Goal: Task Accomplishment & Management: Complete application form

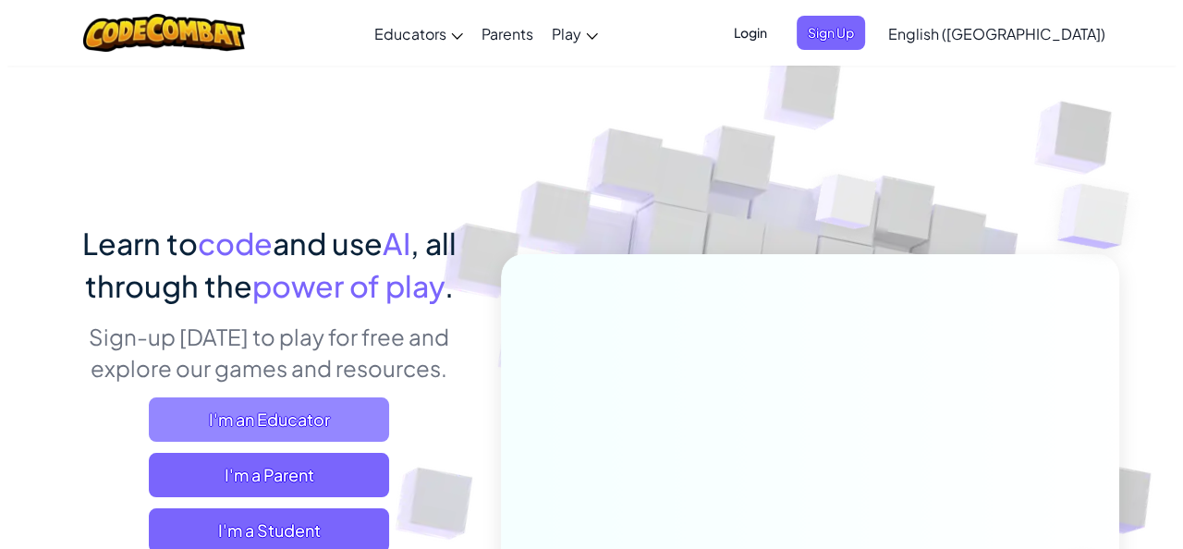
scroll to position [123, 0]
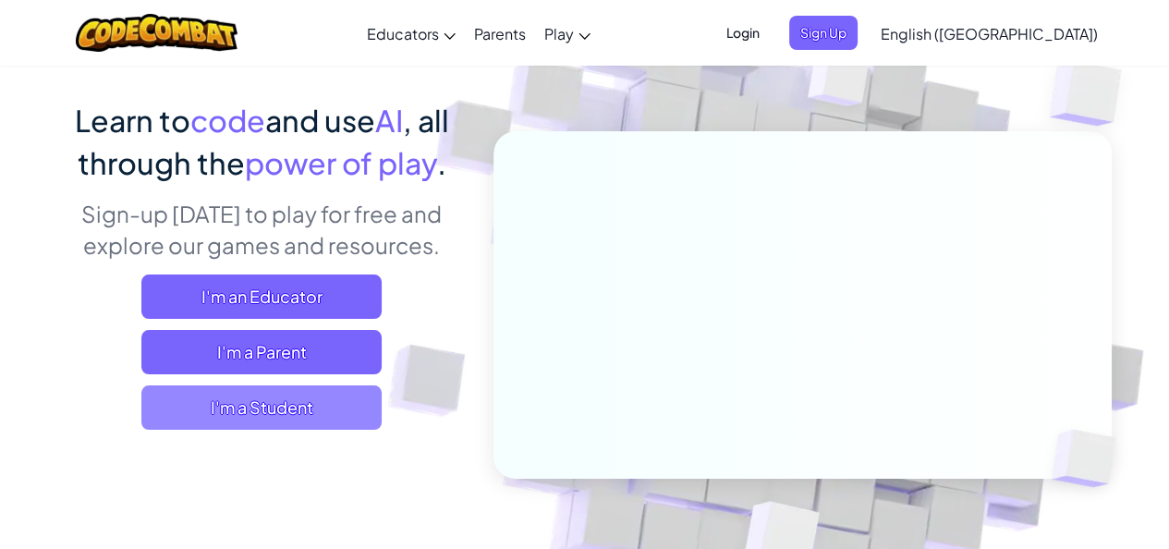
click at [347, 418] on span "I'm a Student" at bounding box center [261, 407] width 240 height 44
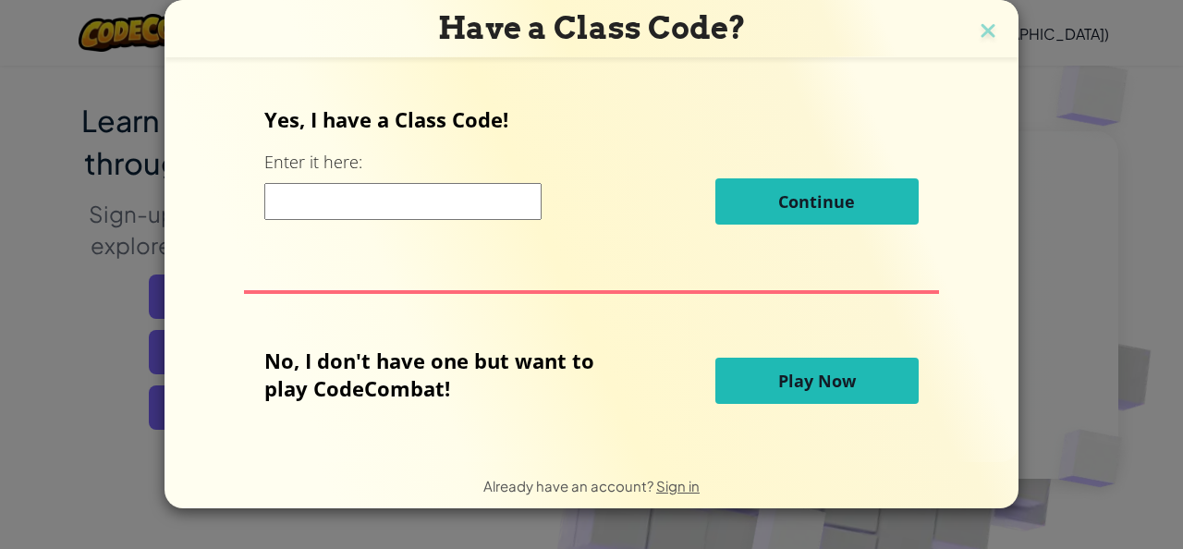
click at [762, 378] on button "Play Now" at bounding box center [816, 381] width 203 height 46
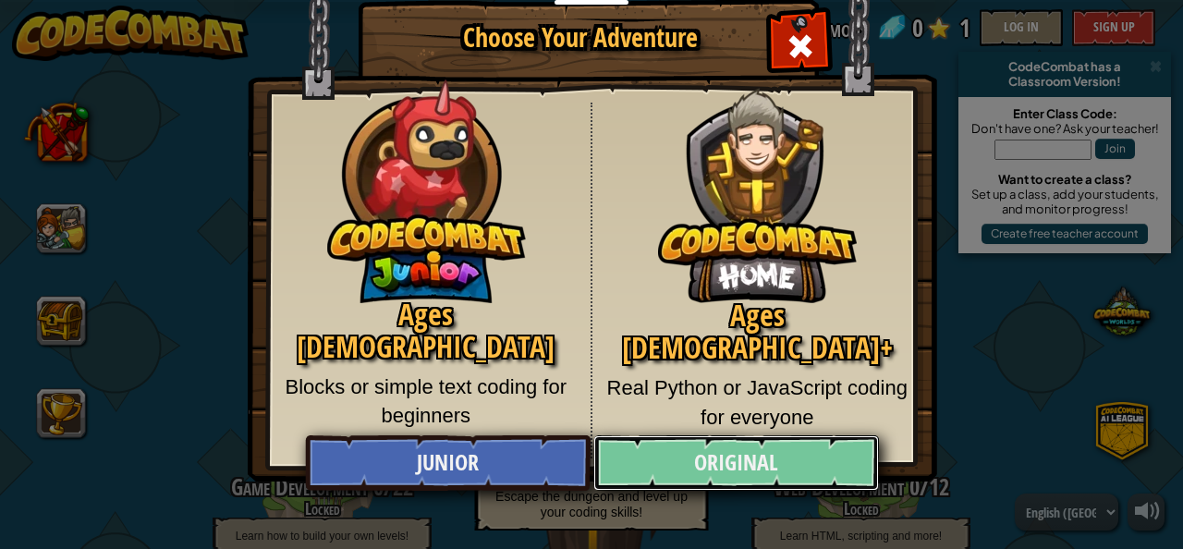
click at [652, 457] on link "Original" at bounding box center [735, 462] width 285 height 55
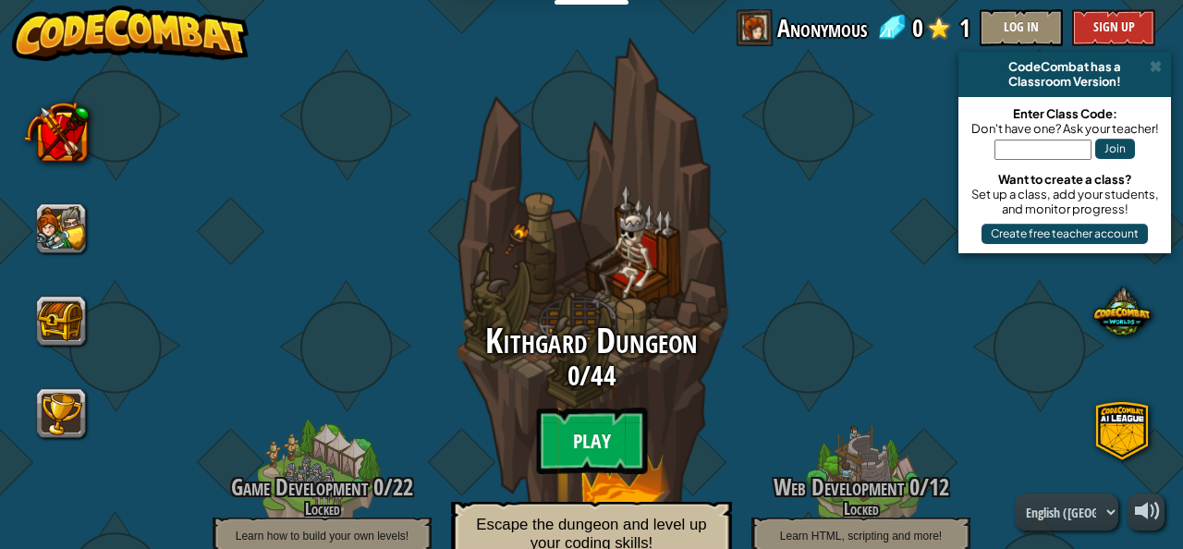
click at [603, 424] on btn "Play" at bounding box center [591, 441] width 111 height 67
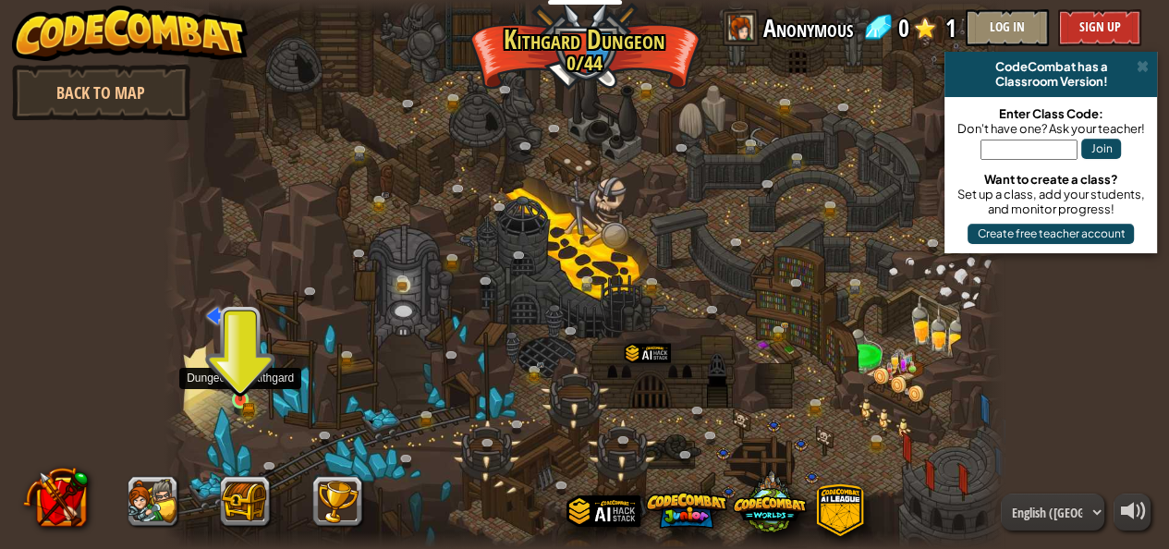
click at [238, 389] on img at bounding box center [240, 380] width 19 height 42
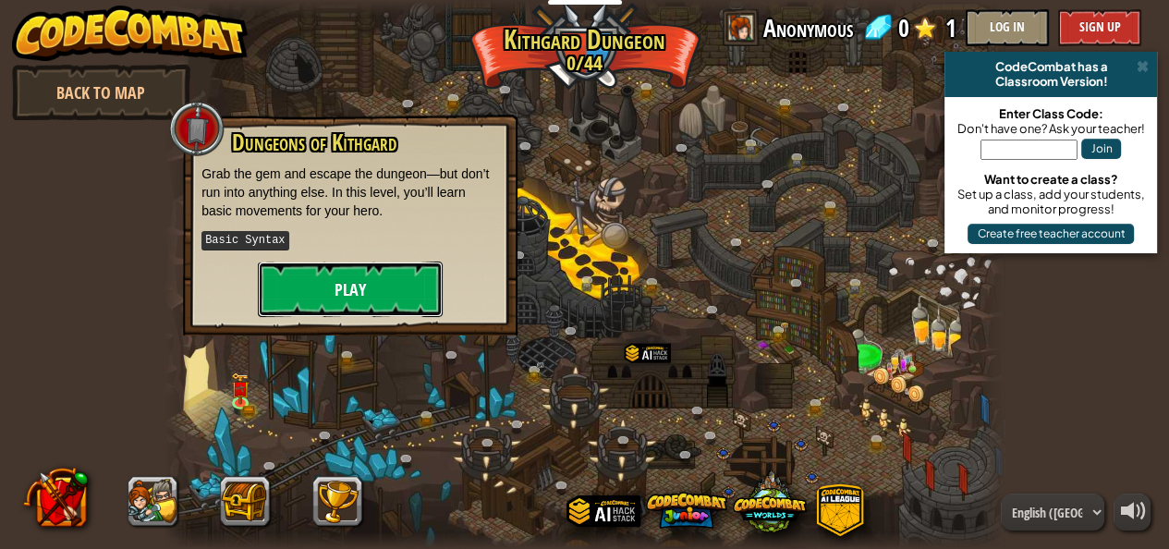
click at [327, 286] on button "Play" at bounding box center [350, 289] width 185 height 55
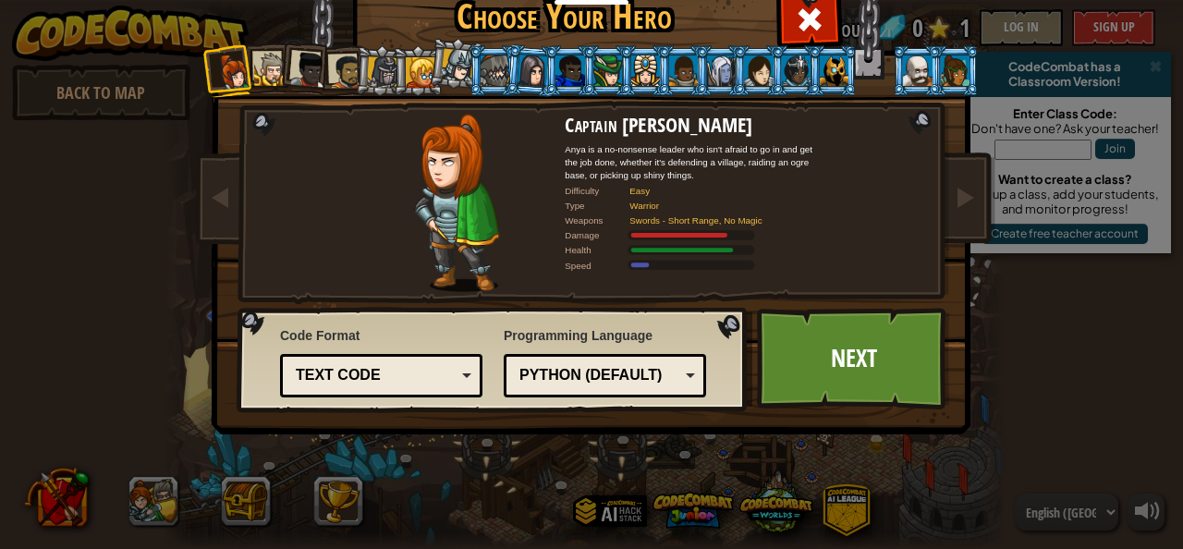
click at [682, 373] on div "Python (Default)" at bounding box center [605, 375] width 178 height 29
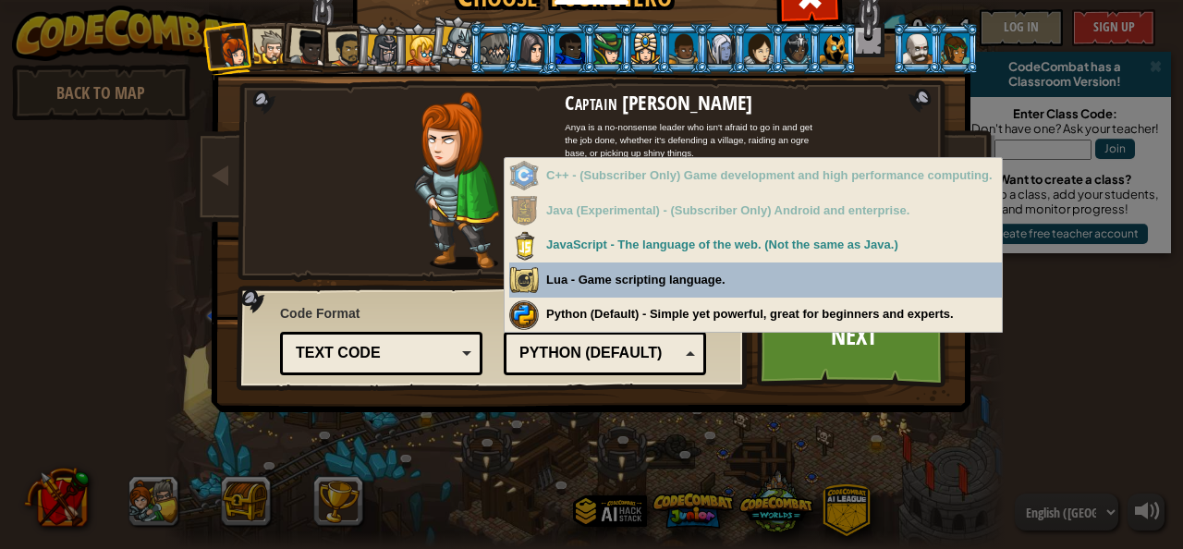
scroll to position [60, 0]
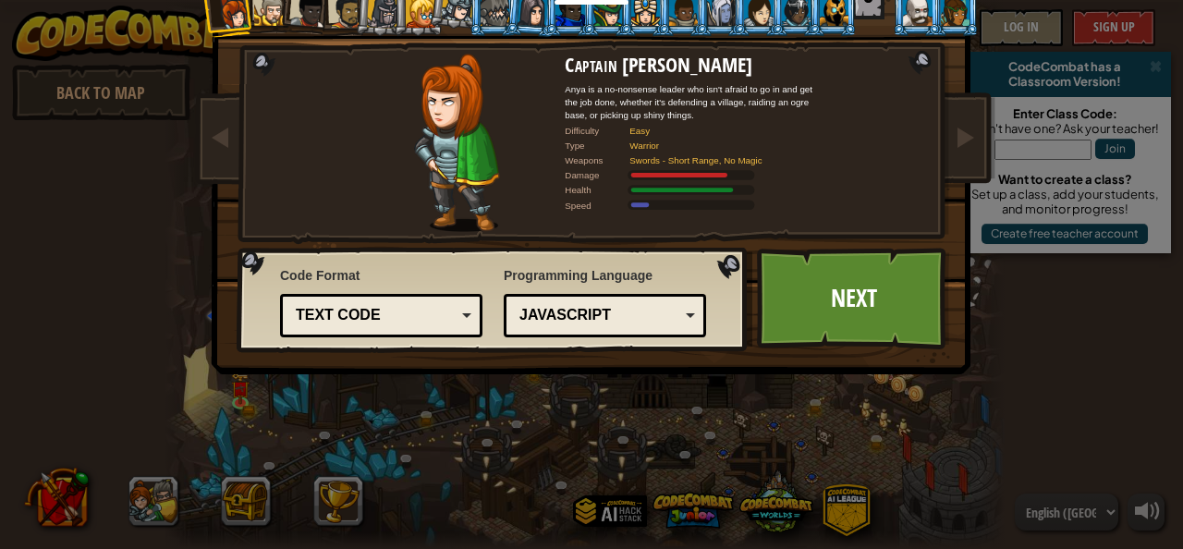
click at [459, 314] on div "Text code" at bounding box center [381, 315] width 178 height 29
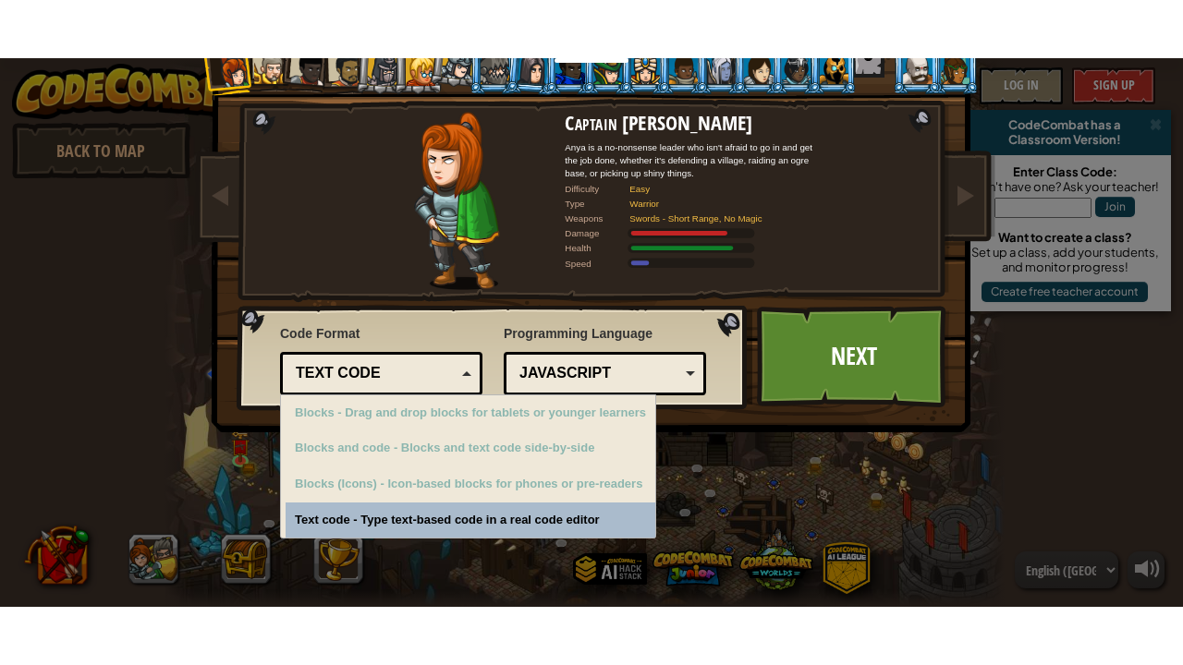
scroll to position [0, 0]
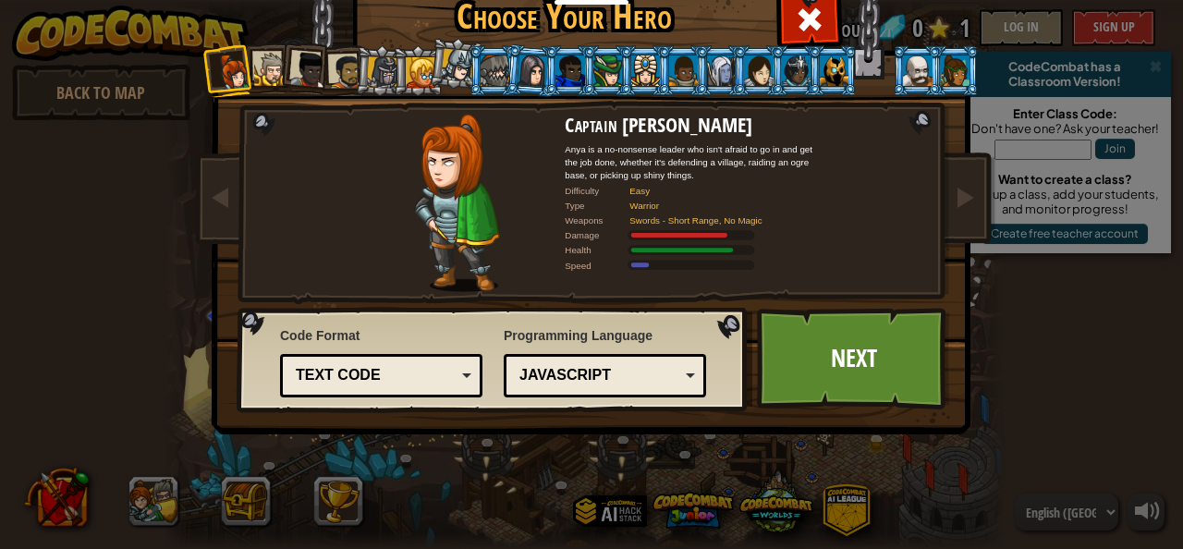
click at [255, 63] on div at bounding box center [271, 70] width 34 height 34
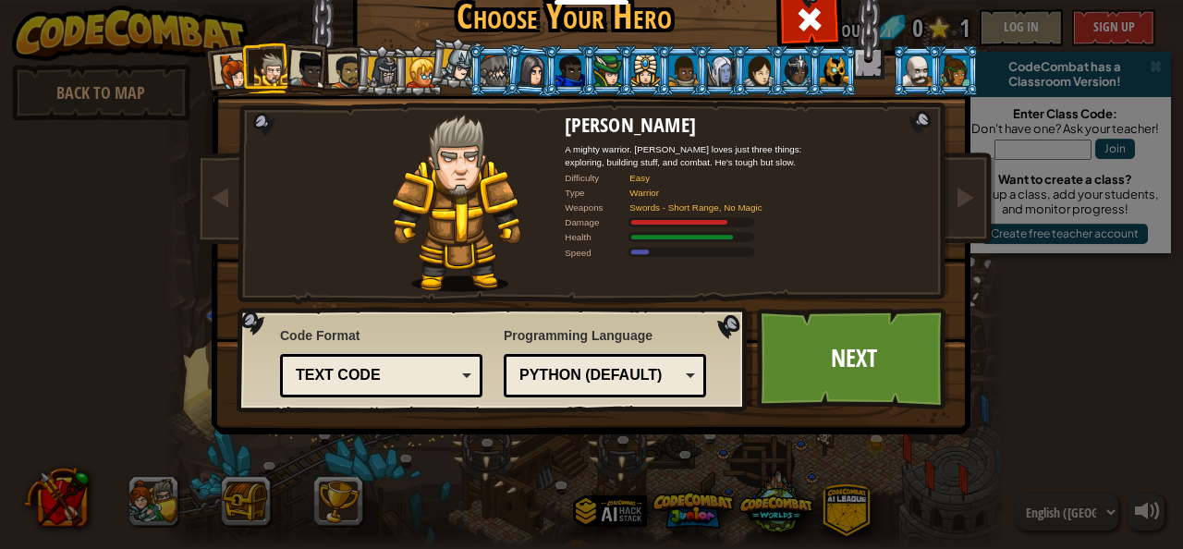
click at [835, 128] on div "Captain [PERSON_NAME] Anya is a no-nonsense leader who isn't afraid to go in an…" at bounding box center [591, 237] width 693 height 403
click at [903, 66] on div at bounding box center [917, 70] width 29 height 30
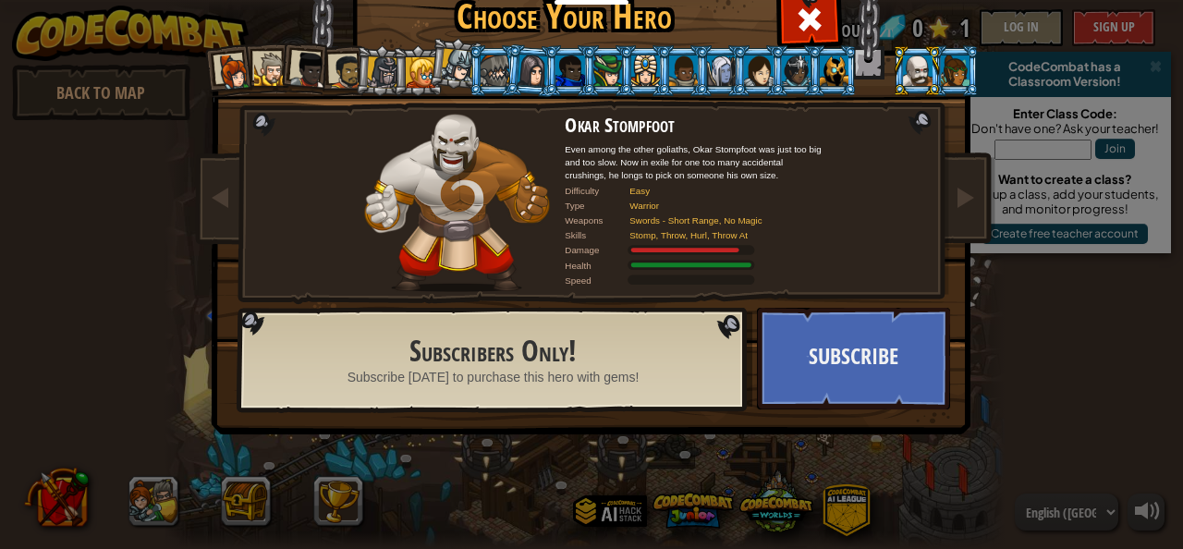
click at [599, 79] on div at bounding box center [607, 70] width 29 height 30
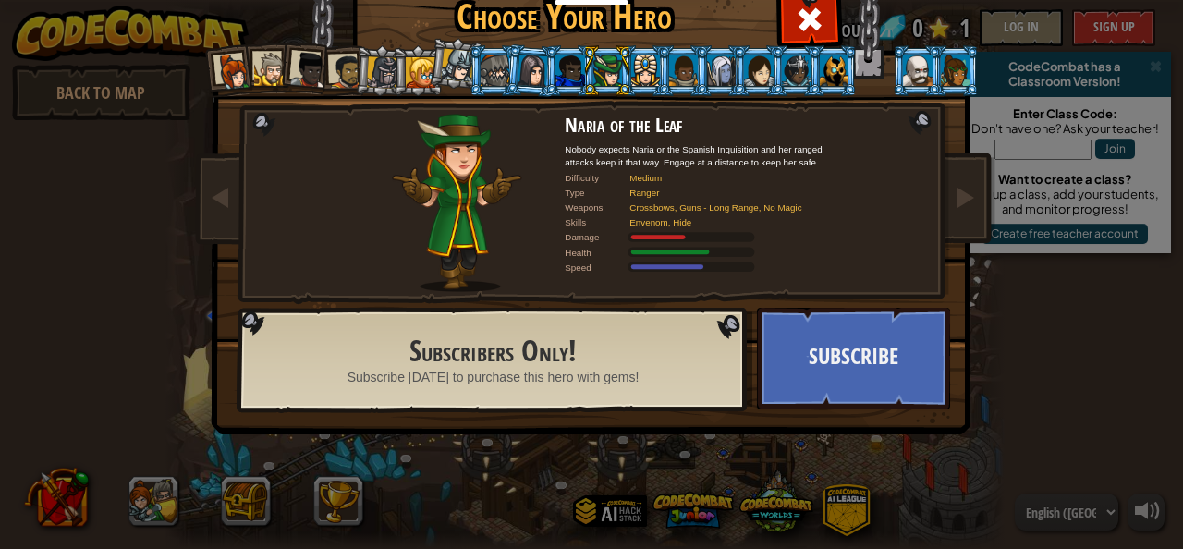
click at [570, 76] on div at bounding box center [569, 70] width 29 height 30
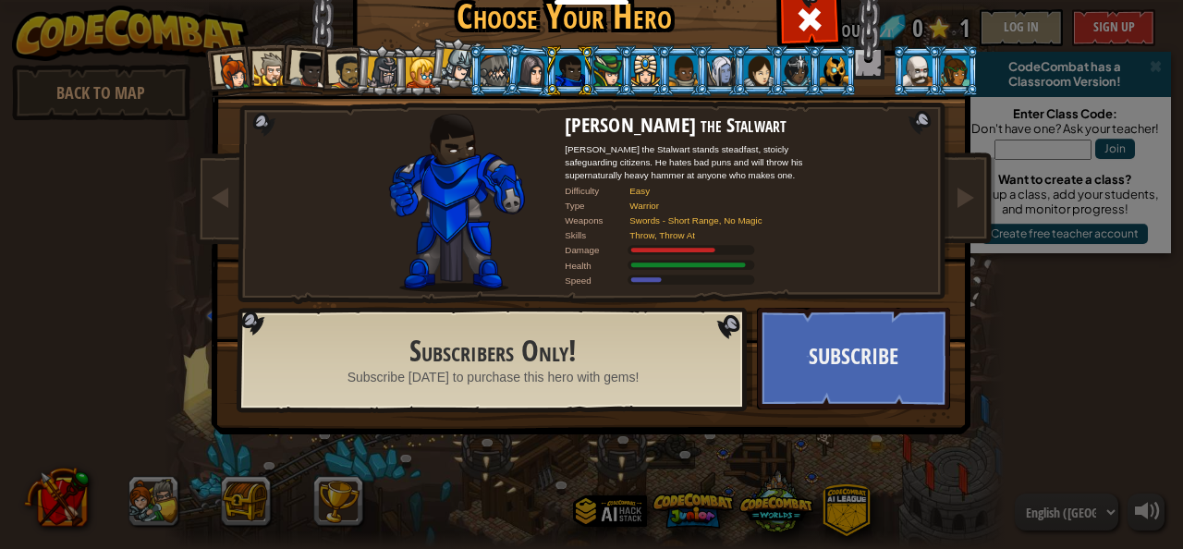
click at [447, 64] on div at bounding box center [458, 65] width 33 height 33
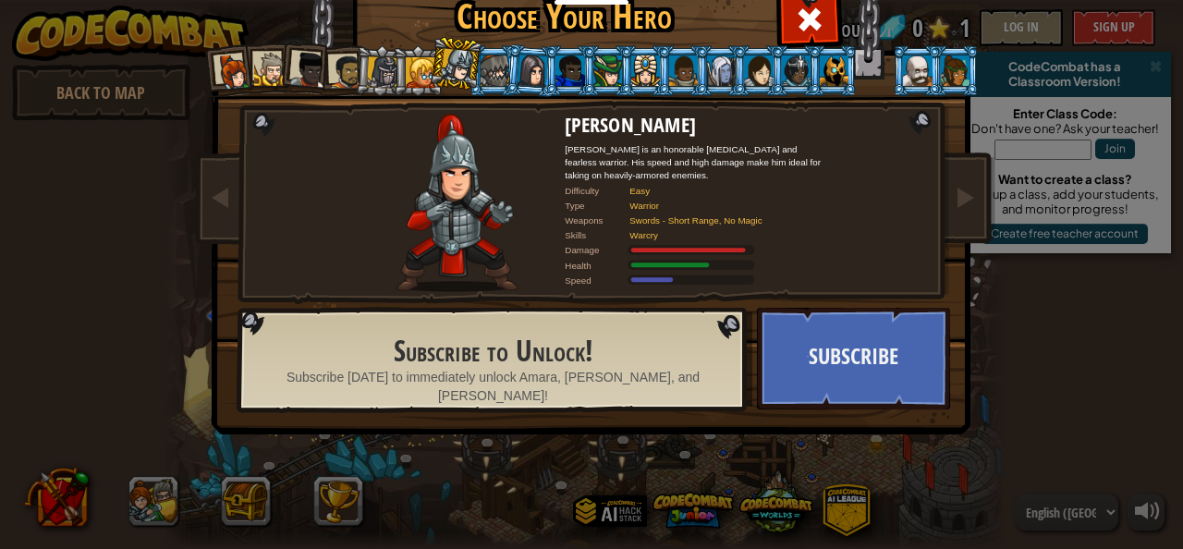
click at [382, 76] on div at bounding box center [382, 71] width 31 height 31
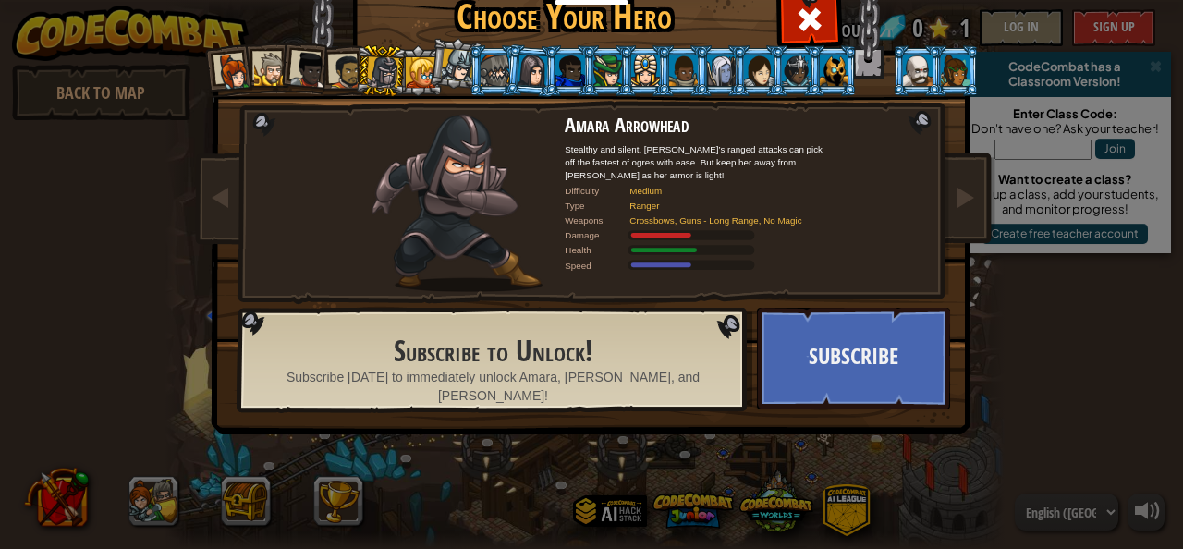
click at [333, 75] on div at bounding box center [346, 72] width 34 height 34
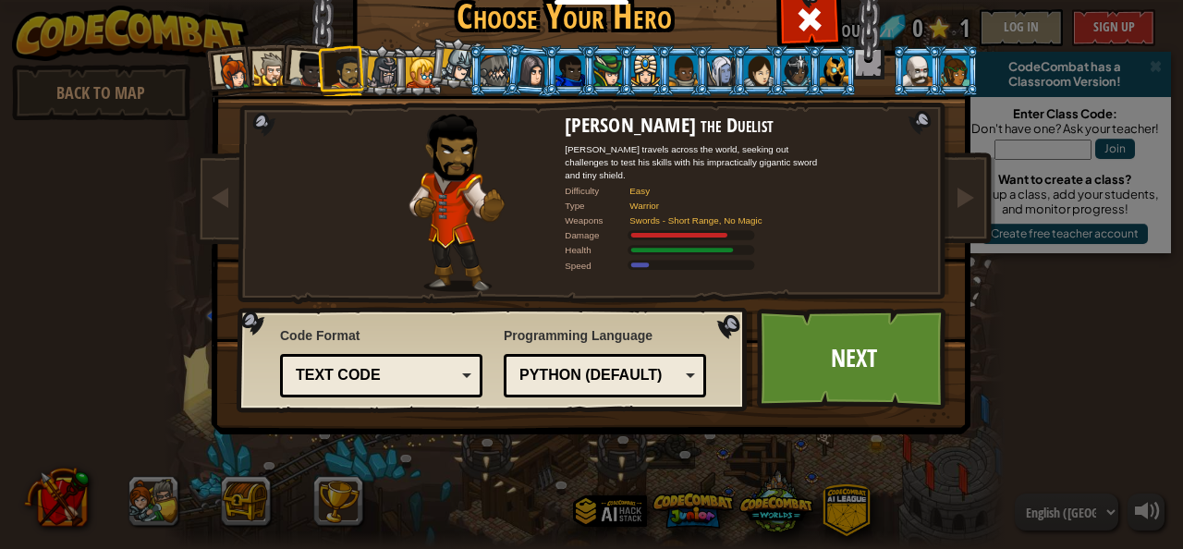
click at [298, 71] on div at bounding box center [308, 70] width 37 height 37
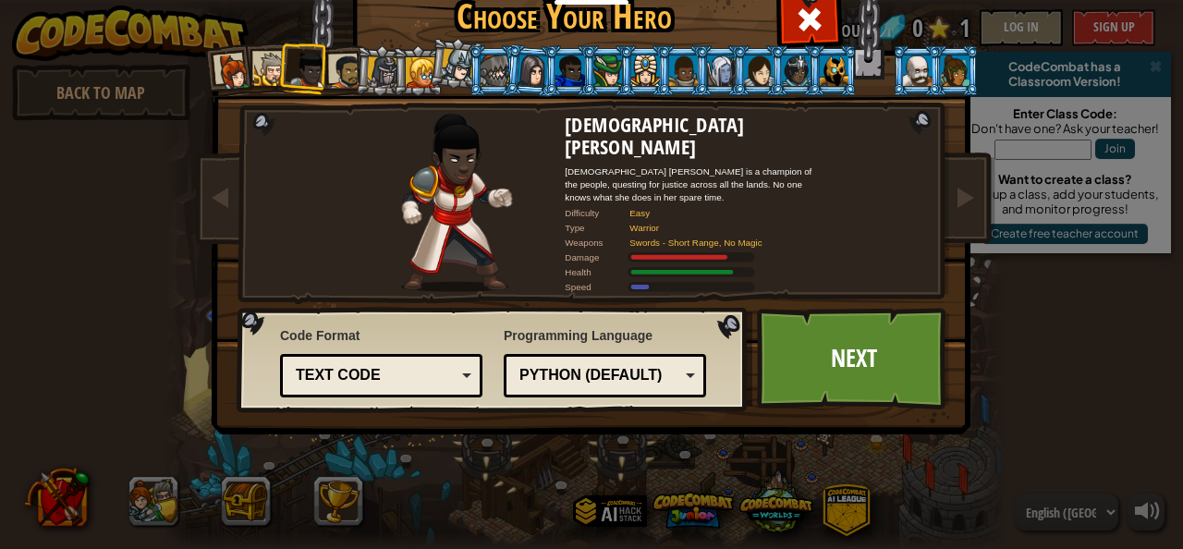
click at [278, 75] on li at bounding box center [305, 68] width 55 height 55
click at [263, 68] on div at bounding box center [271, 70] width 34 height 34
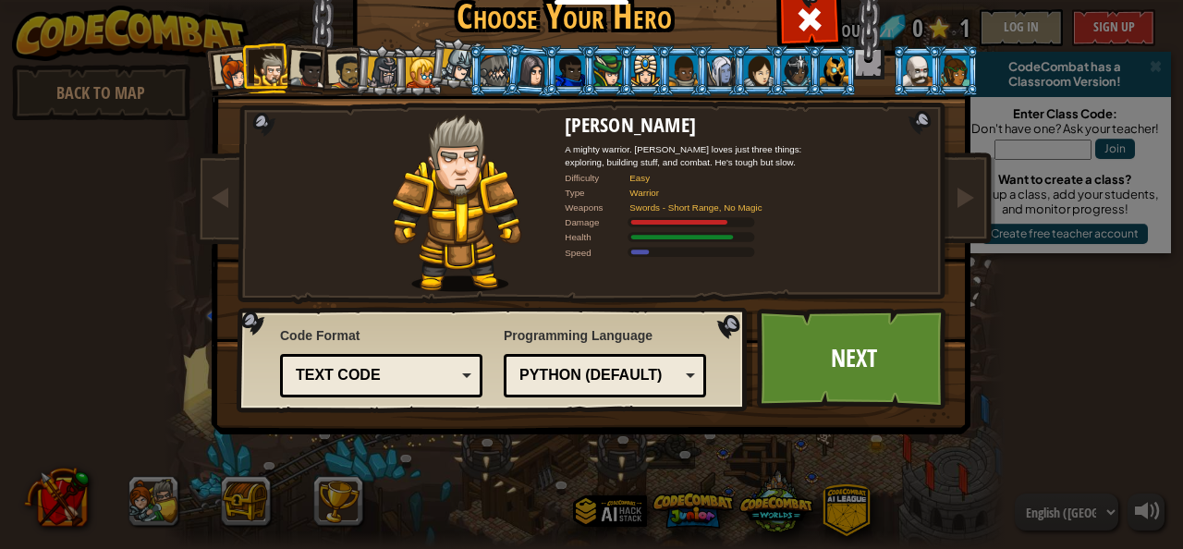
click at [330, 73] on div at bounding box center [346, 72] width 34 height 34
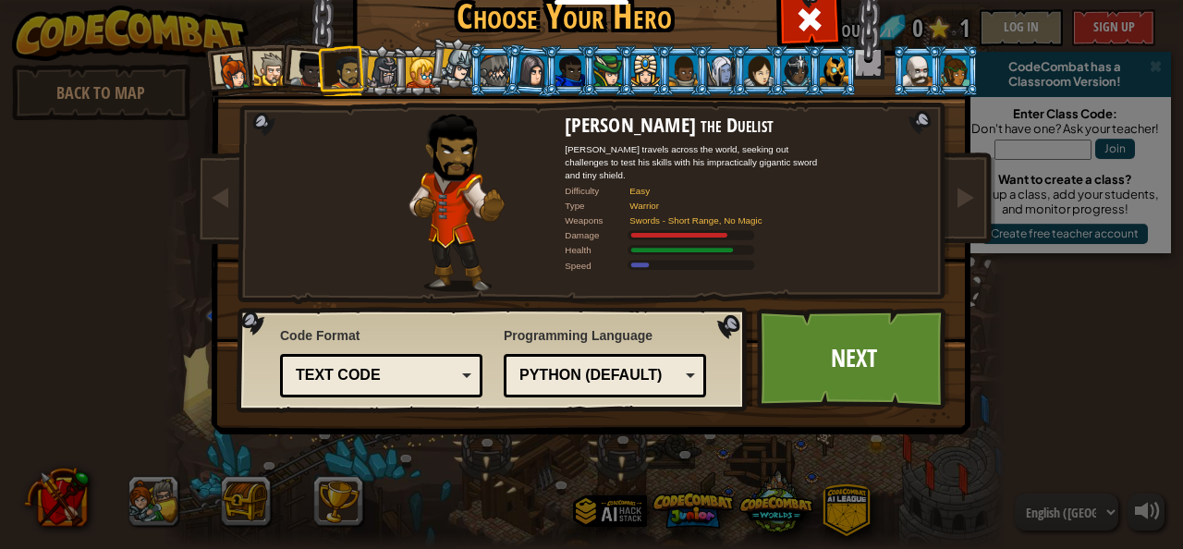
click at [684, 370] on div "Python (Default)" at bounding box center [605, 375] width 178 height 29
click at [817, 348] on link "Next" at bounding box center [853, 359] width 193 height 102
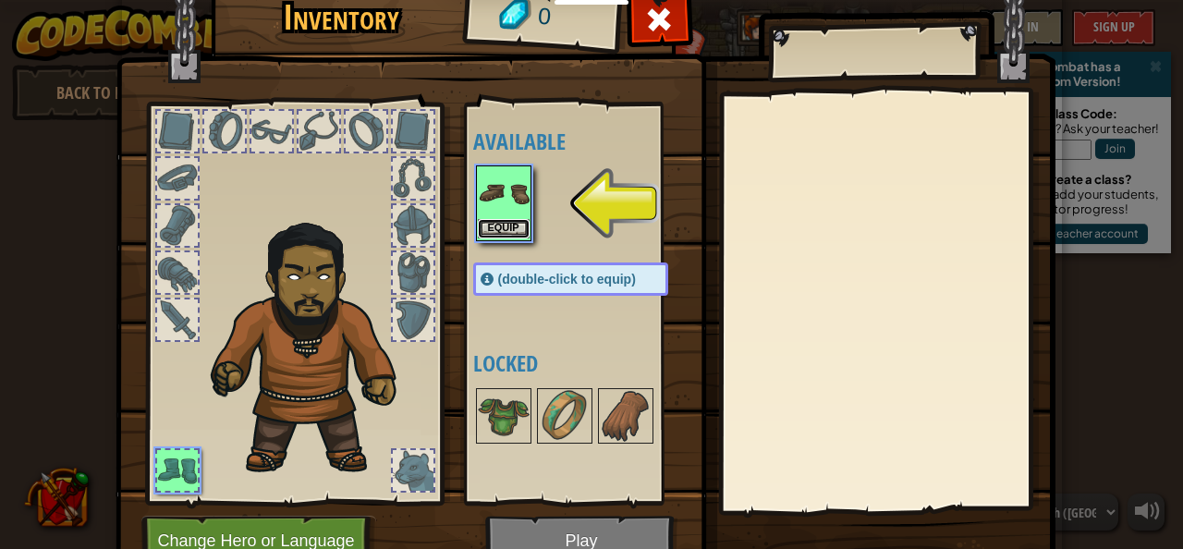
click at [511, 223] on button "Equip" at bounding box center [504, 228] width 52 height 19
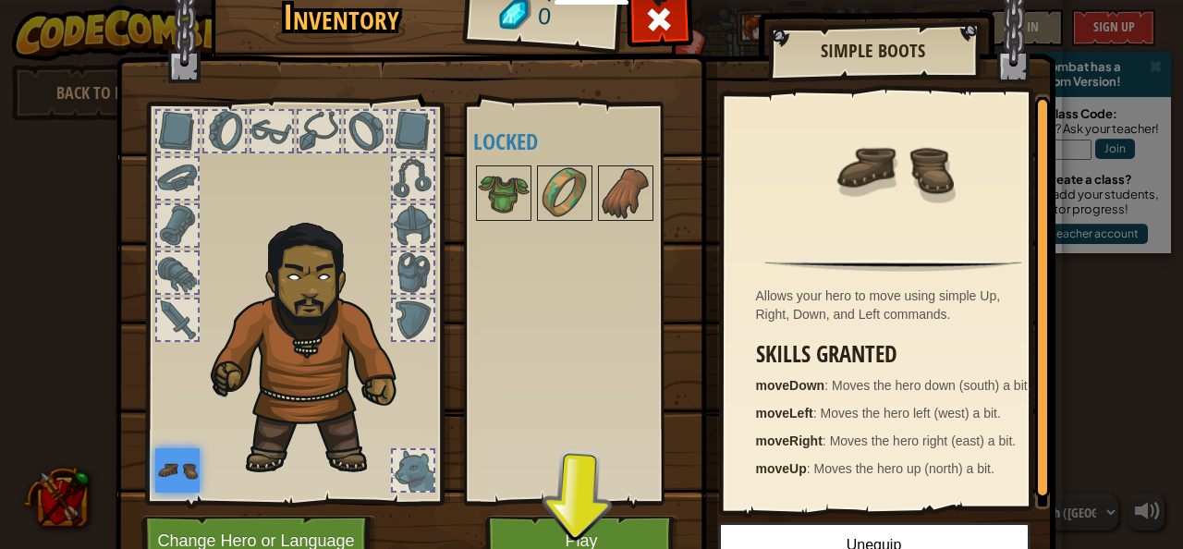
click at [601, 515] on img at bounding box center [586, 249] width 940 height 671
click at [606, 537] on button "Play" at bounding box center [581, 541] width 193 height 51
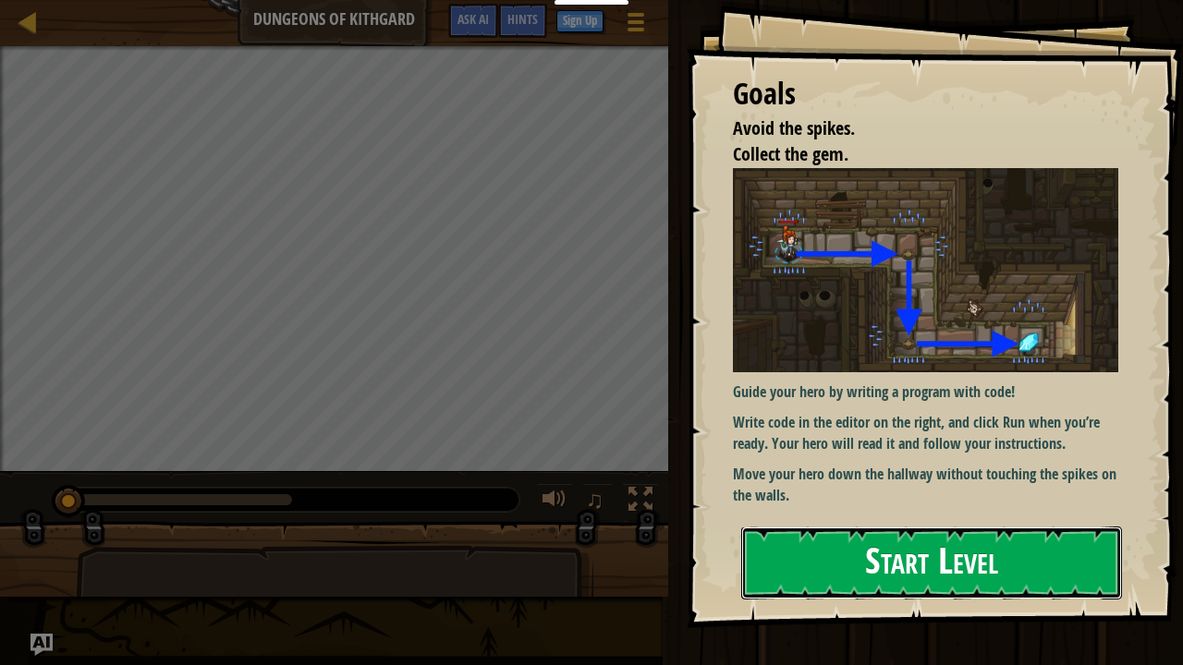
click at [906, 548] on button "Start Level" at bounding box center [931, 563] width 381 height 73
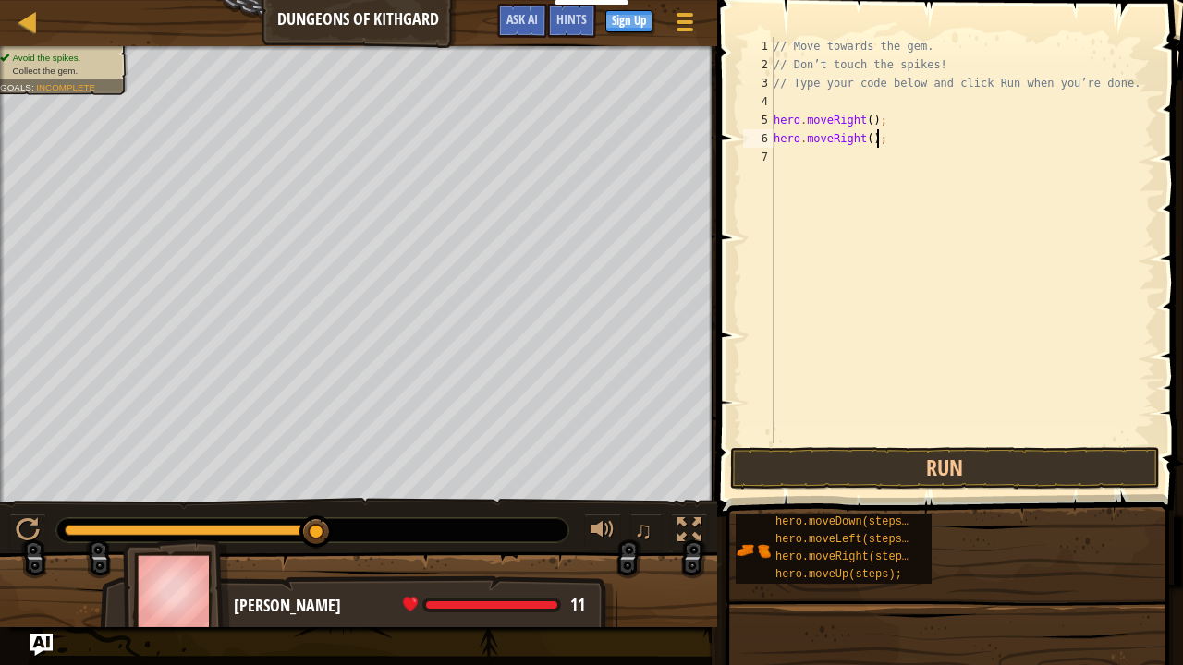
scroll to position [8, 7]
type textarea "hero.moveRight();"
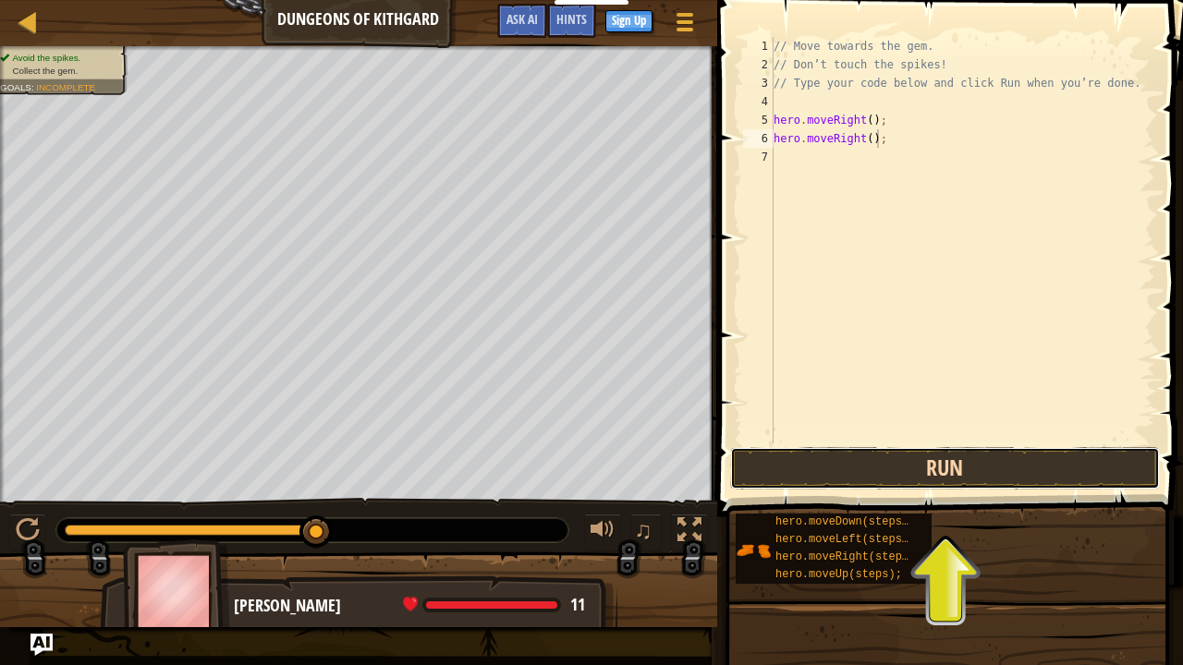
click at [957, 477] on button "Run" at bounding box center [945, 468] width 431 height 43
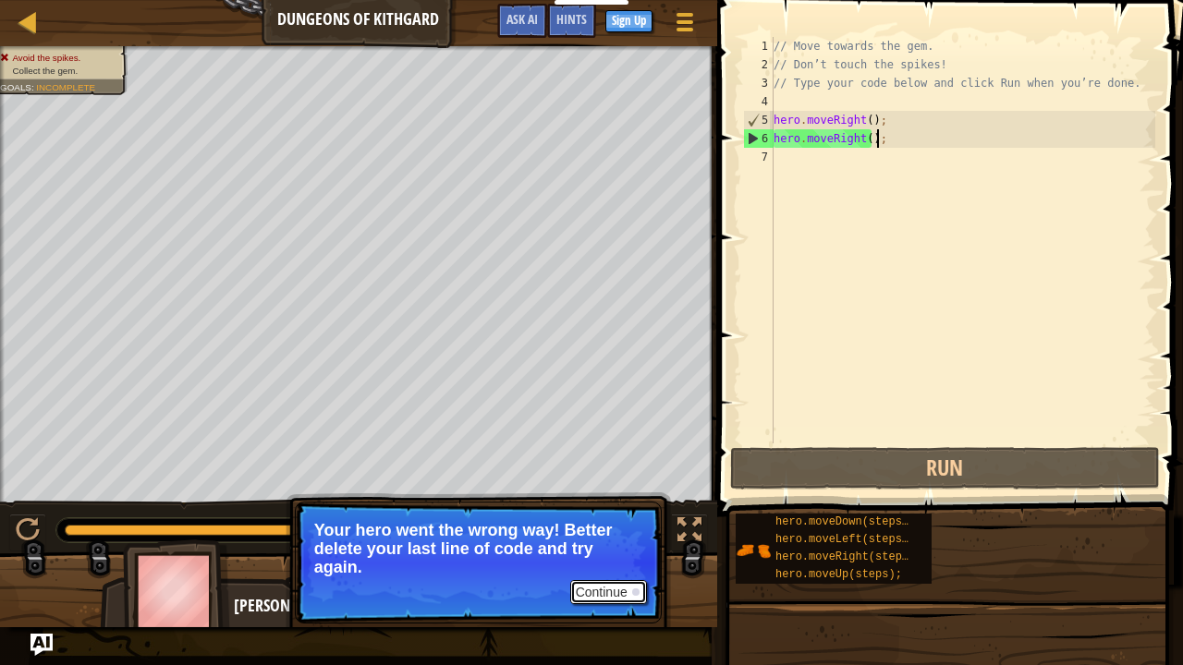
click at [604, 548] on button "Continue" at bounding box center [608, 592] width 77 height 24
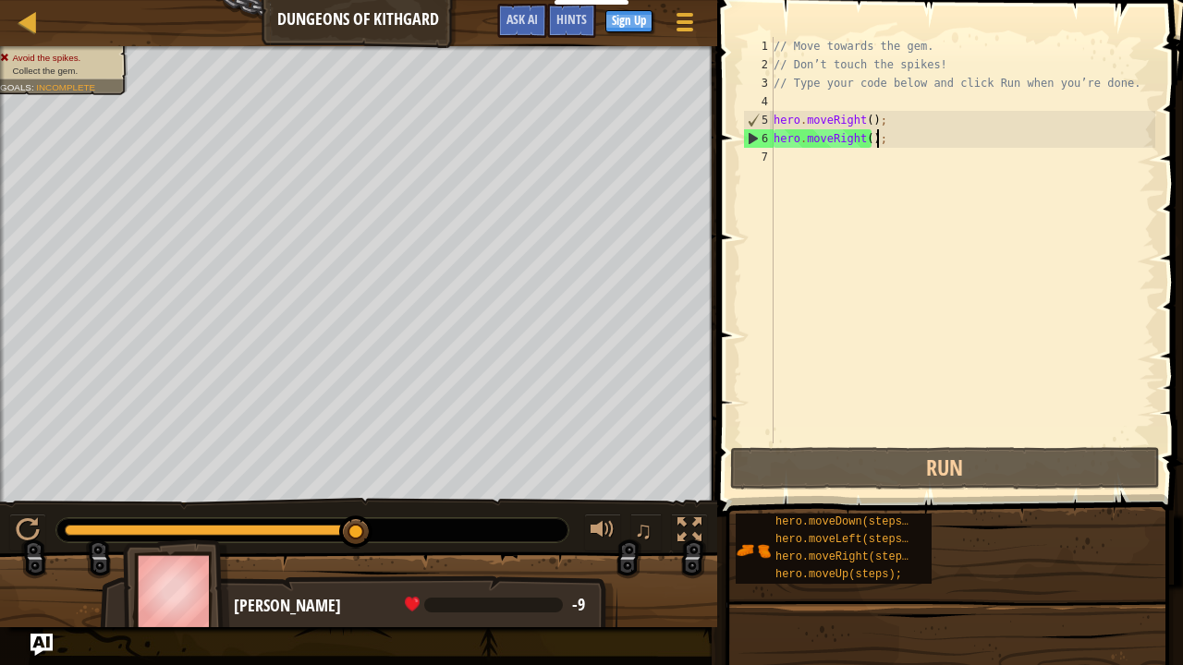
click at [912, 152] on div "// Move towards the gem. // Don’t touch the spikes! // Type your code below and…" at bounding box center [962, 259] width 385 height 444
type textarea "he"
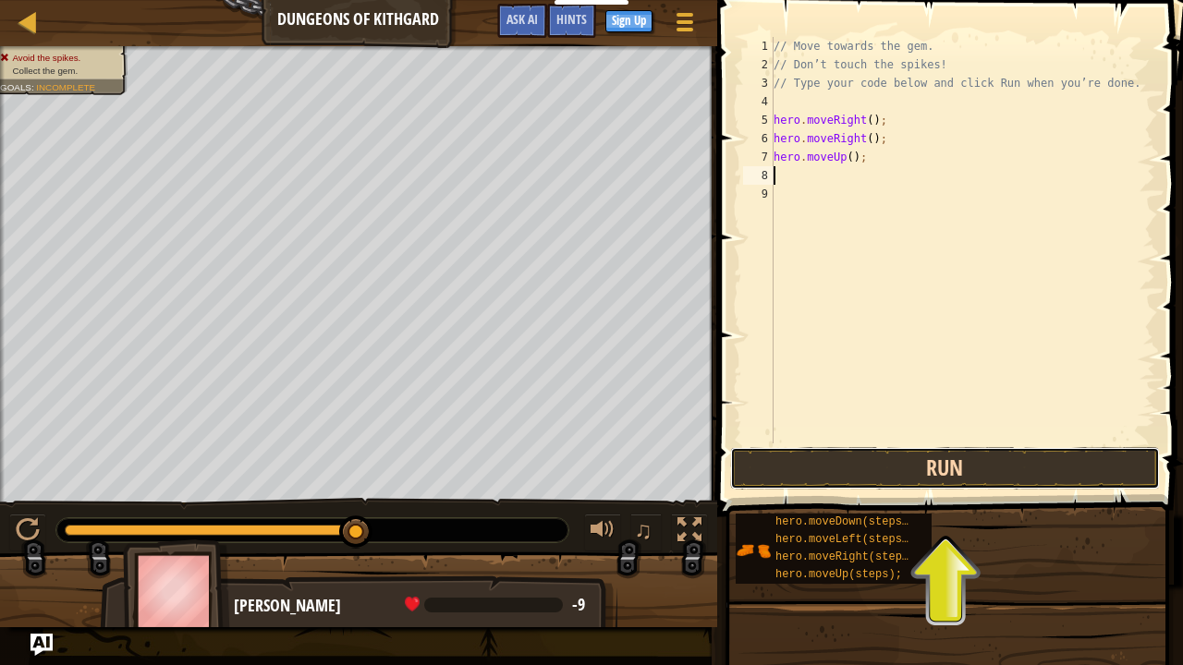
click at [920, 469] on button "Run" at bounding box center [945, 468] width 431 height 43
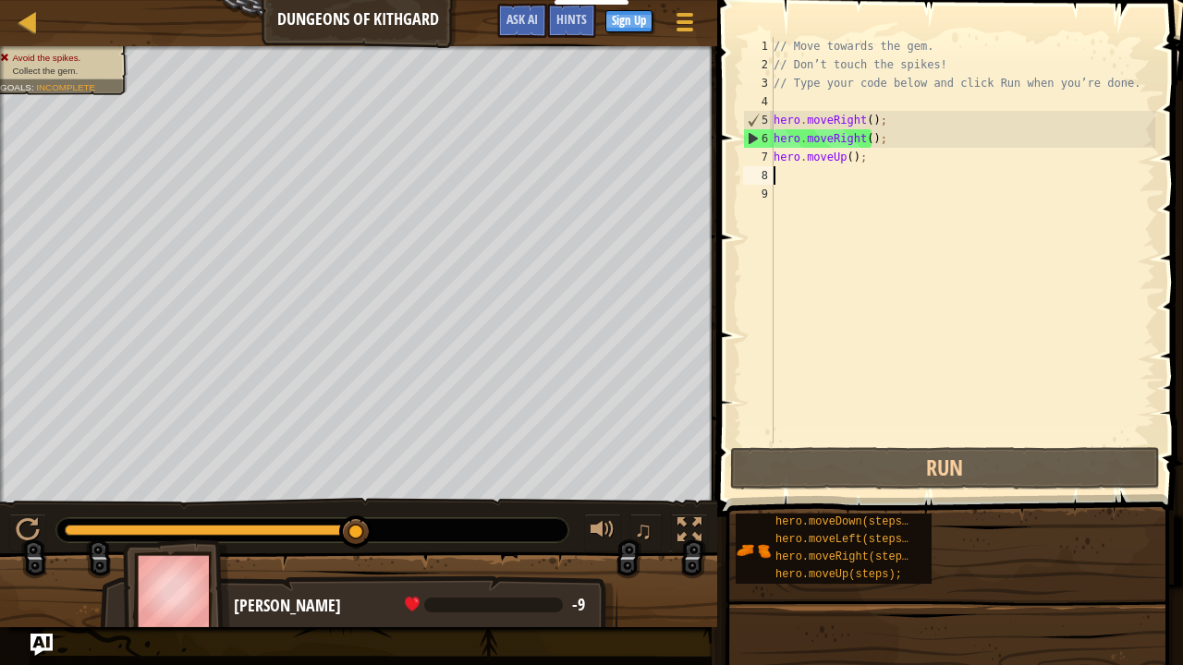
click at [882, 141] on div "// Move towards the gem. // Don’t touch the spikes! // Type your code below and…" at bounding box center [962, 259] width 385 height 444
click at [874, 165] on div "// Move towards the gem. // Don’t touch the spikes! // Type your code below and…" at bounding box center [962, 259] width 385 height 444
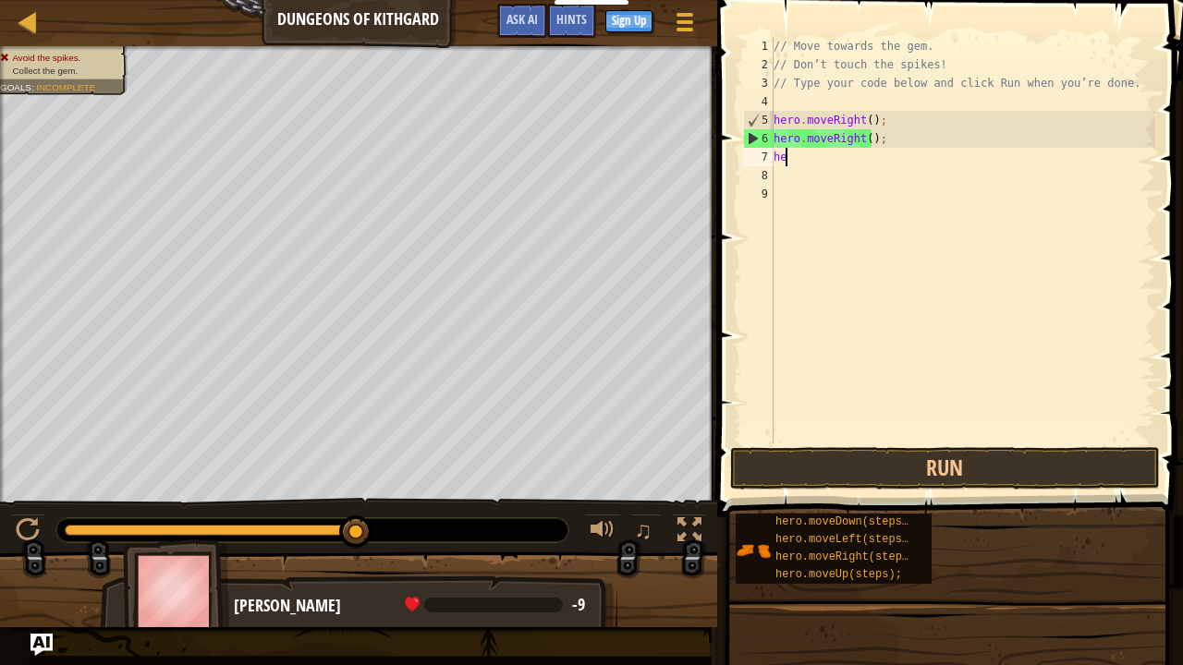
type textarea "h"
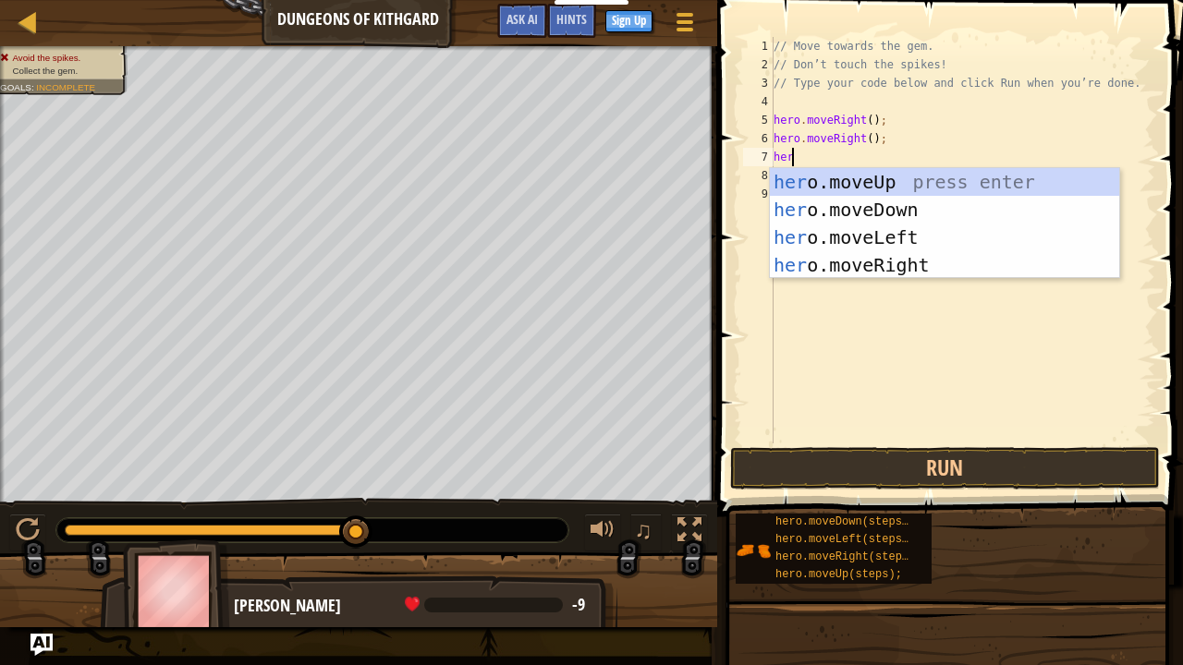
type textarea "hero"
click at [856, 212] on div "hero .moveUp press enter hero .moveDown press enter hero .moveLeft press enter …" at bounding box center [944, 251] width 349 height 166
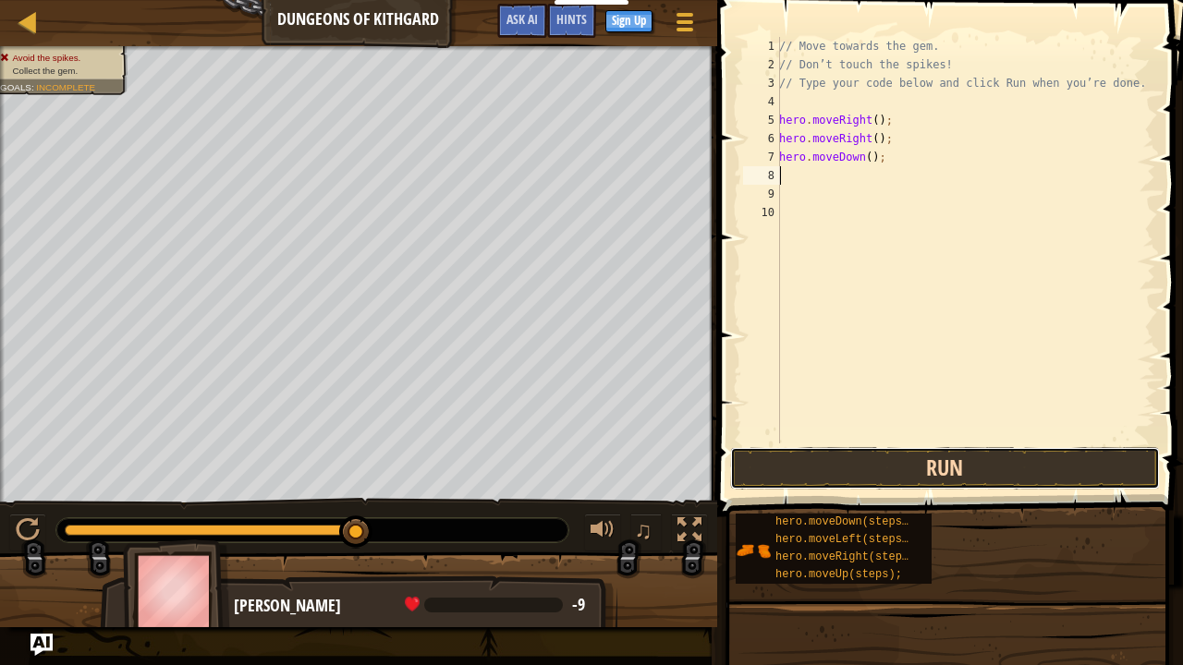
click at [908, 466] on button "Run" at bounding box center [945, 468] width 431 height 43
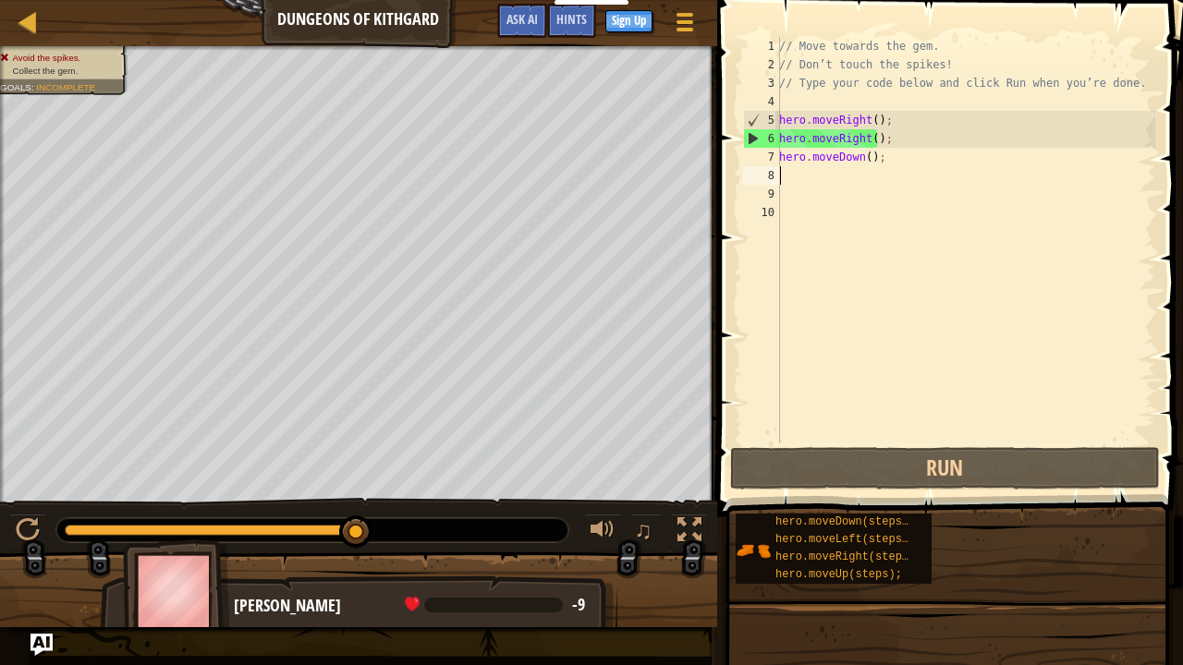
click at [896, 163] on div "// Move towards the gem. // Don’t touch the spikes! // Type your code below and…" at bounding box center [965, 259] width 380 height 444
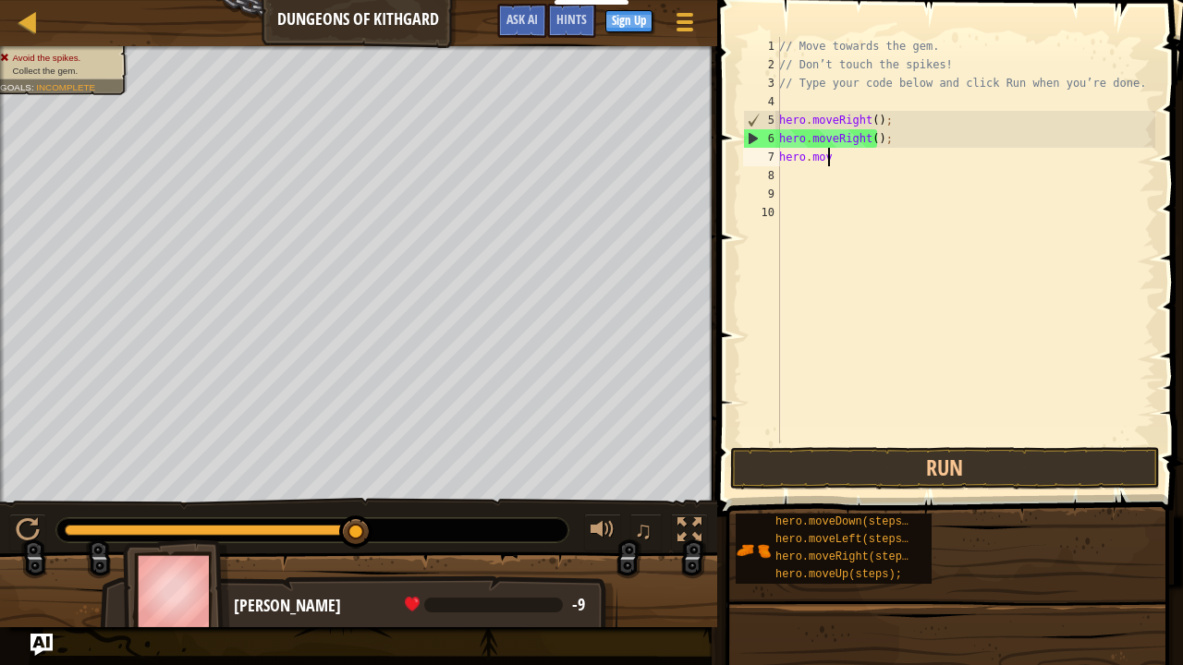
type textarea "h"
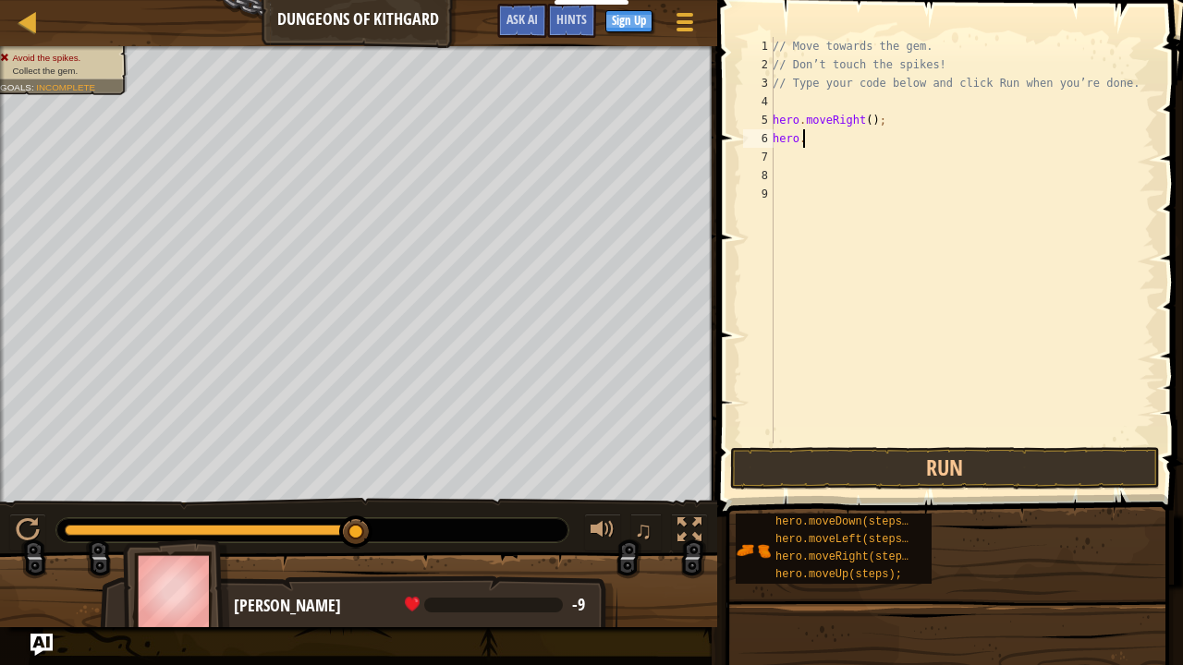
type textarea "h"
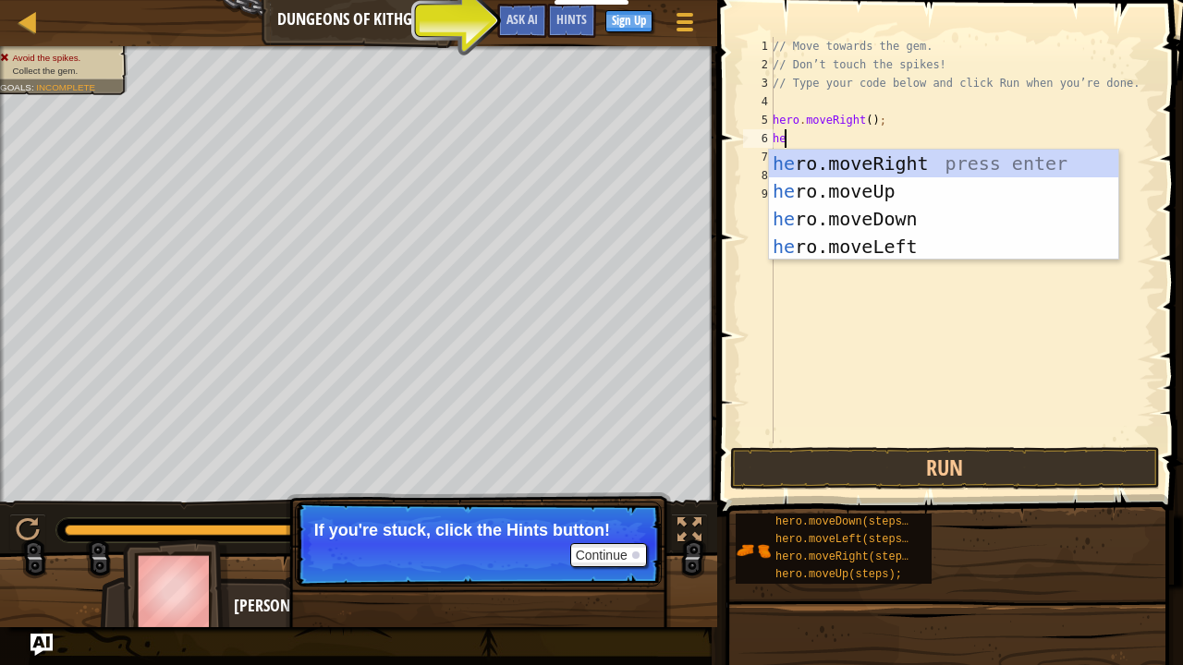
type textarea "hero"
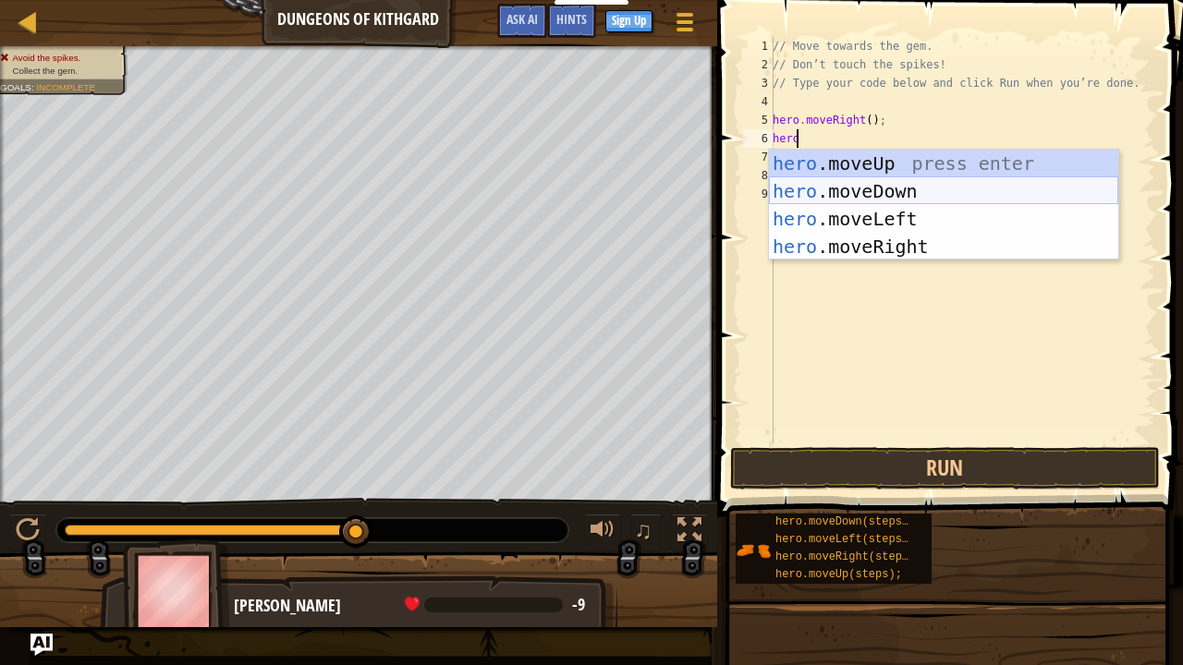
click at [843, 189] on div "hero .moveUp press enter hero .moveDown press enter hero .moveLeft press enter …" at bounding box center [943, 233] width 349 height 166
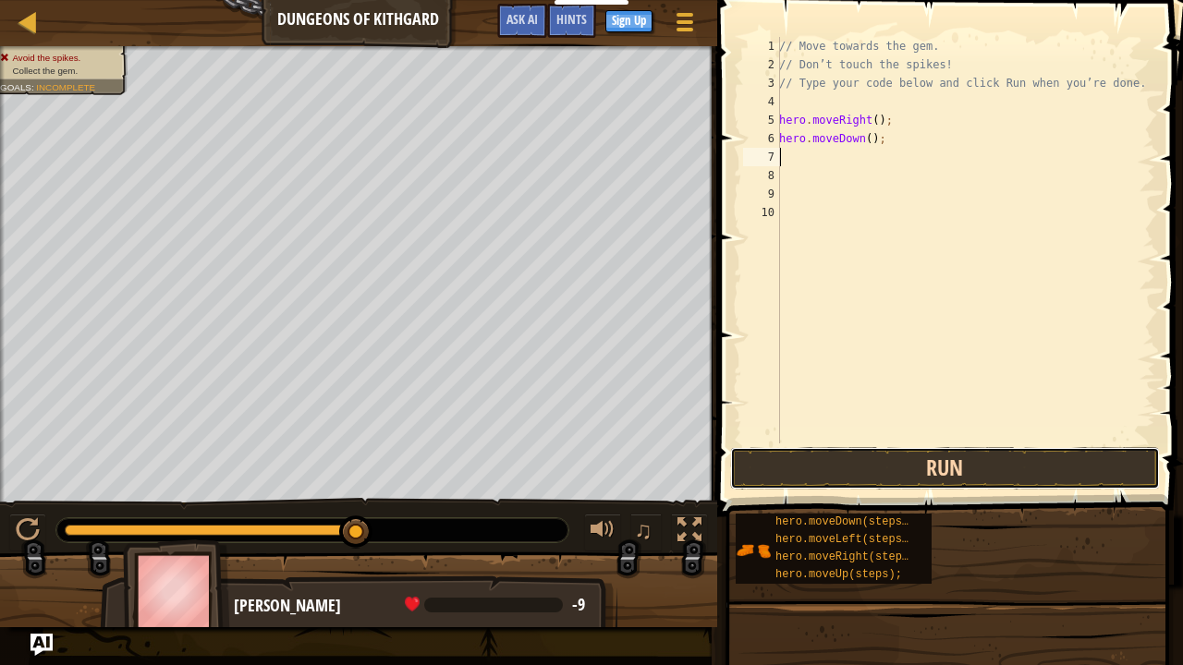
click at [957, 469] on button "Run" at bounding box center [945, 468] width 431 height 43
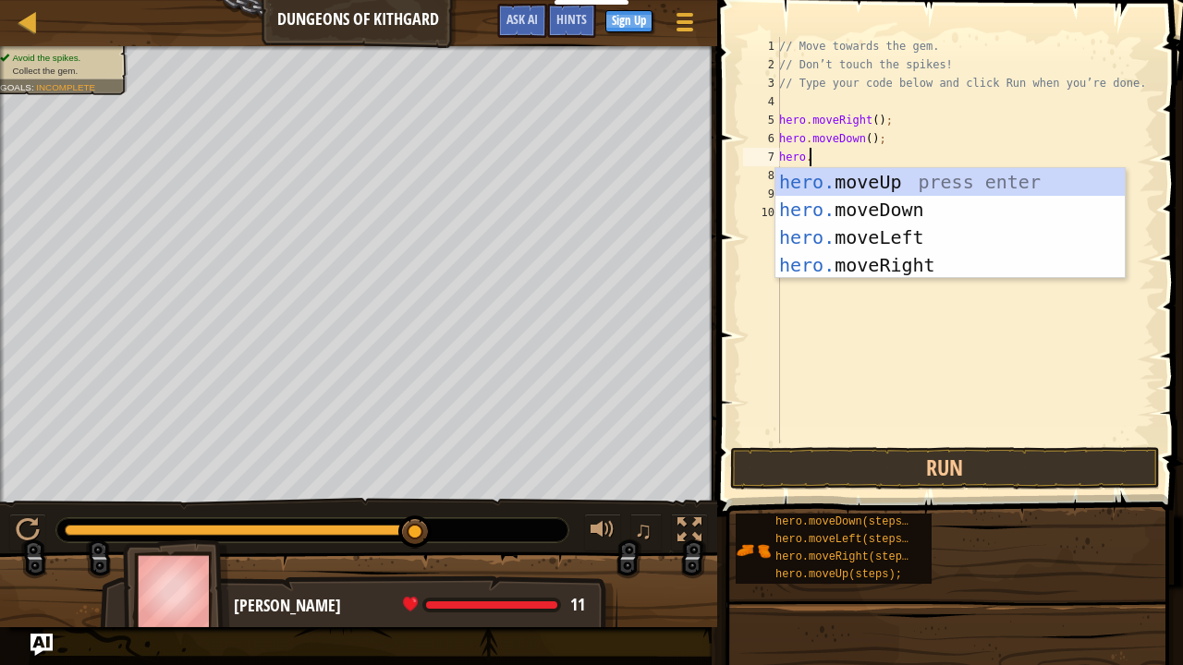
scroll to position [8, 2]
type textarea "hero.move"
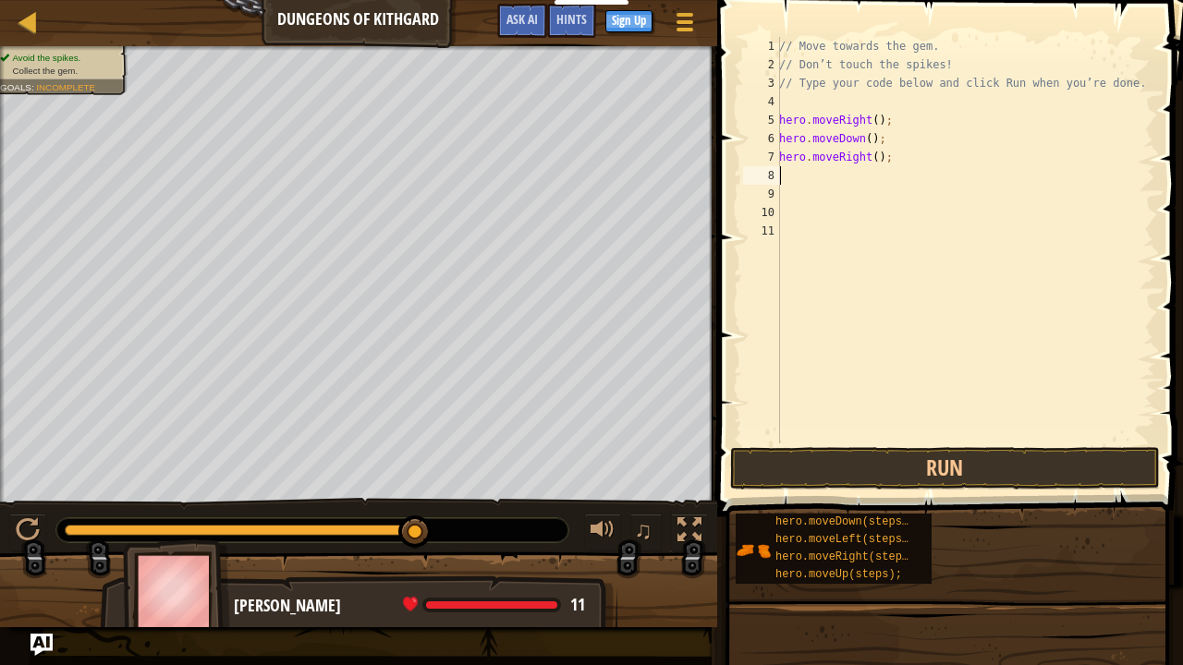
scroll to position [8, 0]
click at [992, 466] on button "Run" at bounding box center [945, 468] width 431 height 43
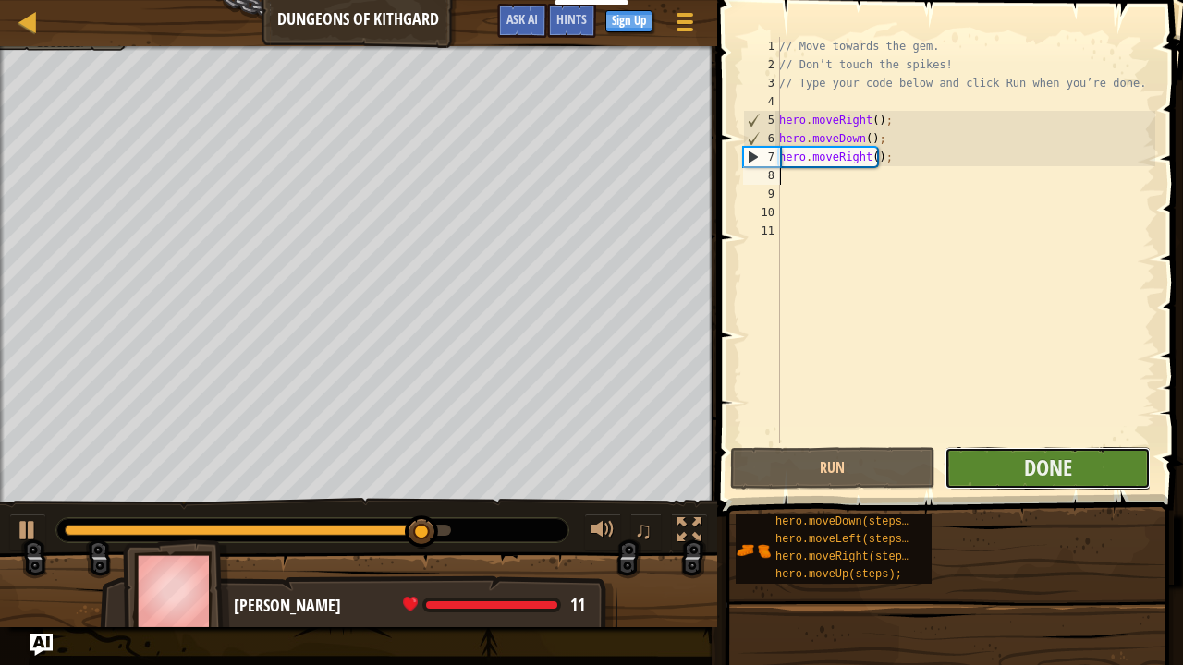
click at [989, 465] on button "Done" at bounding box center [1047, 468] width 206 height 43
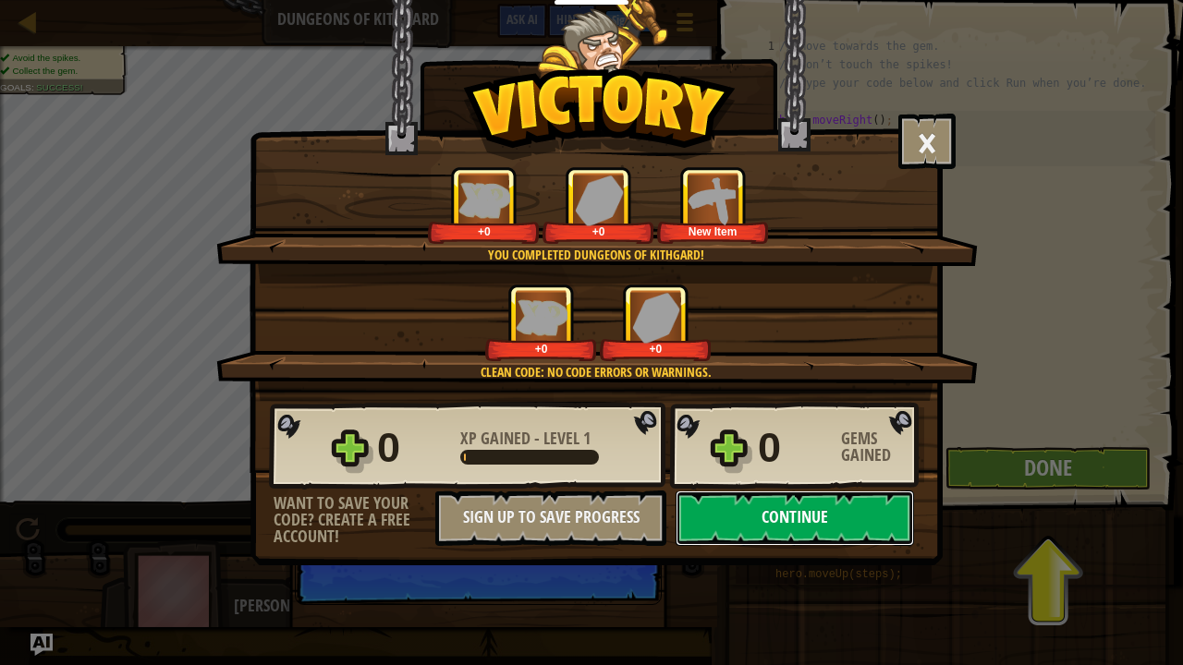
click at [821, 514] on button "Continue" at bounding box center [795, 518] width 238 height 55
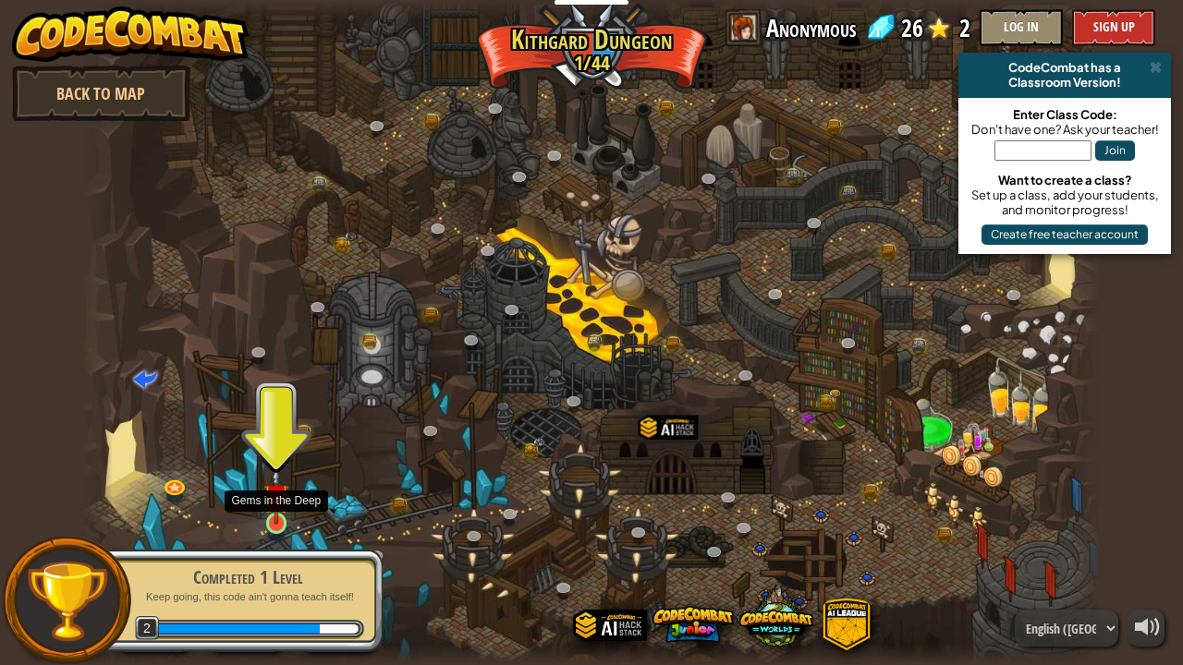
click at [278, 521] on img at bounding box center [275, 496] width 25 height 57
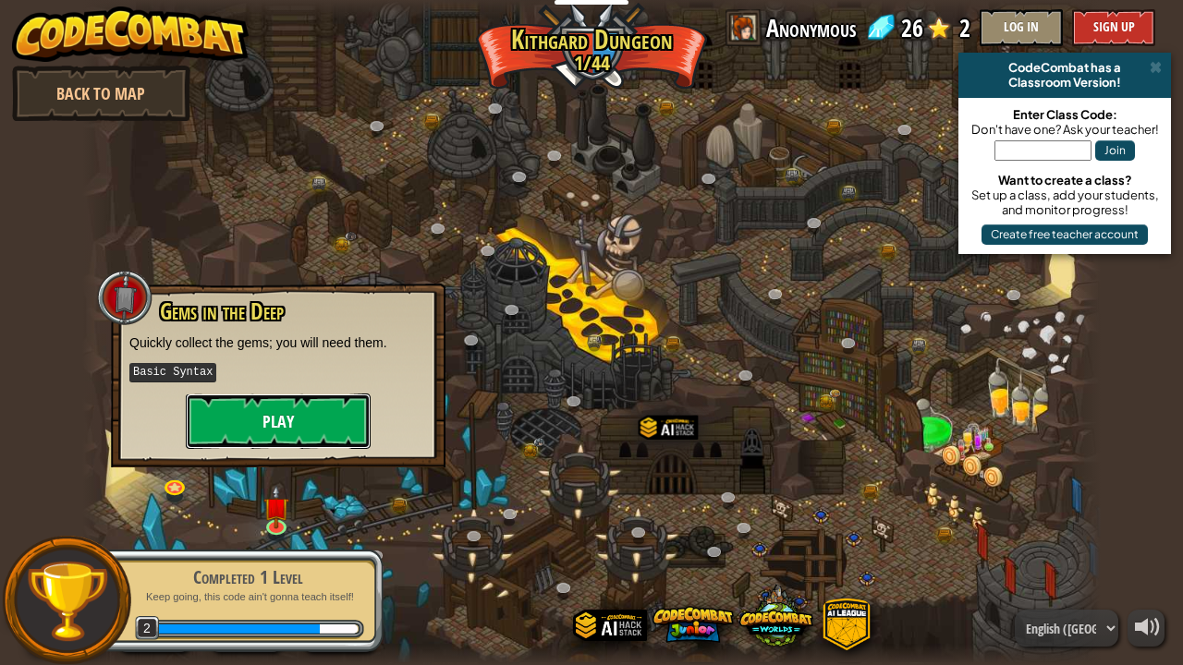
click at [303, 427] on button "Play" at bounding box center [278, 421] width 185 height 55
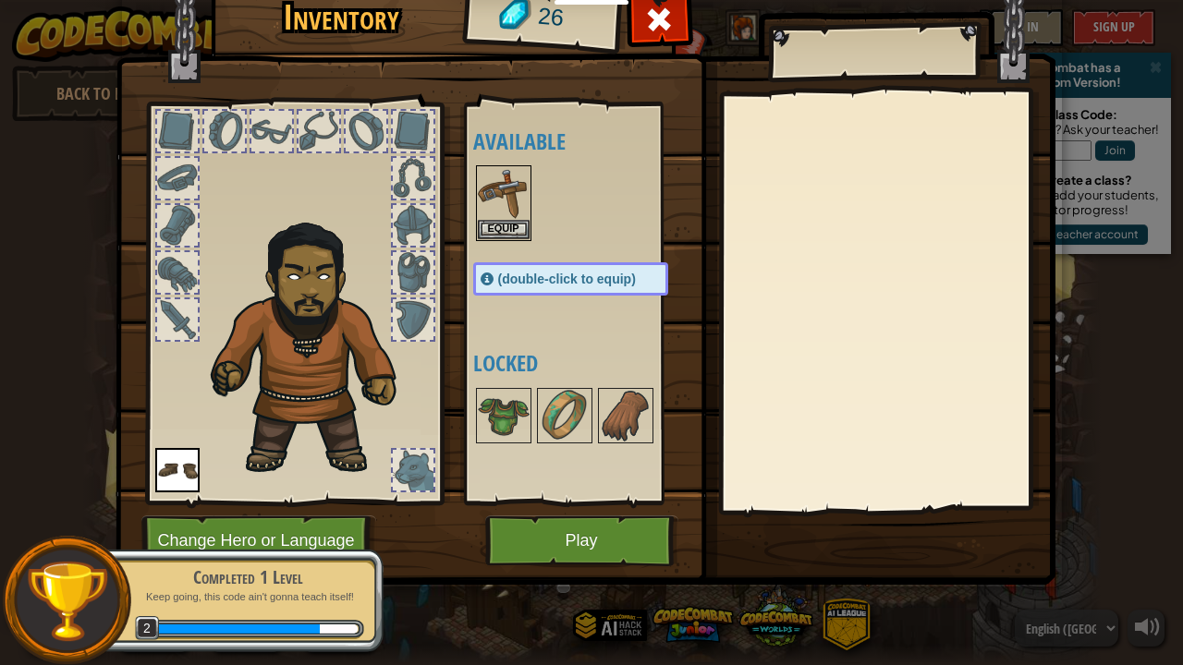
drag, startPoint x: 503, startPoint y: 405, endPoint x: 294, endPoint y: 335, distance: 220.4
click at [294, 335] on div "Inventory 26 Available Equip Equip (double-click to equip) Locked Equip Unequip…" at bounding box center [592, 282] width 940 height 610
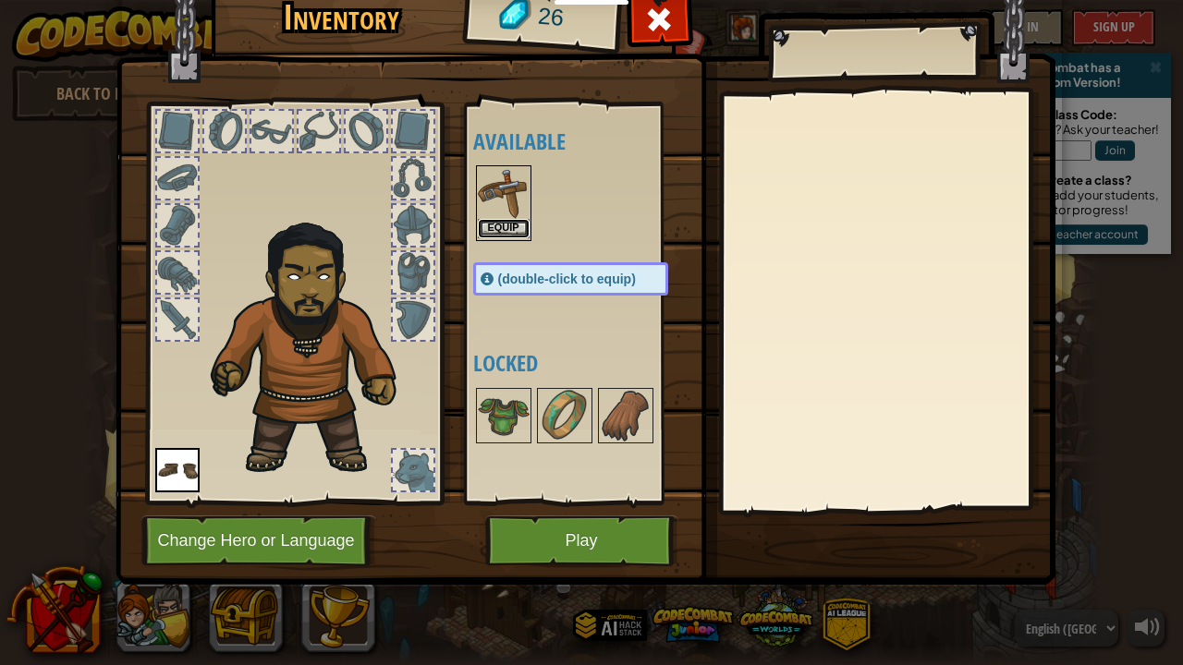
click at [485, 219] on button "Equip" at bounding box center [504, 228] width 52 height 19
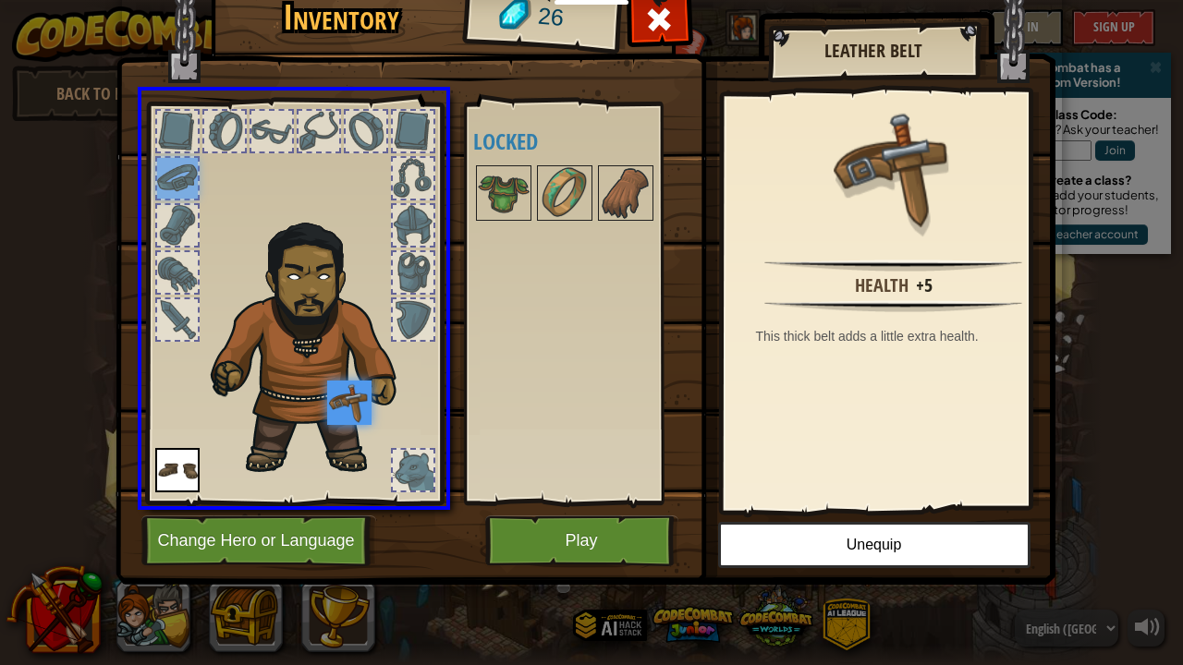
drag, startPoint x: 177, startPoint y: 175, endPoint x: 359, endPoint y: 412, distance: 298.7
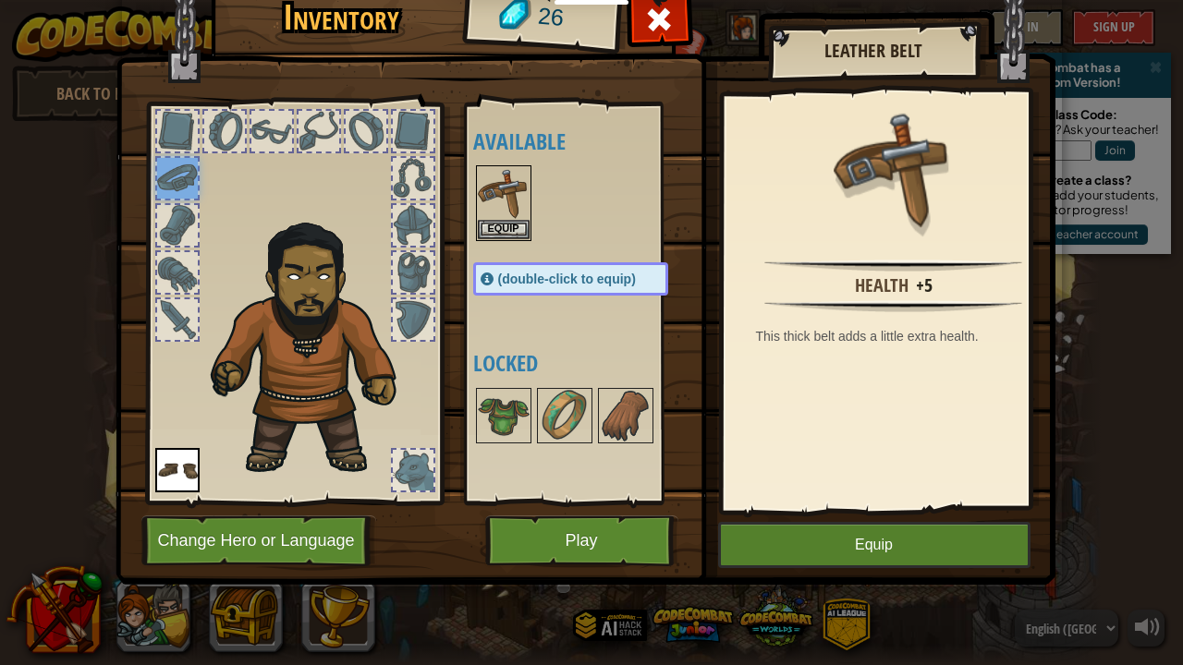
drag, startPoint x: 180, startPoint y: 176, endPoint x: 303, endPoint y: 392, distance: 248.7
click at [303, 392] on div at bounding box center [293, 299] width 305 height 416
click at [833, 536] on button "Equip" at bounding box center [874, 545] width 312 height 46
click at [843, 537] on button "Equip" at bounding box center [874, 545] width 312 height 46
click at [861, 530] on button "Equip" at bounding box center [874, 545] width 312 height 46
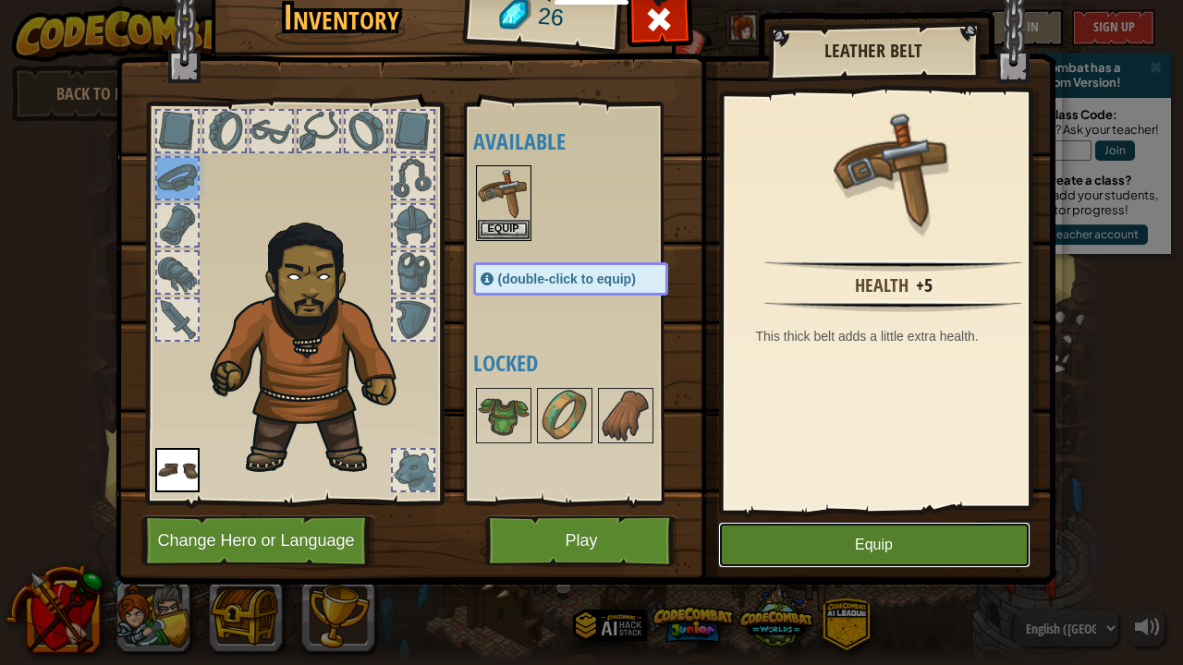
click at [865, 532] on button "Equip" at bounding box center [874, 545] width 312 height 46
click at [618, 525] on button "Play" at bounding box center [581, 541] width 193 height 51
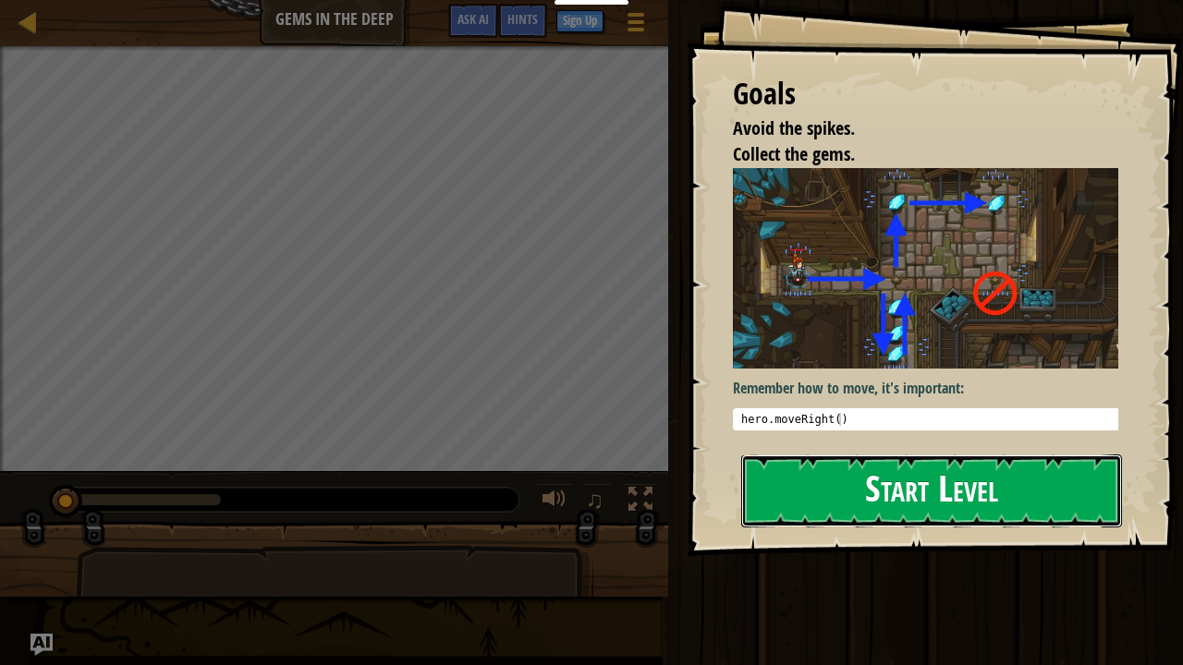
click at [906, 490] on button "Start Level" at bounding box center [931, 491] width 381 height 73
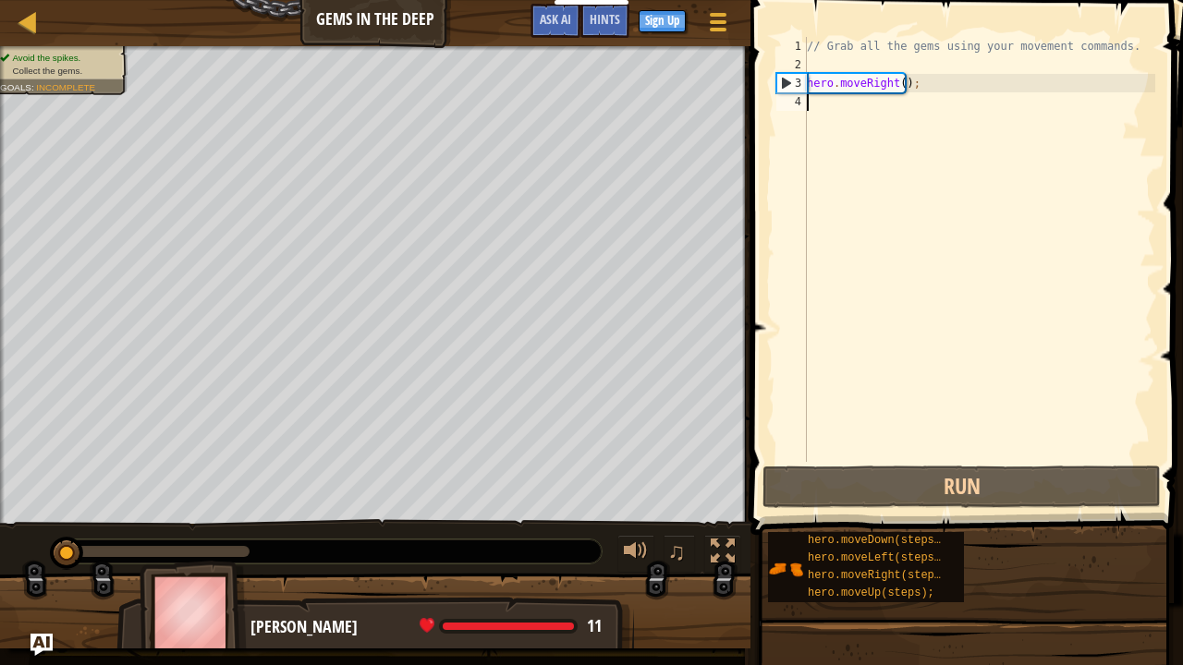
click at [915, 110] on div "// Grab all the gems using your movement commands. hero . moveRight ( ) ;" at bounding box center [979, 268] width 352 height 462
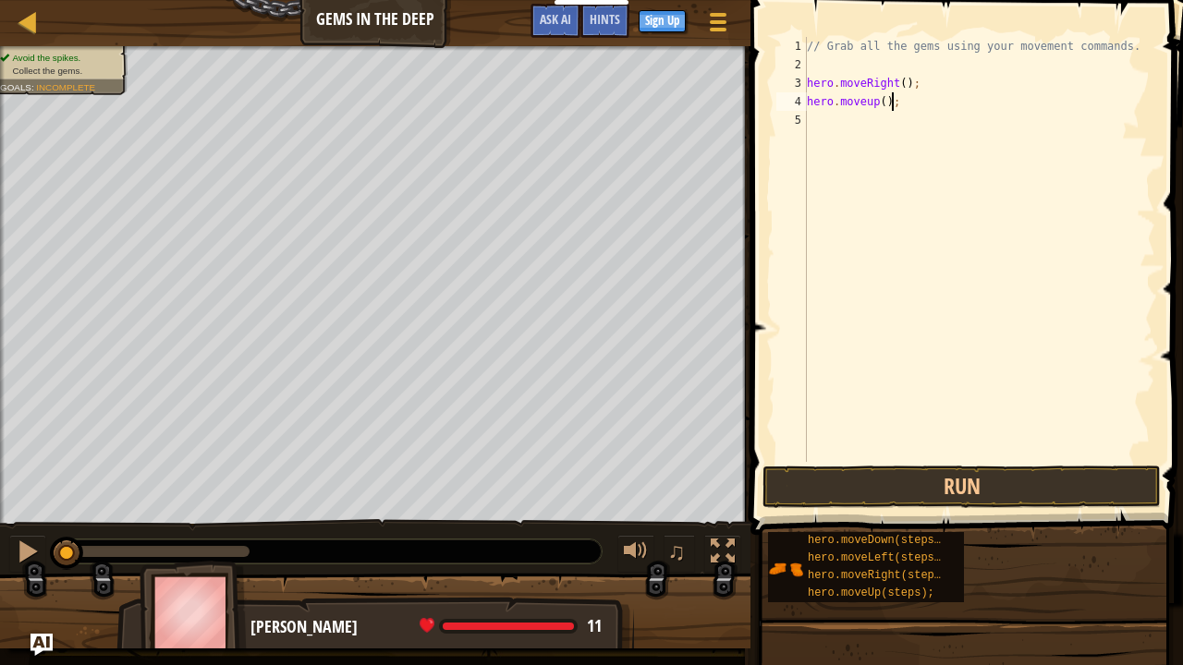
scroll to position [8, 6]
click at [1006, 479] on button "Run" at bounding box center [961, 487] width 398 height 43
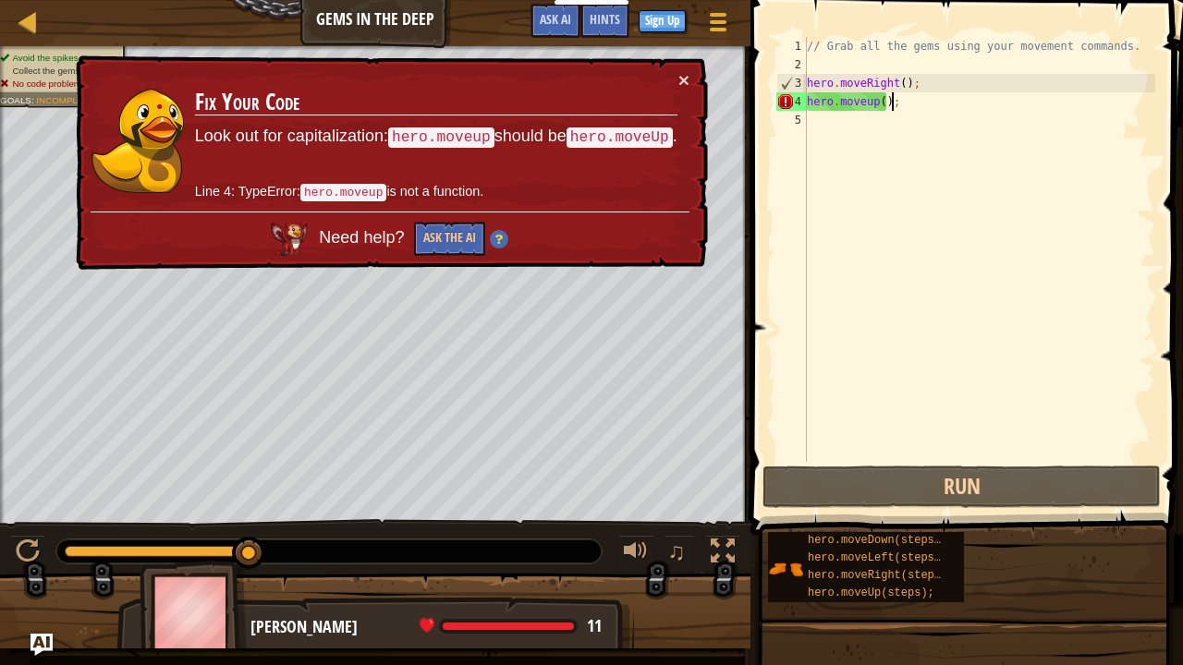
click at [1001, 108] on div "// Grab all the gems using your movement commands. hero . moveRight ( ) ; hero …" at bounding box center [979, 268] width 352 height 462
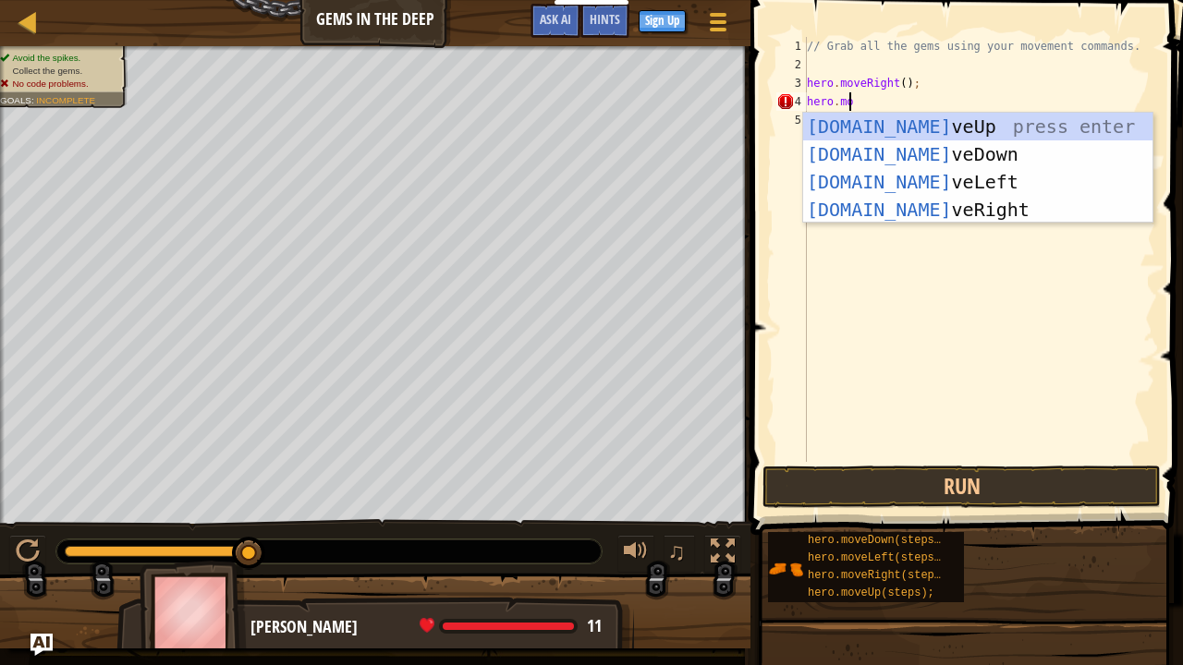
scroll to position [8, 3]
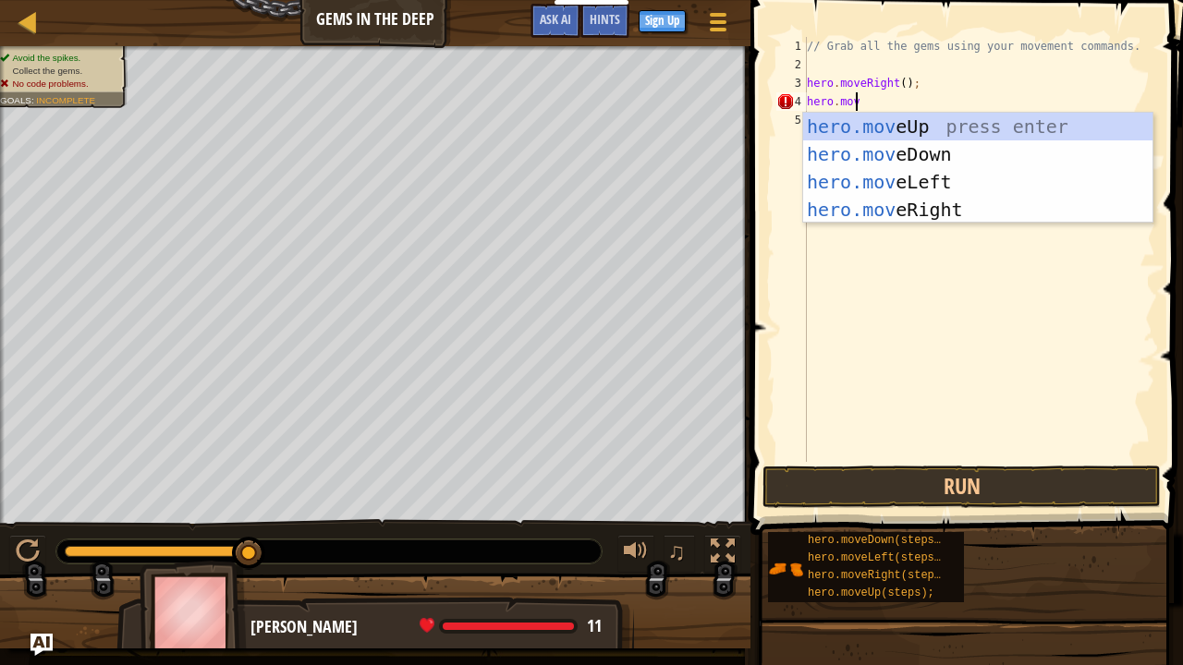
type textarea "hero.move"
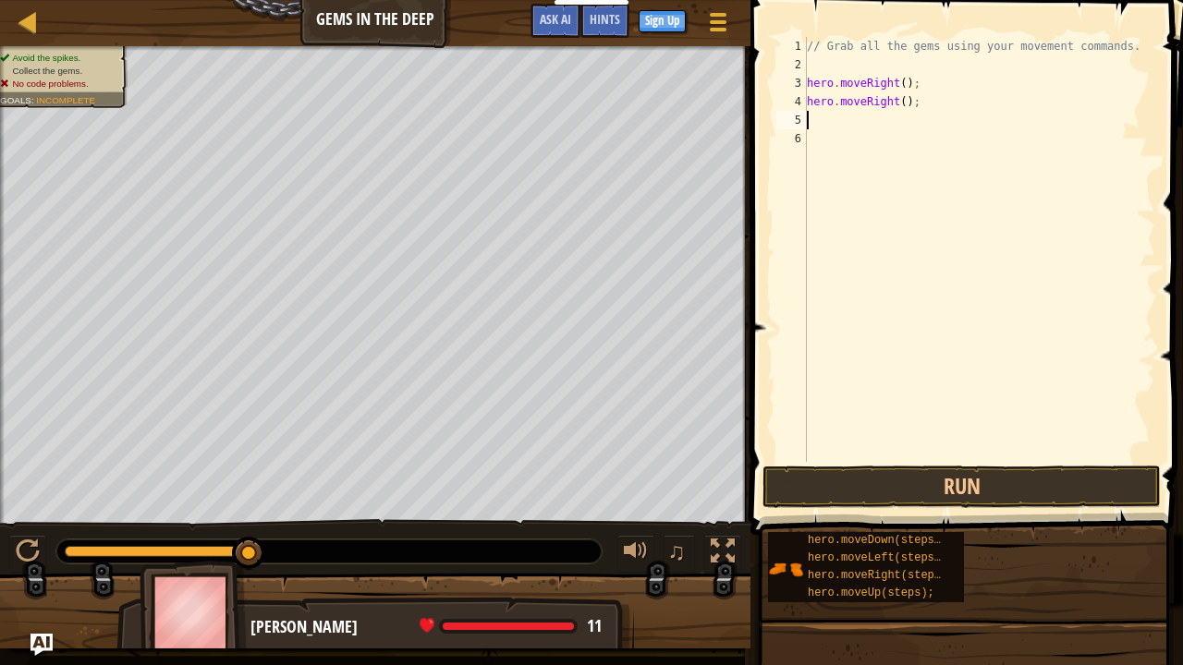
scroll to position [8, 0]
click at [944, 503] on button "Run" at bounding box center [961, 487] width 398 height 43
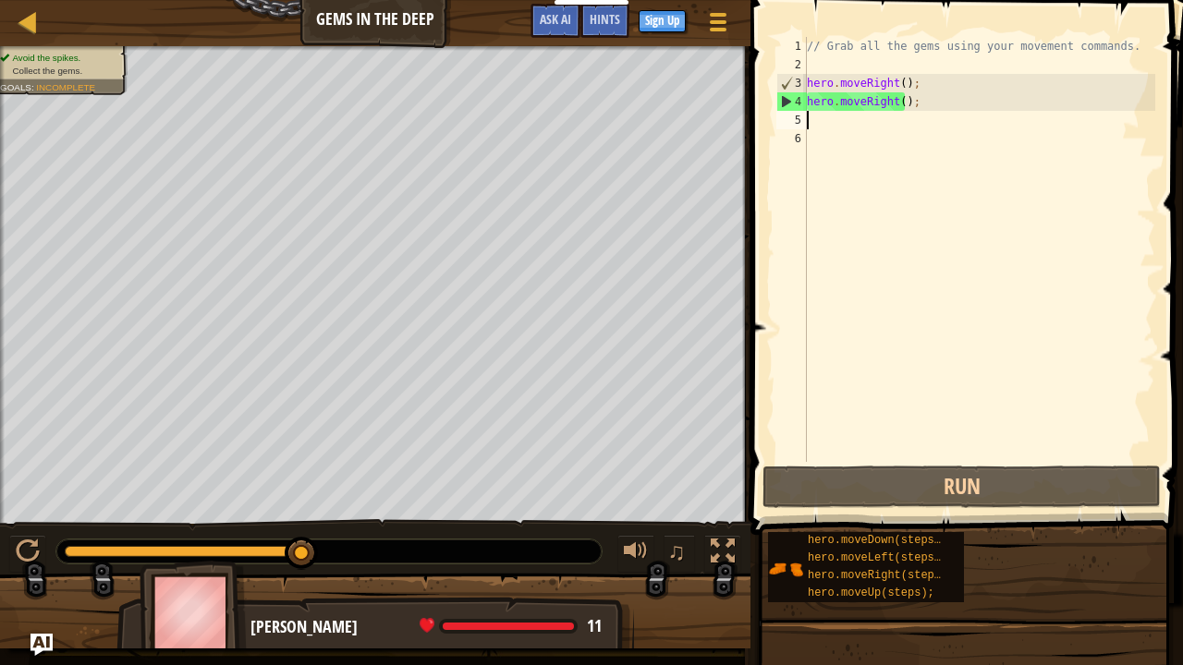
click at [939, 123] on div "// Grab all the gems using your movement commands. hero . moveRight ( ) ; hero …" at bounding box center [979, 268] width 352 height 462
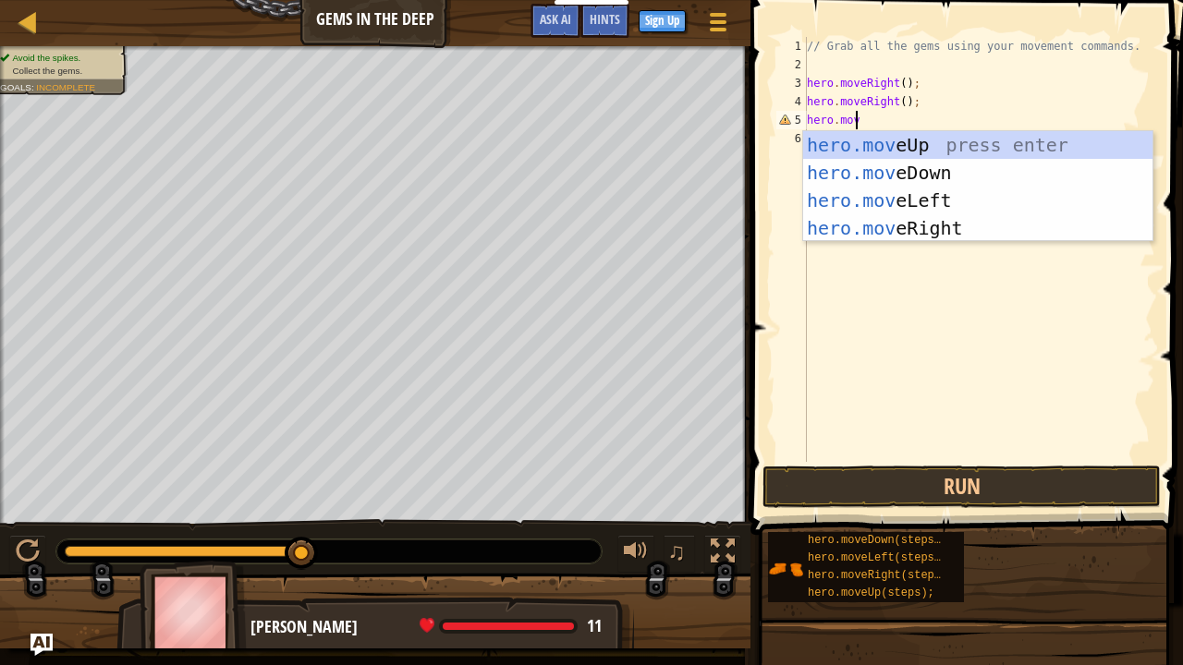
scroll to position [8, 3]
type textarea "hero.move"
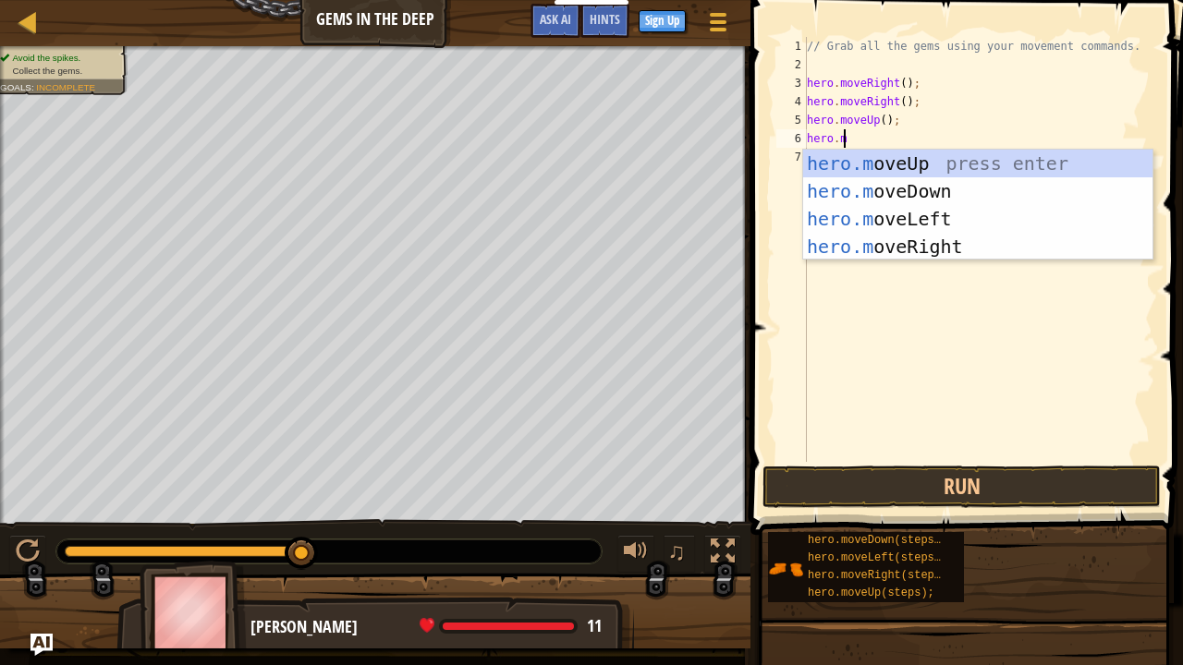
scroll to position [8, 2]
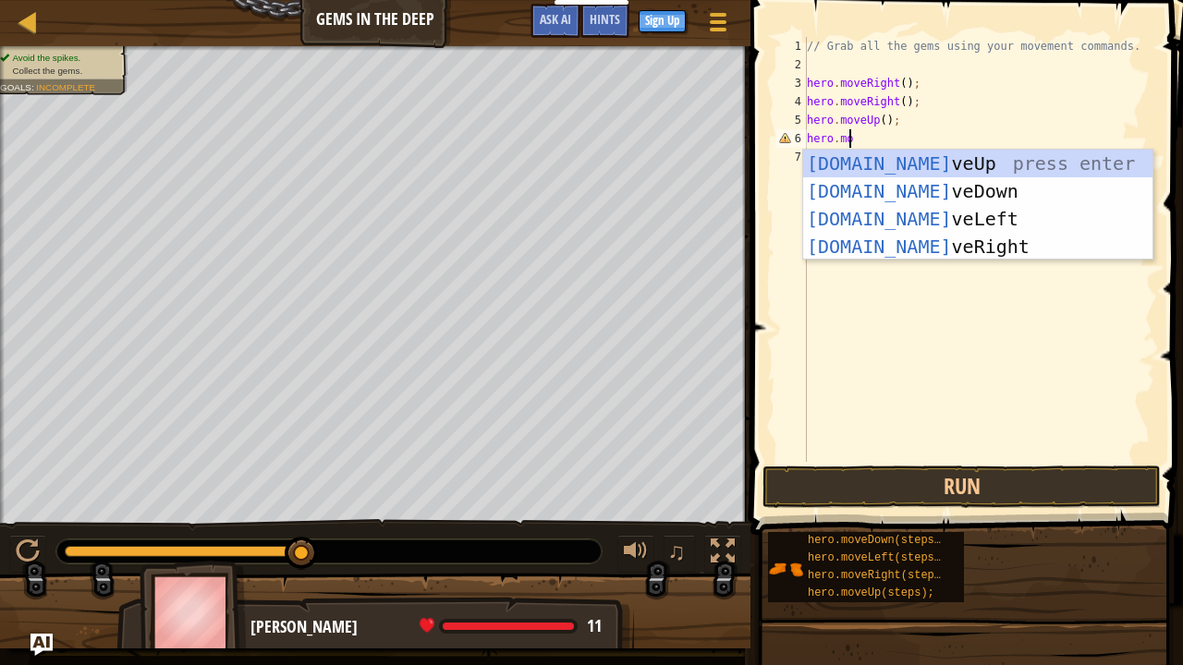
type textarea "hero.move"
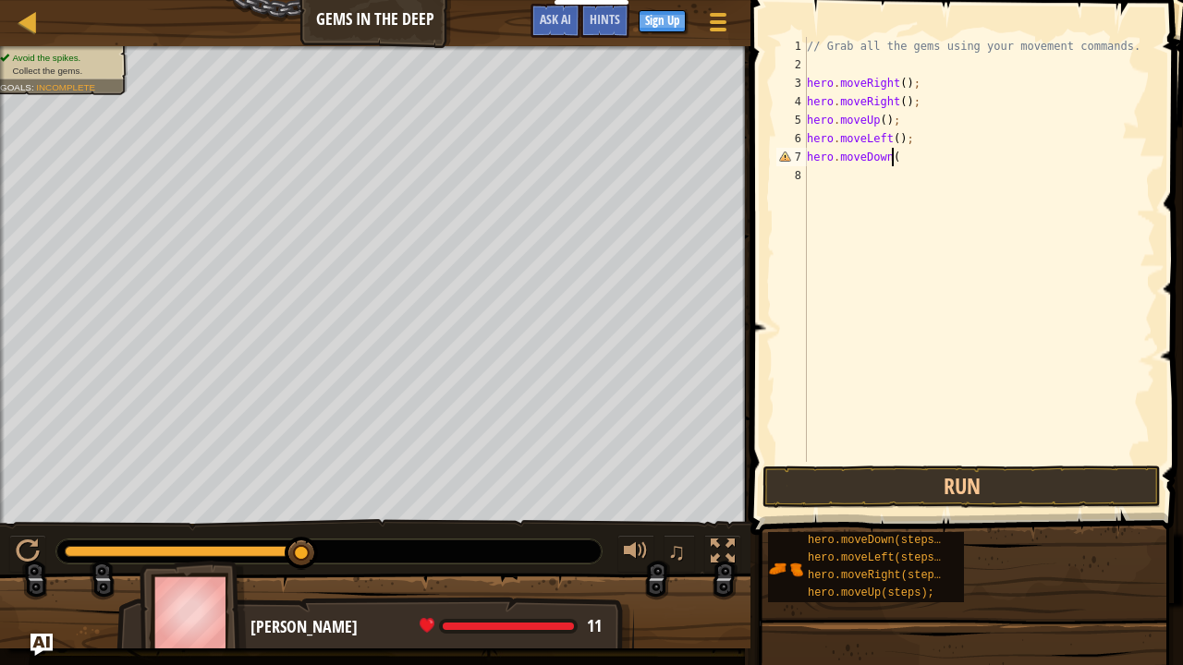
scroll to position [8, 6]
type textarea "hero.moveDown();"
click at [937, 502] on button "Run" at bounding box center [961, 487] width 398 height 43
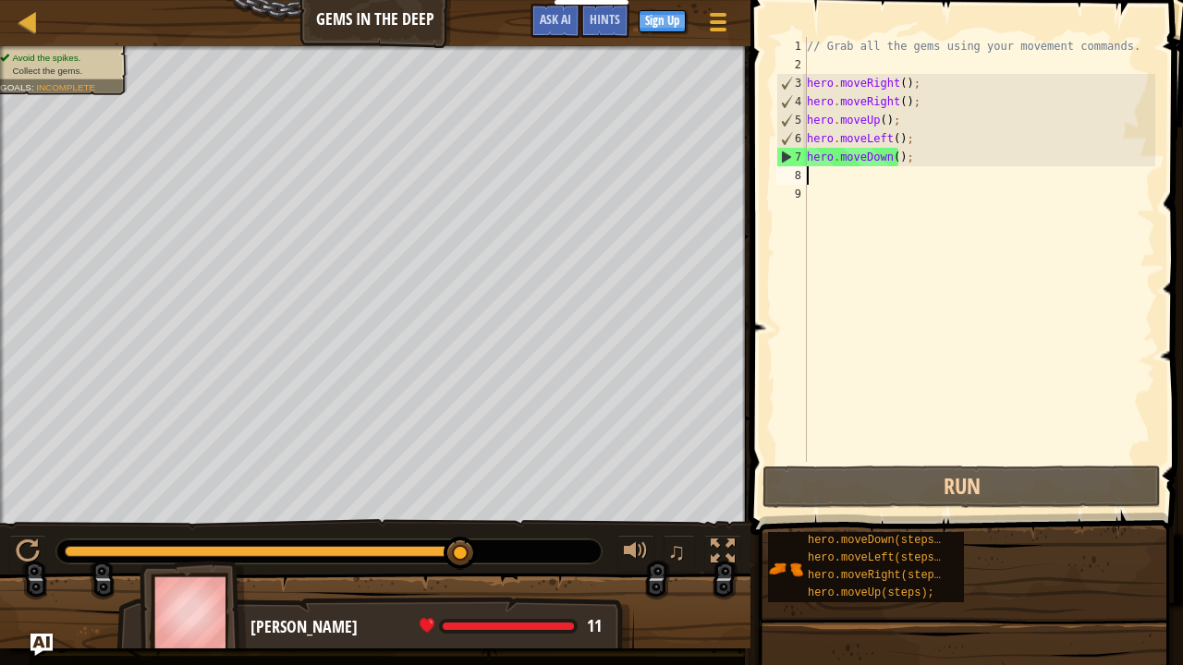
click at [880, 187] on div "// Grab all the gems using your movement commands. hero . moveRight ( ) ; hero …" at bounding box center [979, 268] width 352 height 462
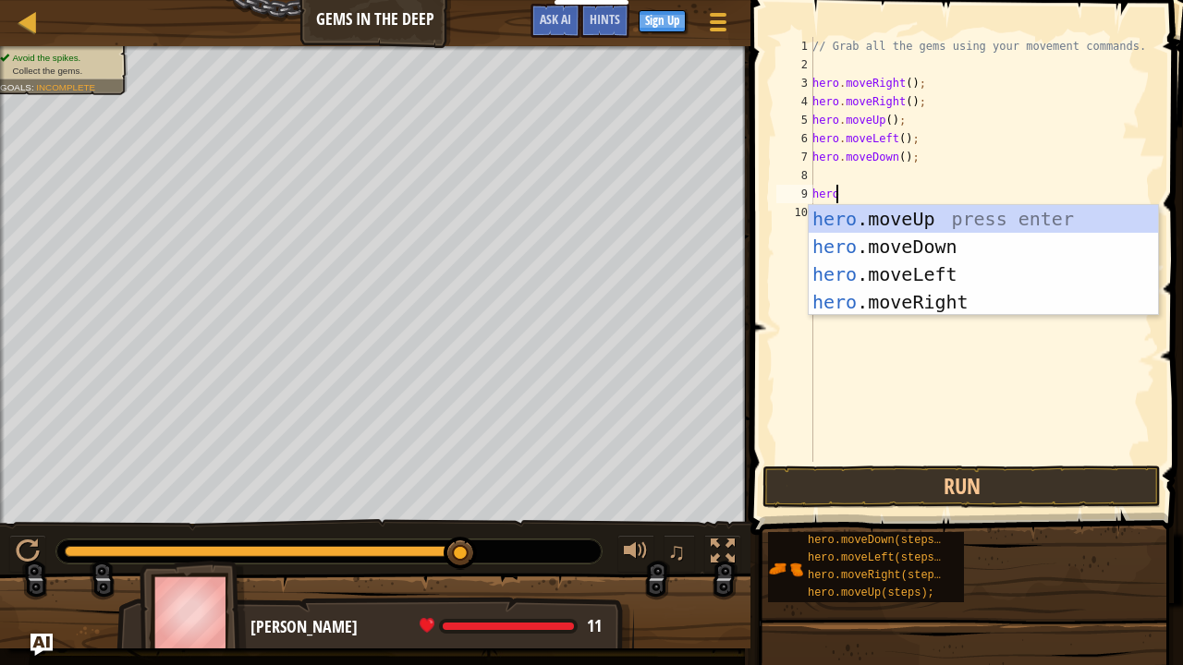
type textarea "hero."
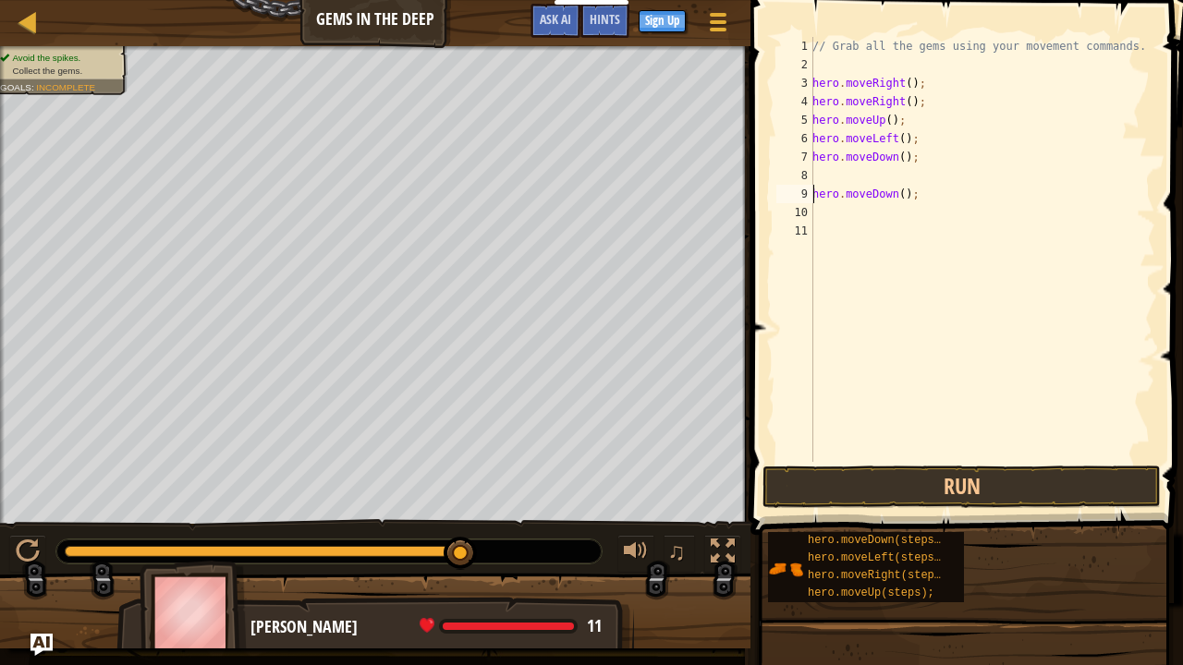
click at [813, 196] on div "// Grab all the gems using your movement commands. hero . moveRight ( ) ; hero …" at bounding box center [982, 268] width 347 height 462
type textarea "hero.moveDown();"
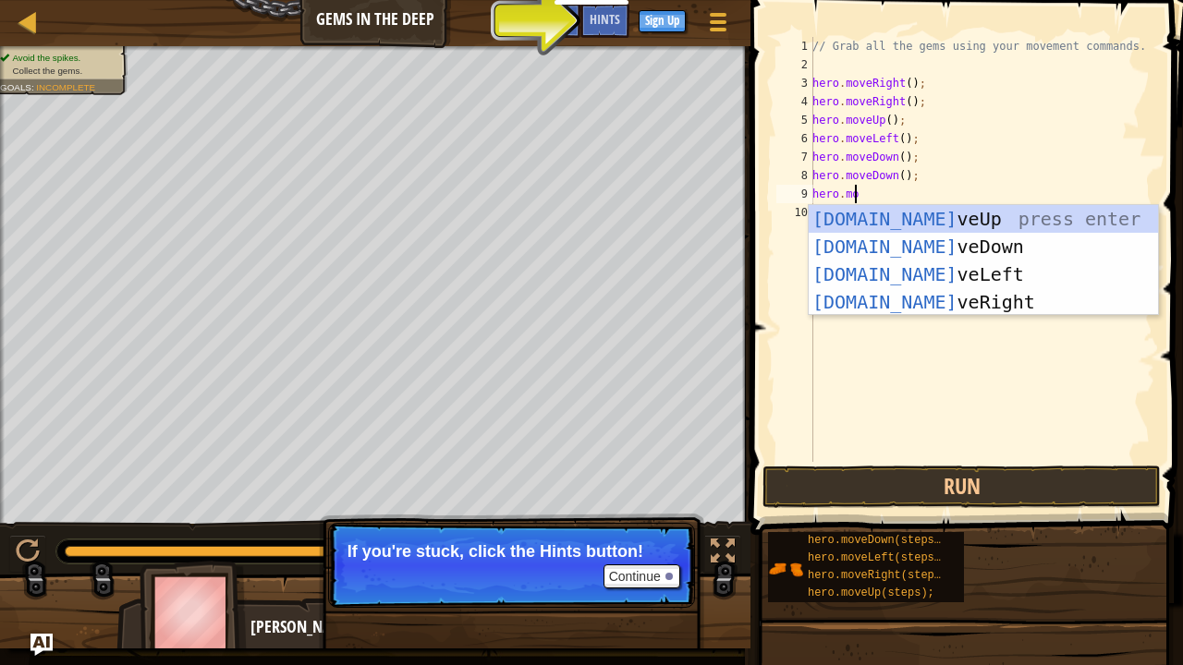
scroll to position [8, 2]
type textarea "hero.move"
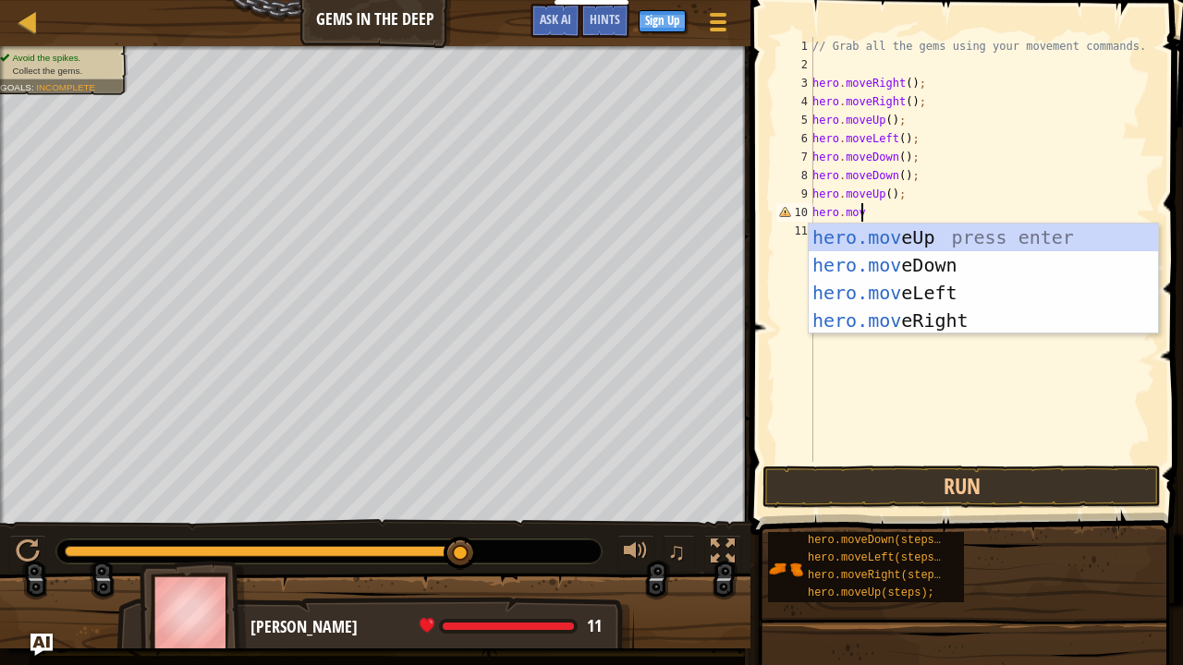
scroll to position [8, 3]
type textarea "hero.move"
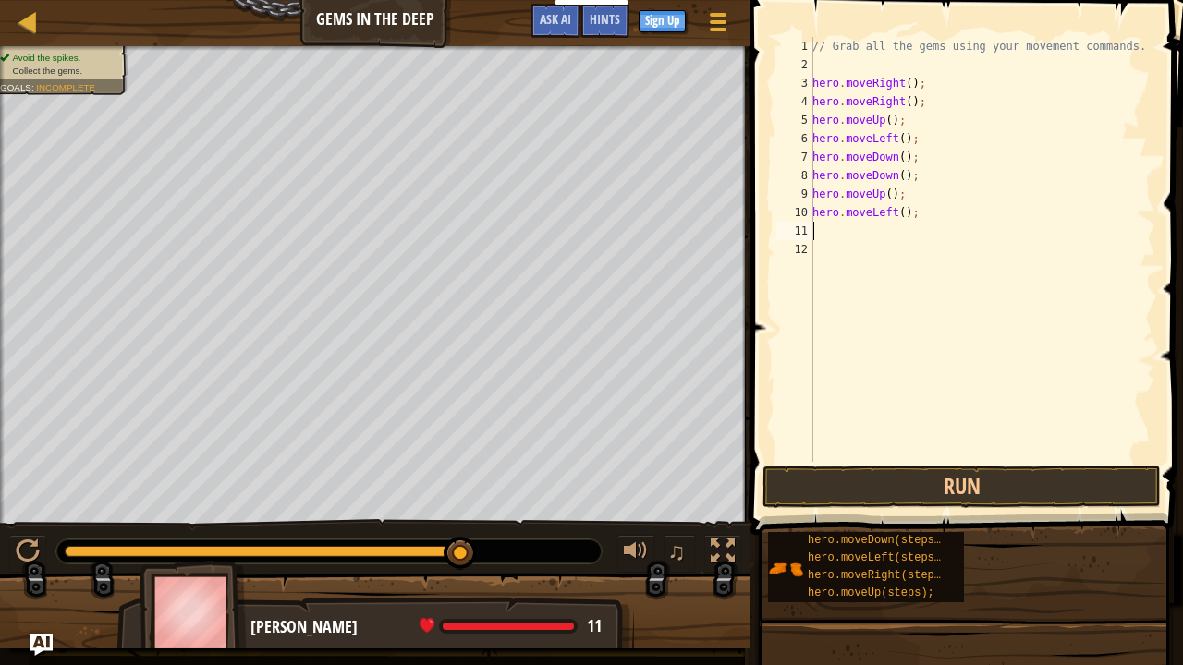
scroll to position [8, 0]
click at [1003, 493] on button "Run" at bounding box center [961, 487] width 398 height 43
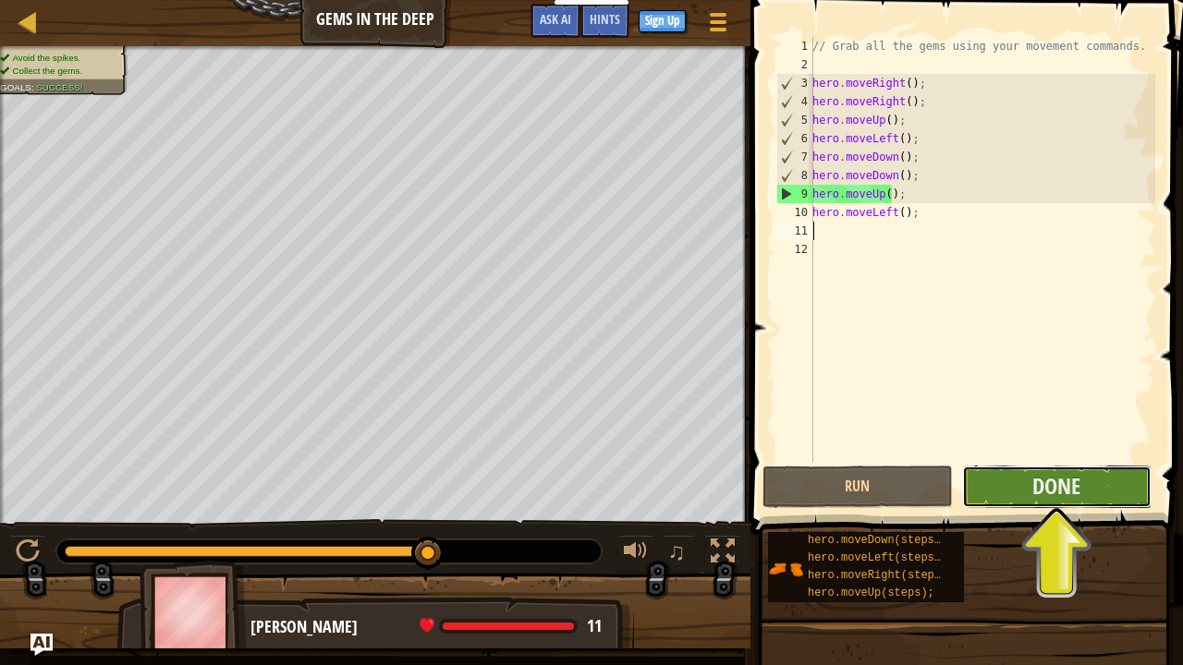
click at [1127, 493] on button "Done" at bounding box center [1056, 487] width 189 height 43
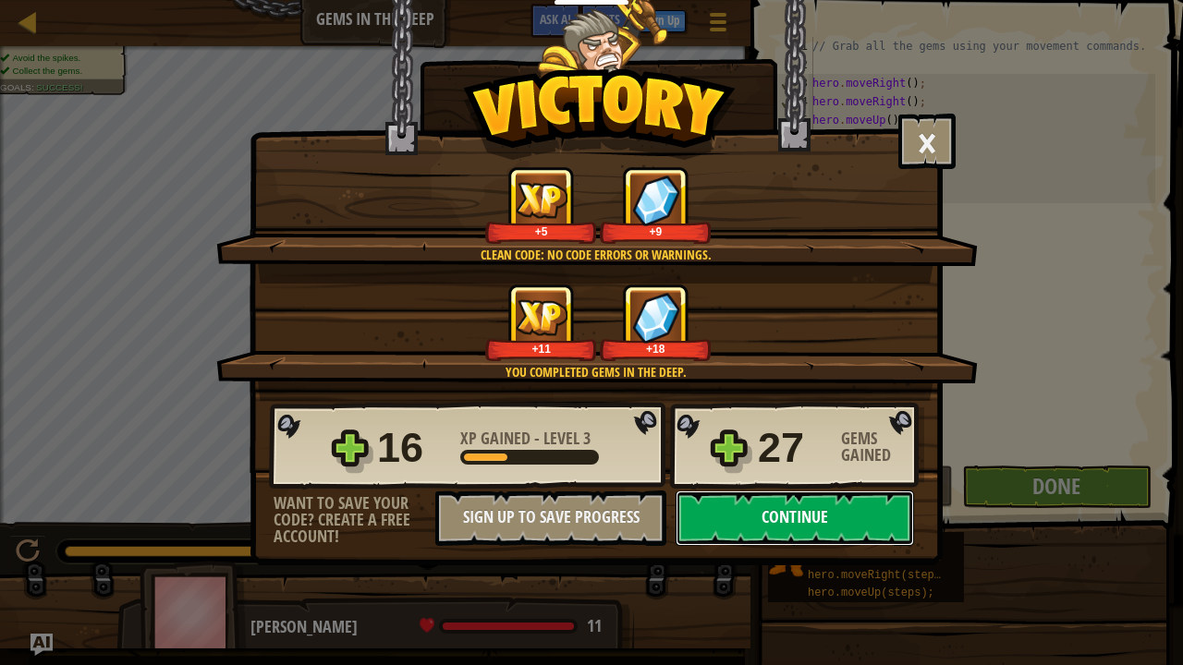
click at [823, 518] on button "Continue" at bounding box center [795, 518] width 238 height 55
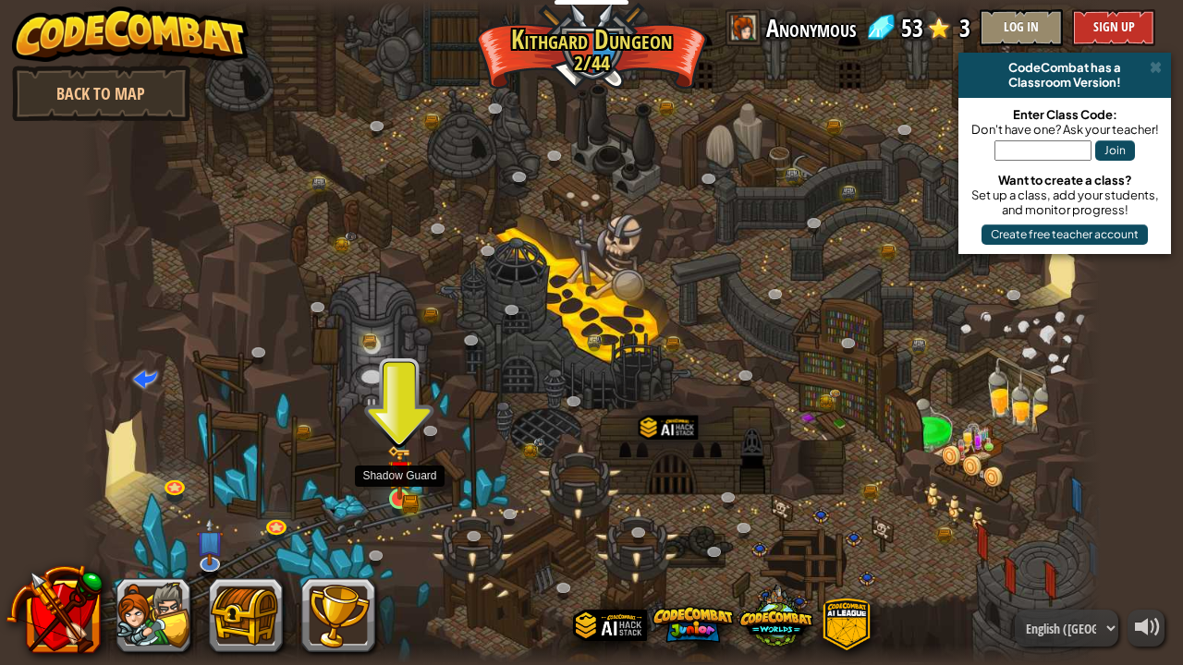
click at [399, 481] on img at bounding box center [399, 473] width 15 height 15
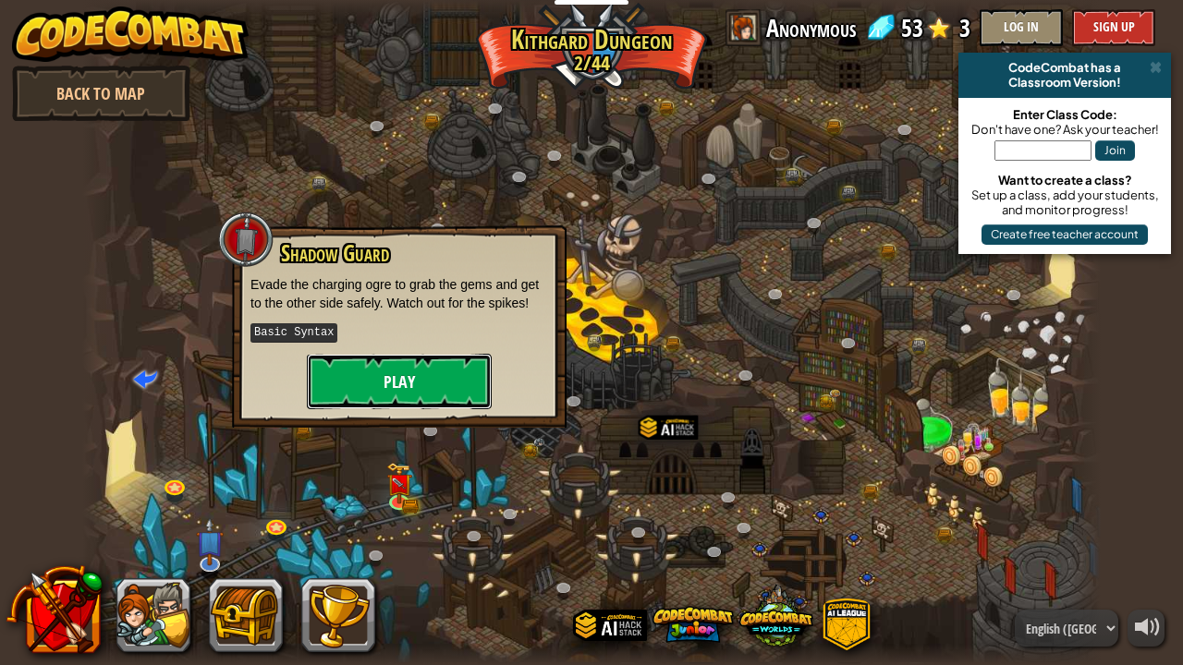
click at [408, 356] on button "Play" at bounding box center [399, 381] width 185 height 55
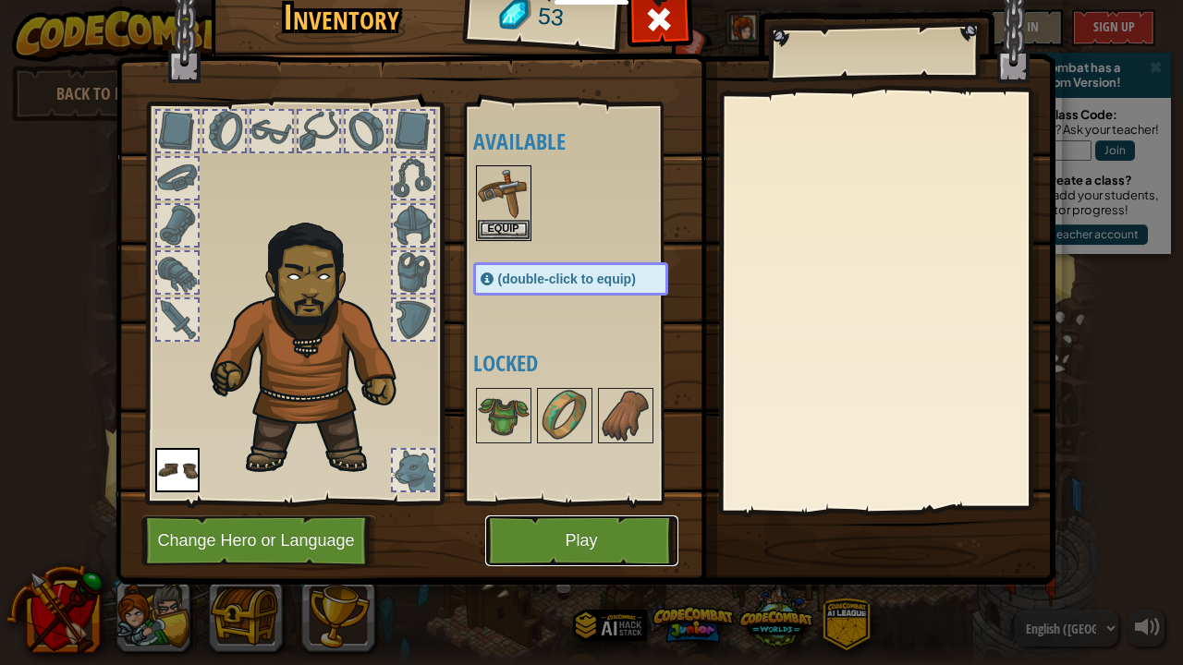
click at [574, 534] on button "Play" at bounding box center [581, 541] width 193 height 51
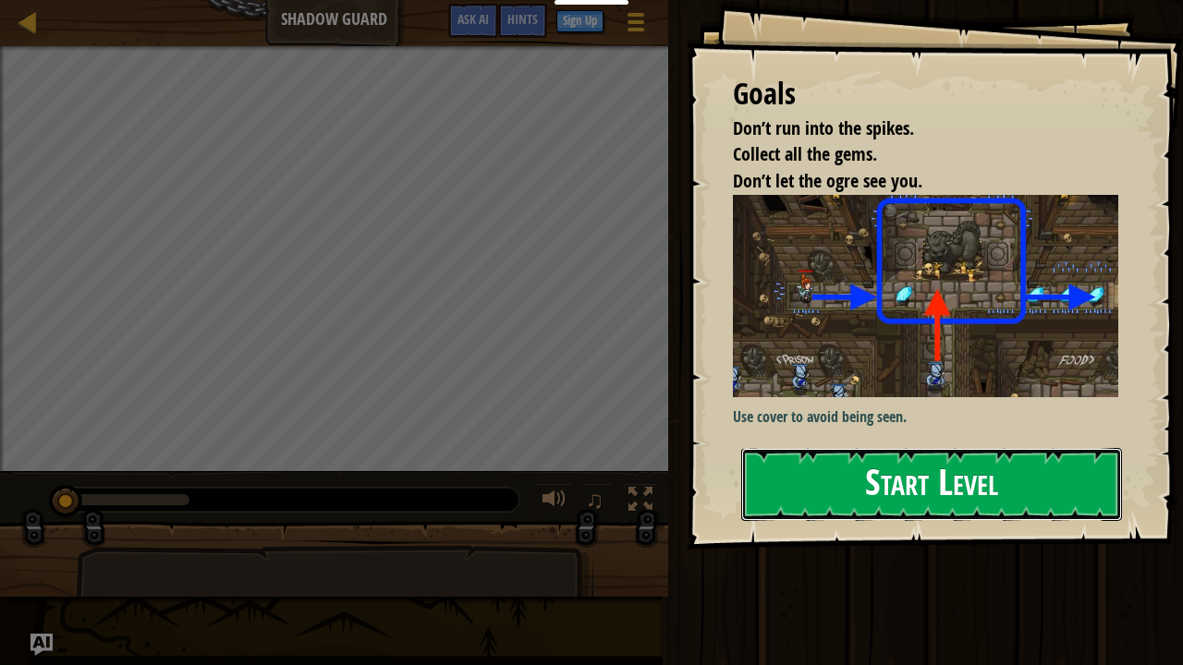
click at [860, 490] on button "Start Level" at bounding box center [931, 484] width 381 height 73
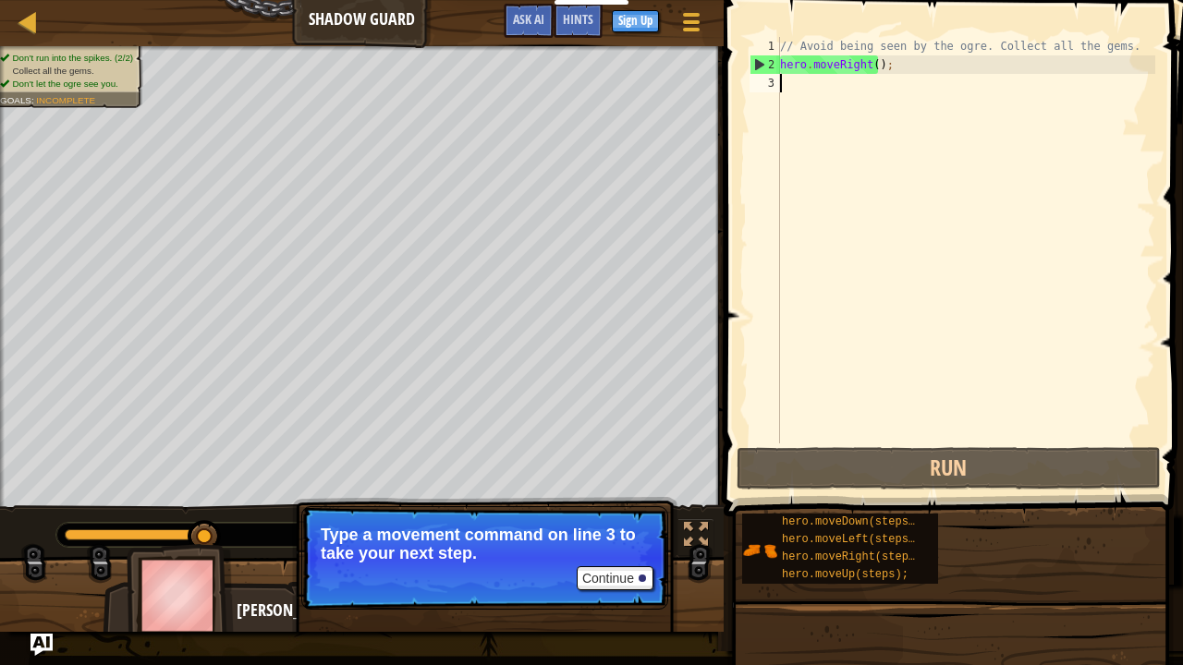
click at [934, 90] on div "// Avoid being seen by the ogre. Collect all the gems. hero . moveRight ( ) ;" at bounding box center [965, 259] width 379 height 444
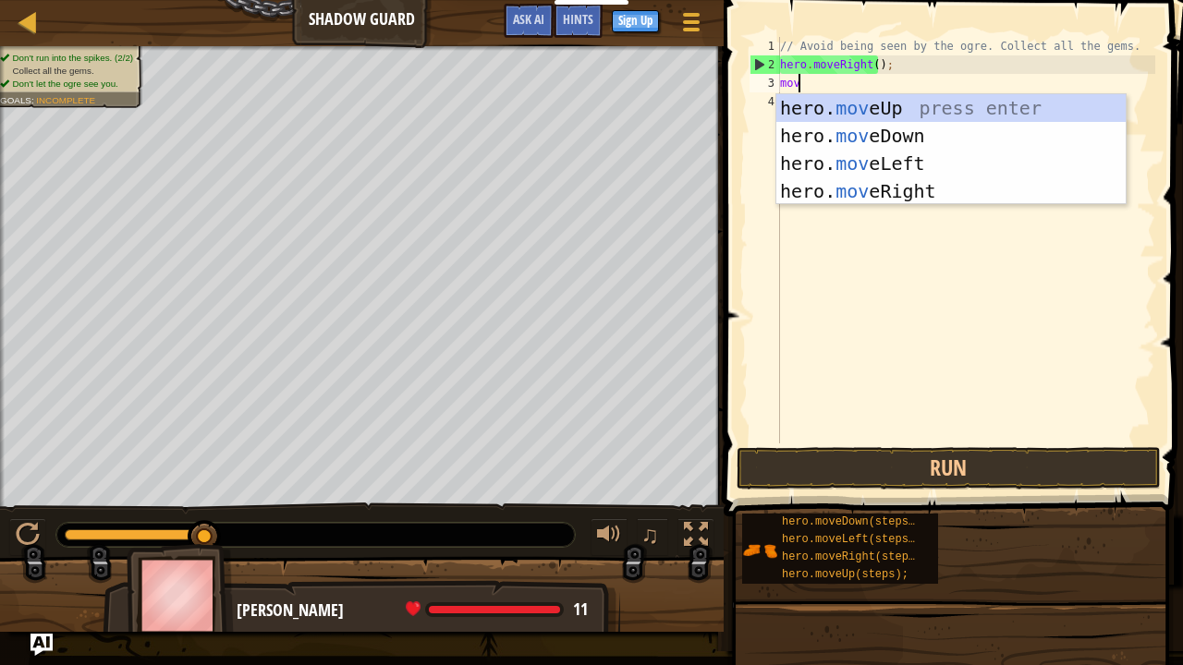
type textarea "move"
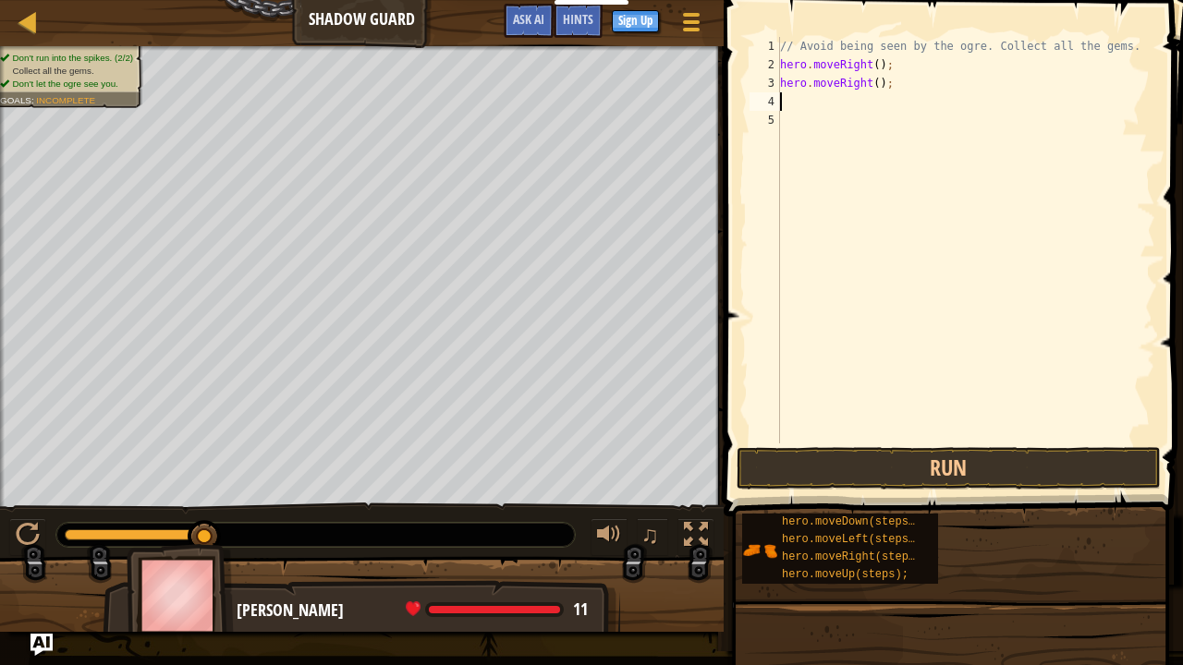
scroll to position [8, 0]
click at [967, 474] on button "Run" at bounding box center [949, 468] width 424 height 43
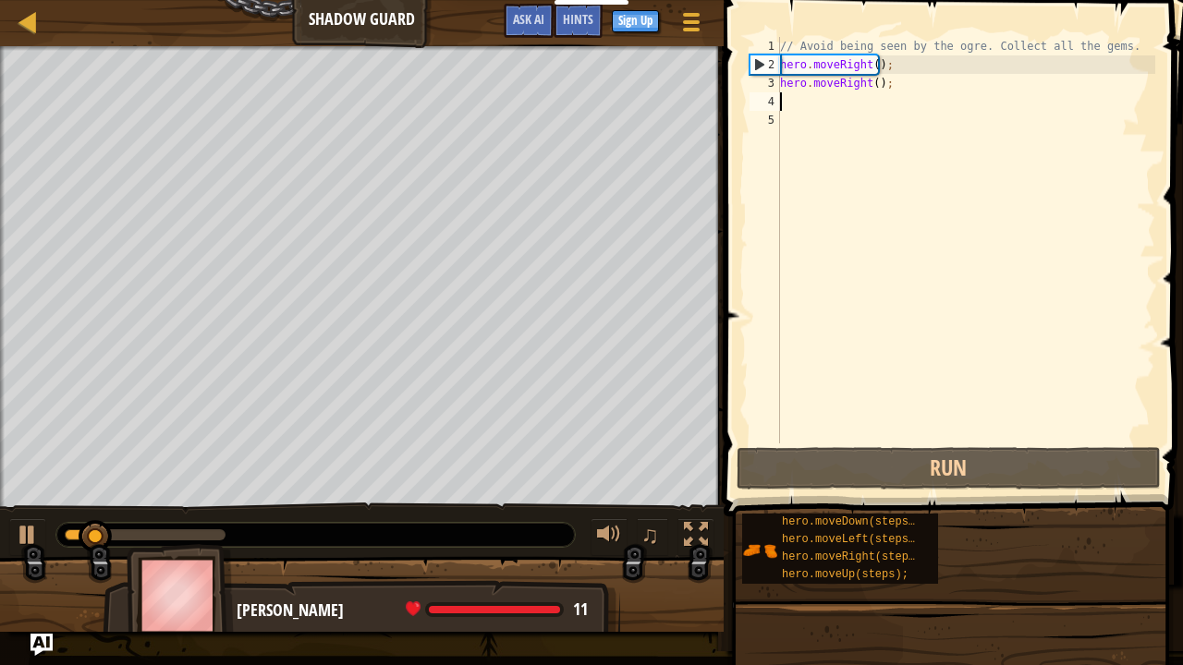
click at [898, 106] on div "// Avoid being seen by the ogre. Collect all the gems. hero . moveRight ( ) ; h…" at bounding box center [965, 259] width 379 height 444
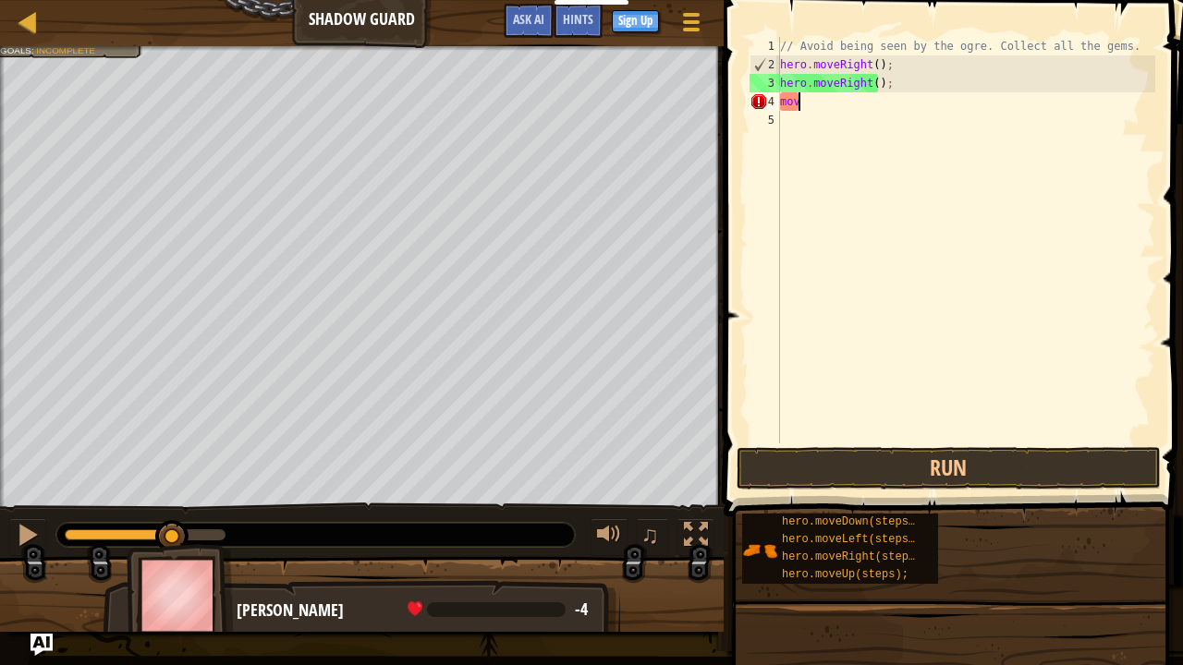
type textarea "move"
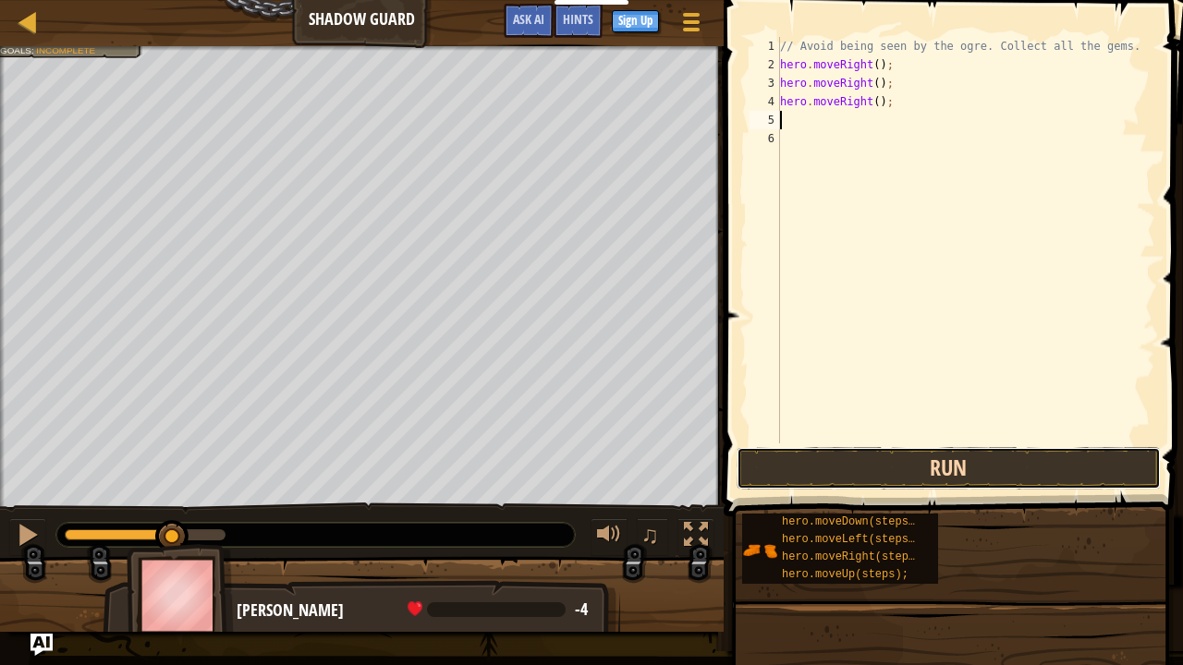
click at [856, 482] on button "Run" at bounding box center [949, 468] width 424 height 43
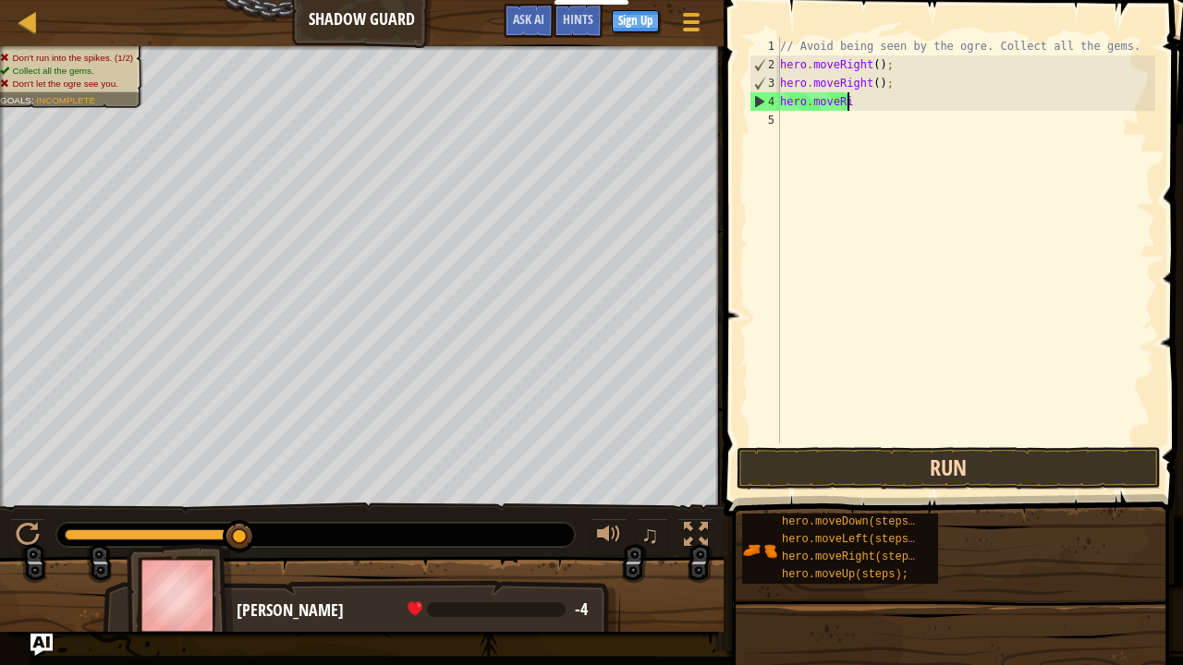
type textarea "h"
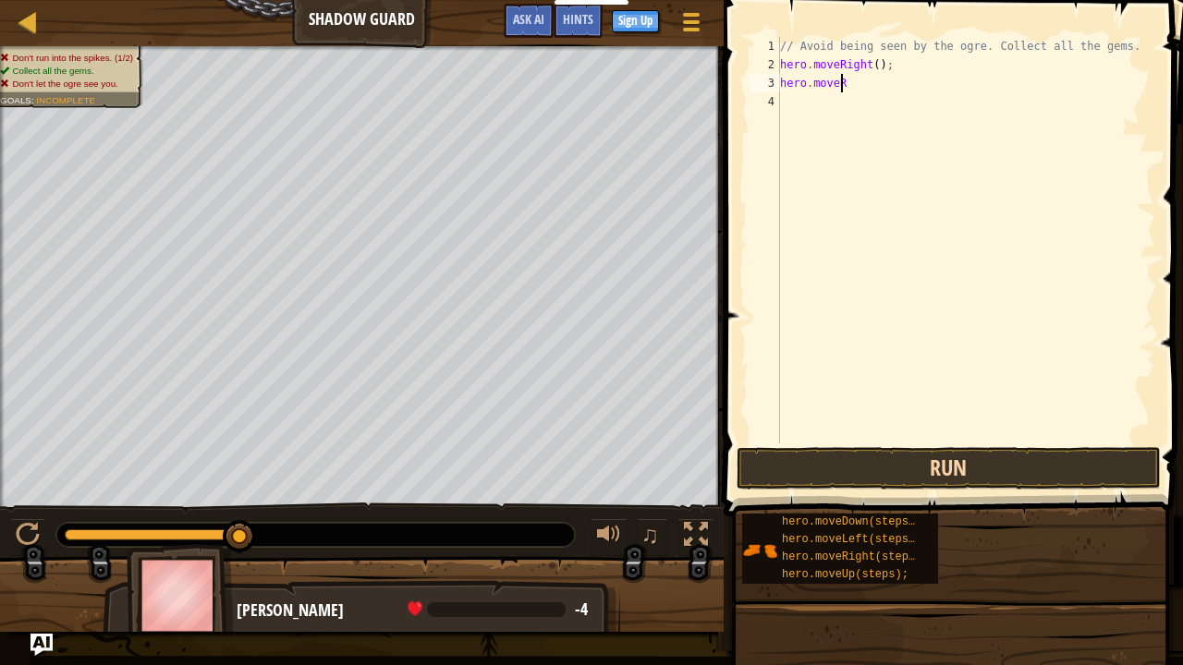
type textarea "h"
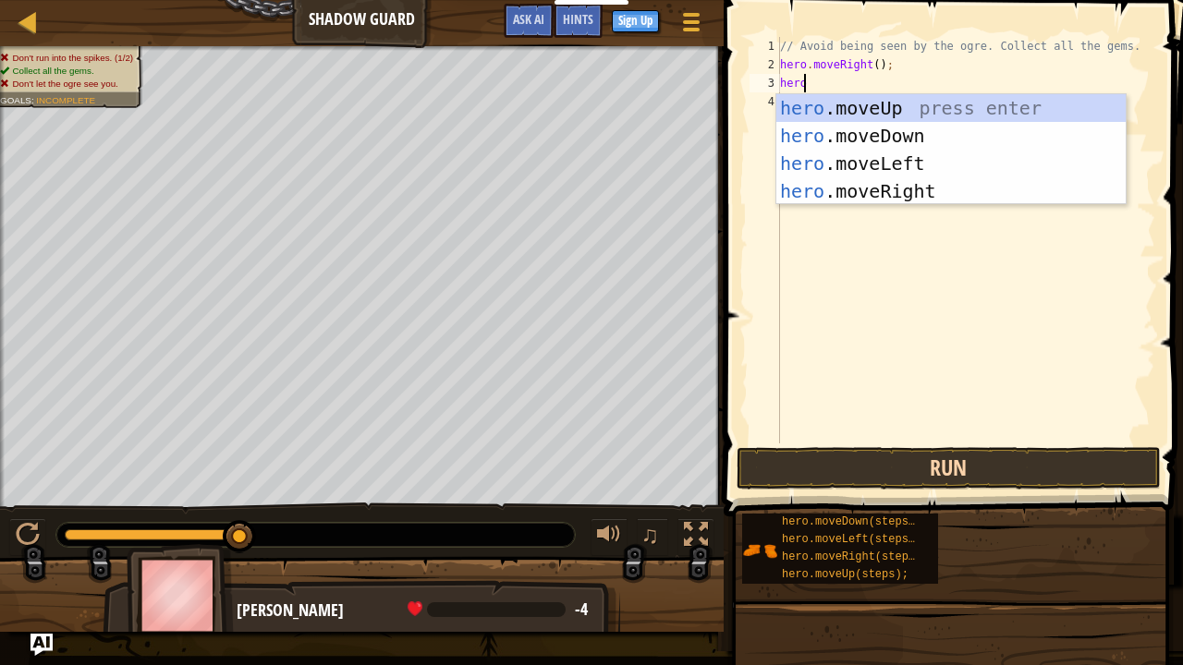
scroll to position [8, 1]
type textarea "hero.move"
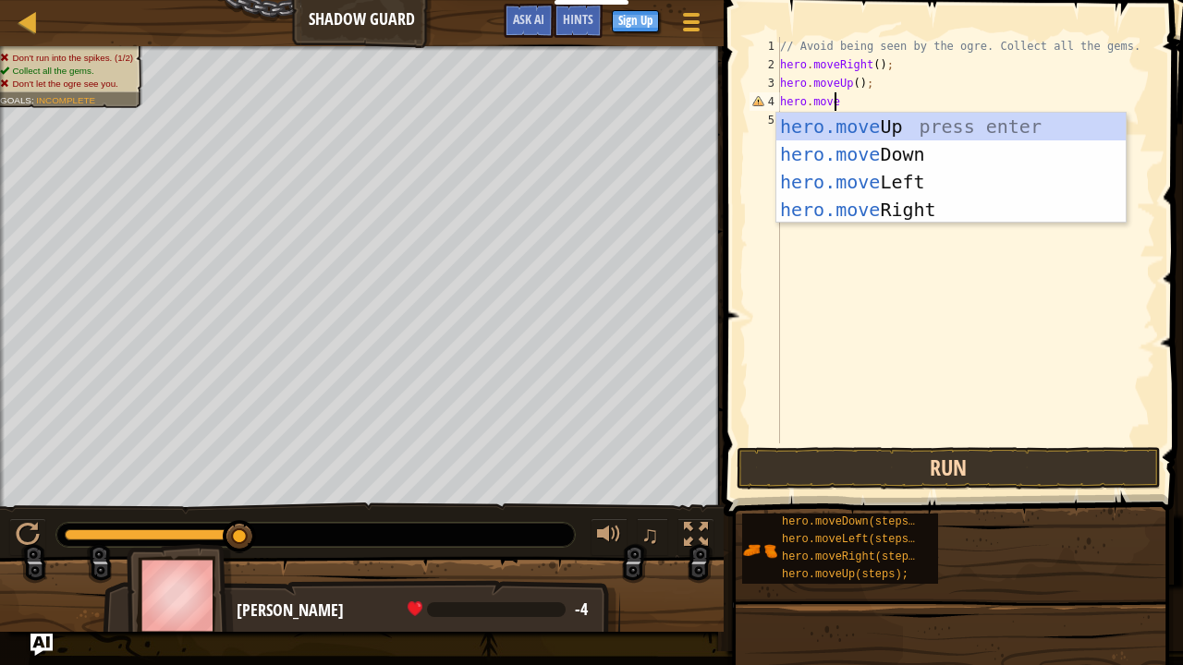
scroll to position [8, 3]
type textarea "hero.moveri"
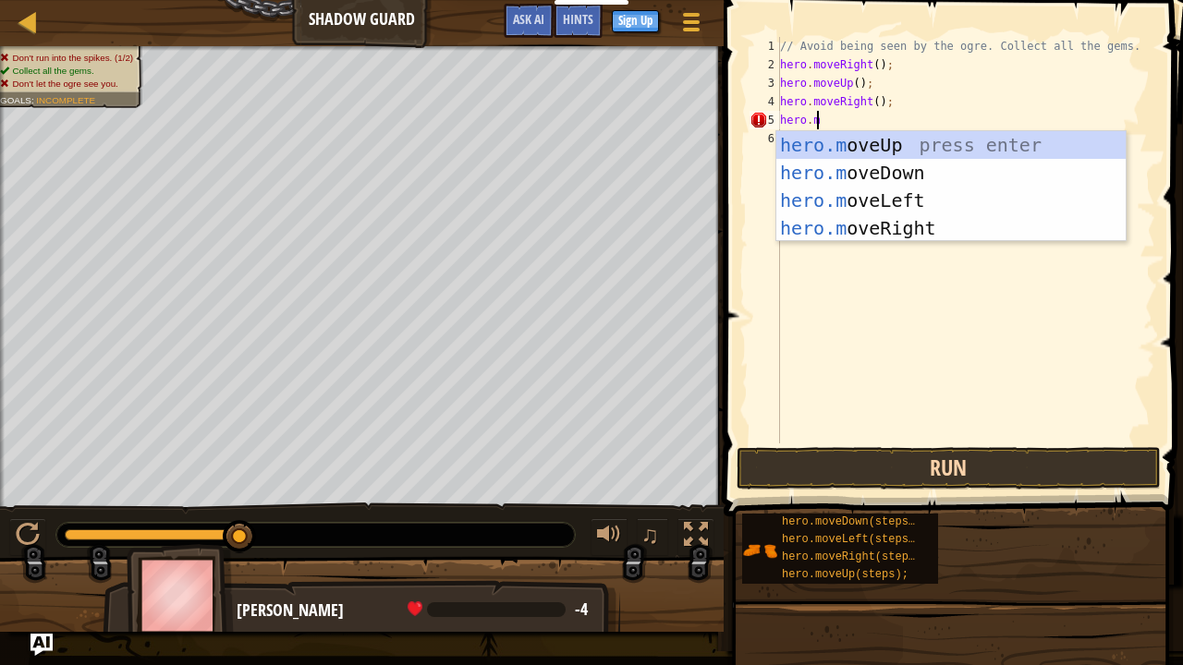
scroll to position [8, 2]
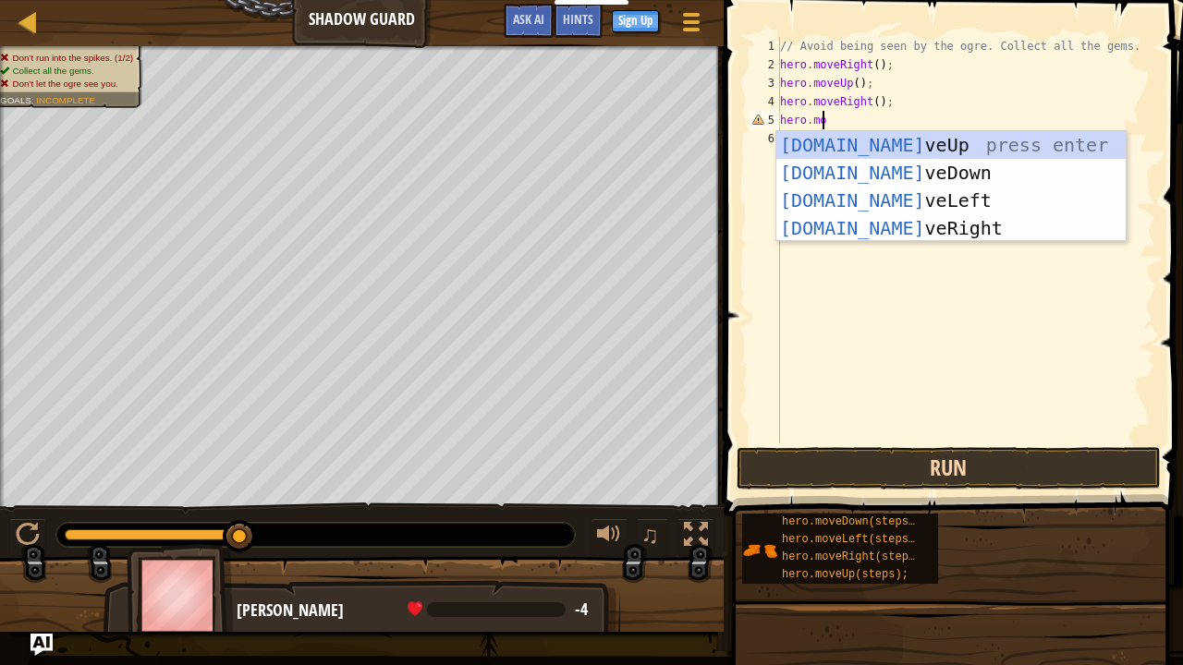
type textarea "hero.move"
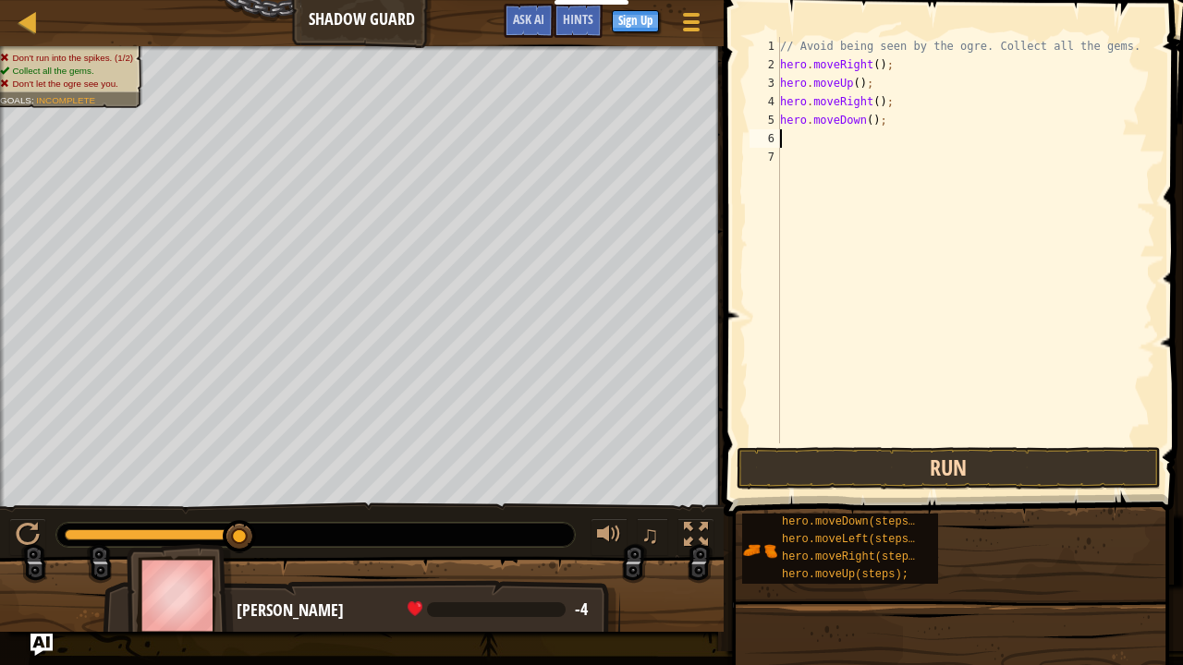
scroll to position [8, 0]
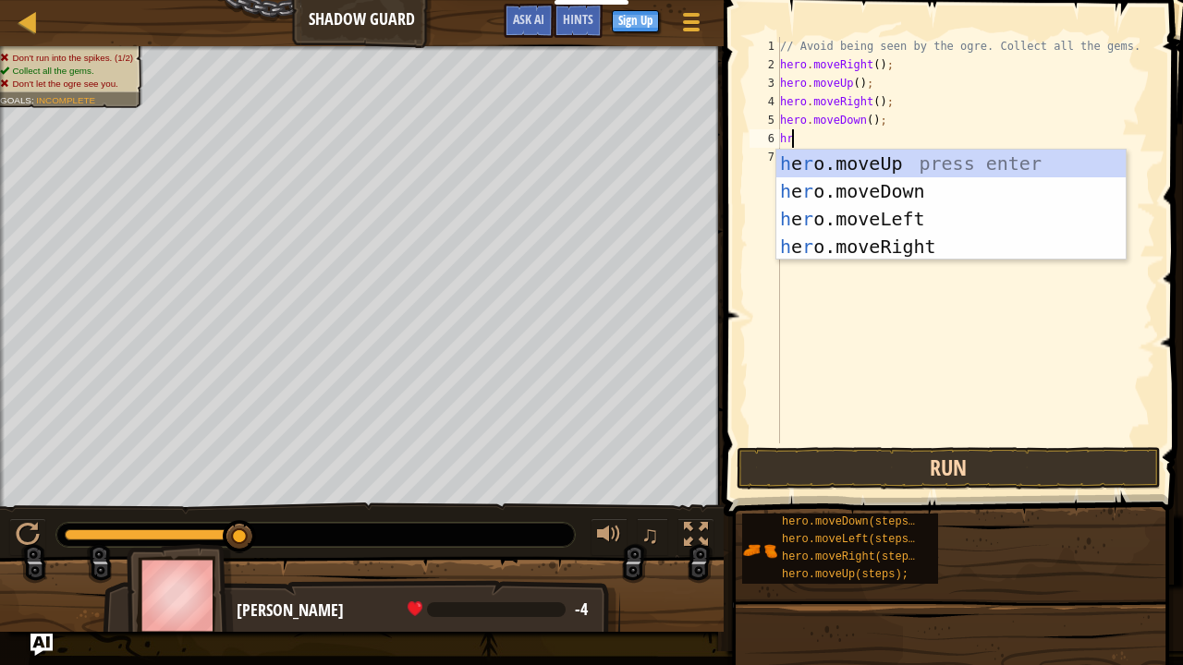
type textarea "h"
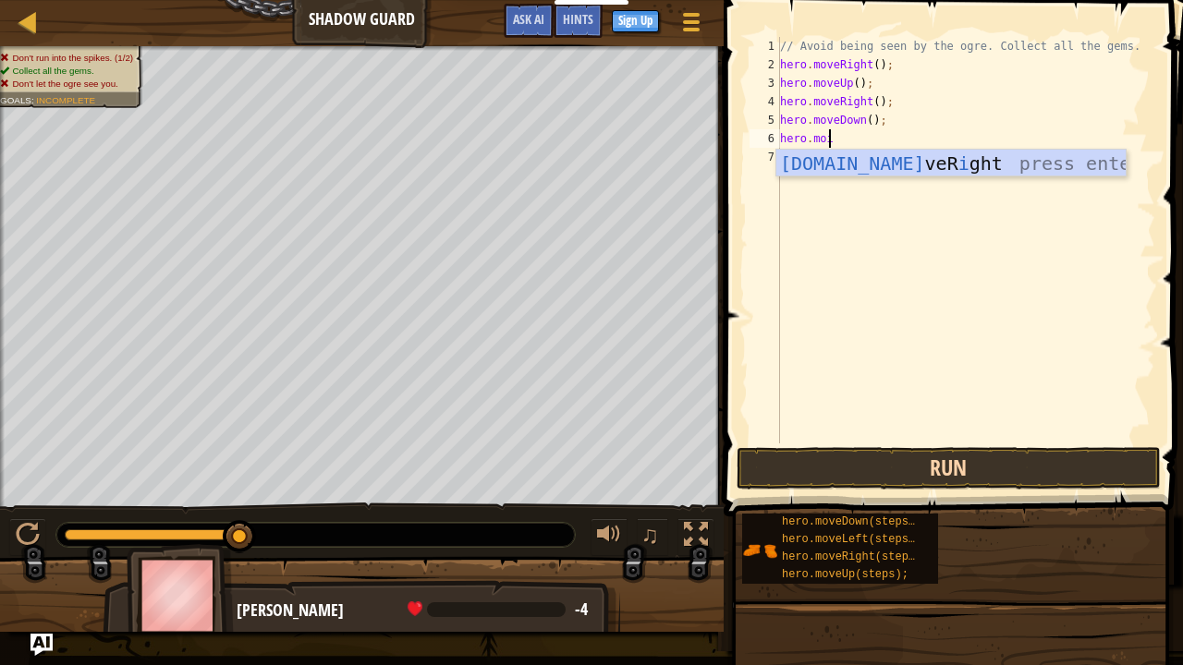
scroll to position [8, 3]
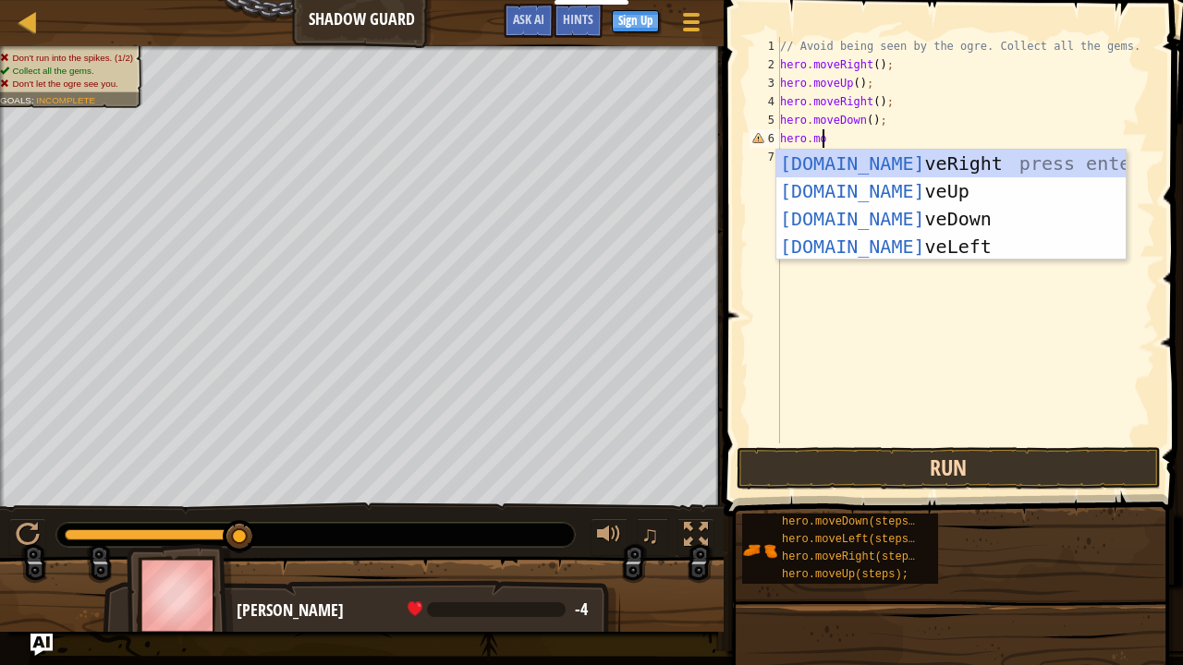
type textarea "hero.move"
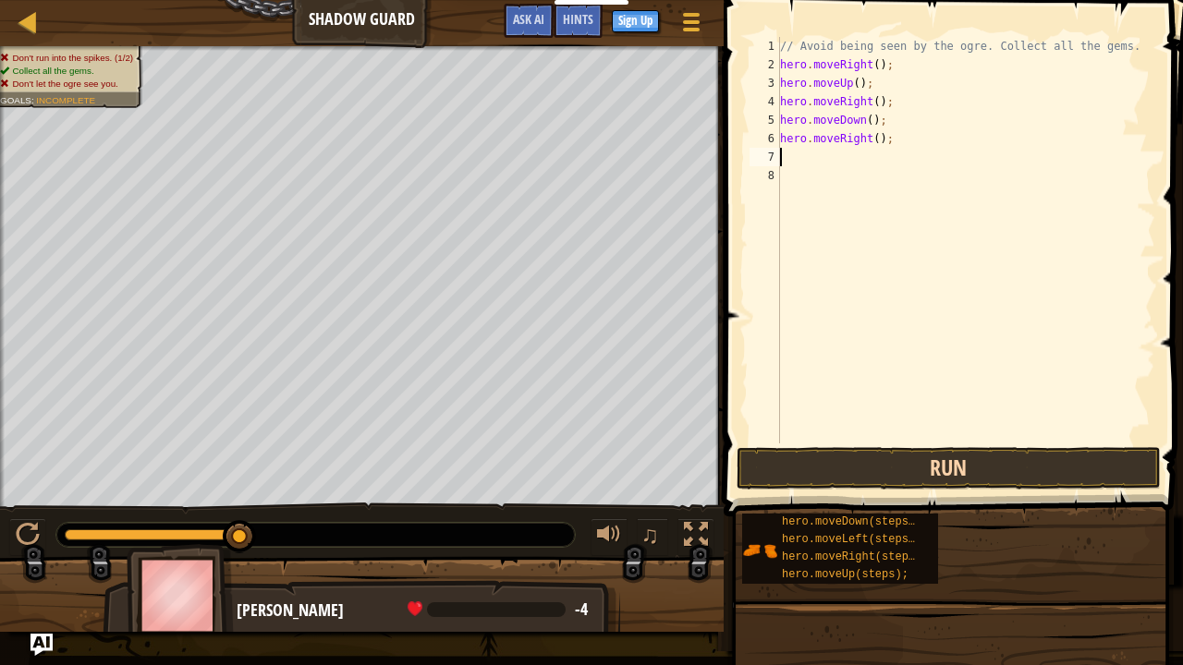
scroll to position [8, 0]
click at [965, 481] on button "Run" at bounding box center [949, 468] width 424 height 43
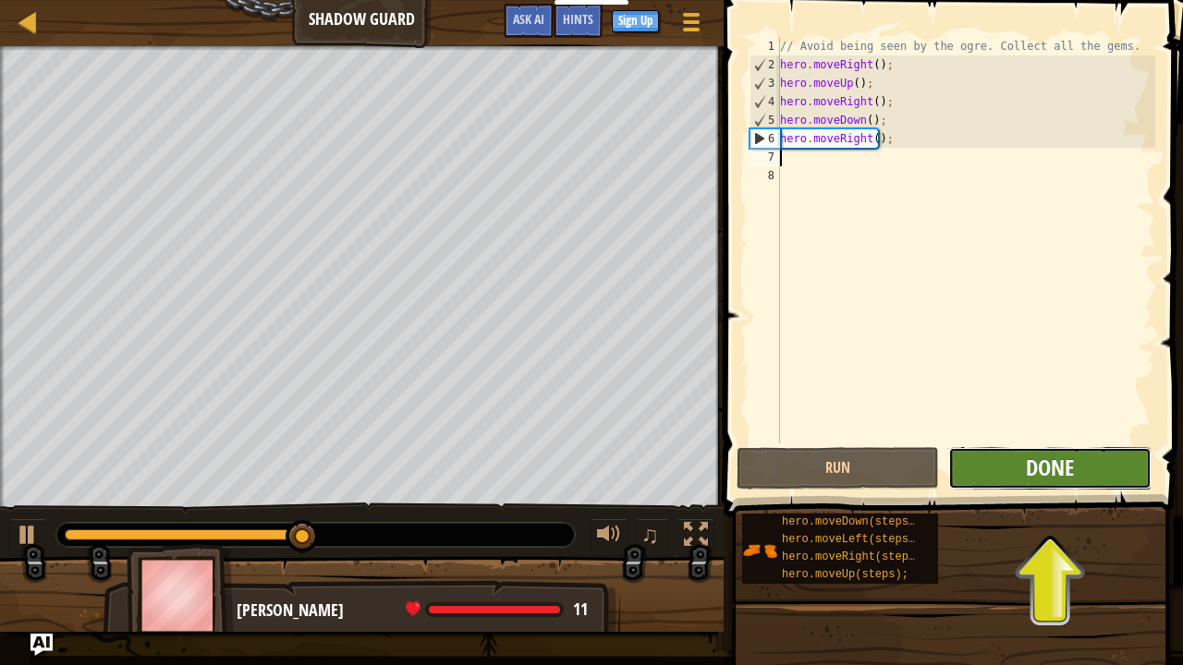
click at [1036, 460] on span "Done" at bounding box center [1050, 468] width 48 height 30
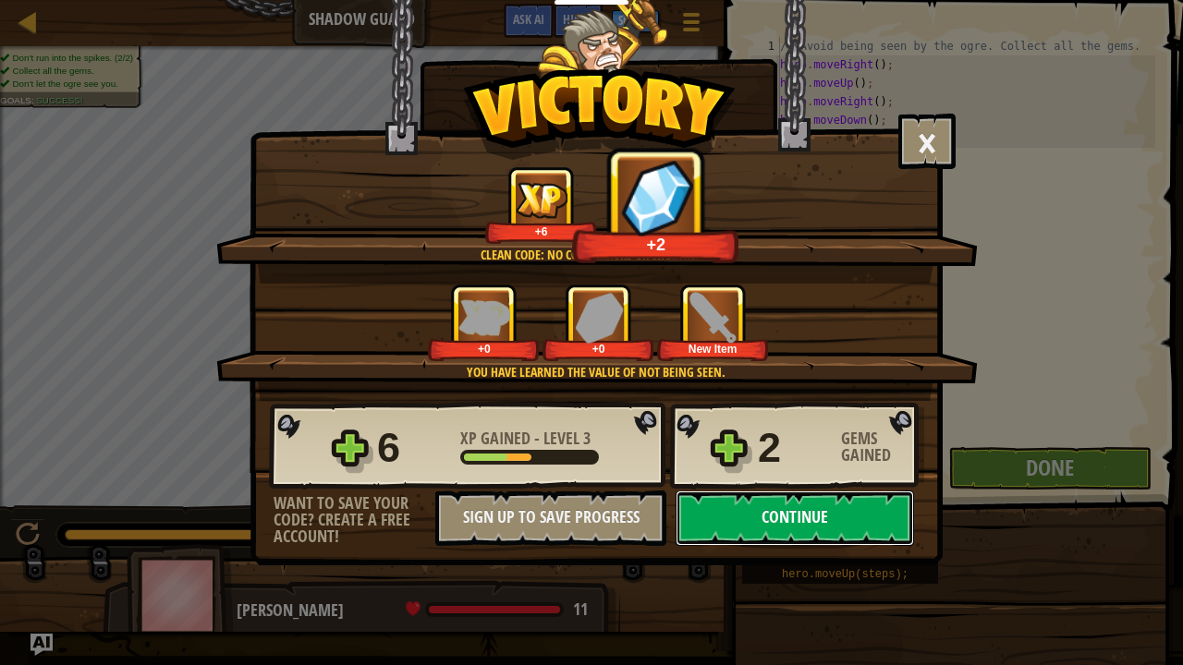
click at [869, 513] on button "Continue" at bounding box center [795, 518] width 238 height 55
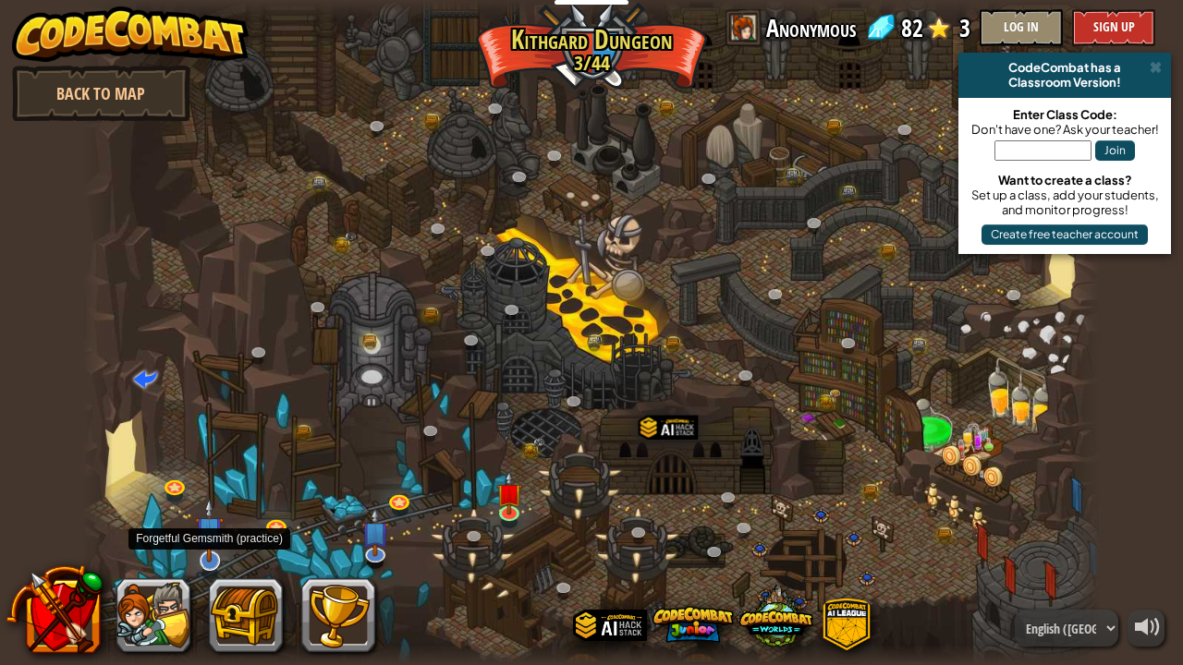
click at [203, 548] on img at bounding box center [209, 530] width 29 height 65
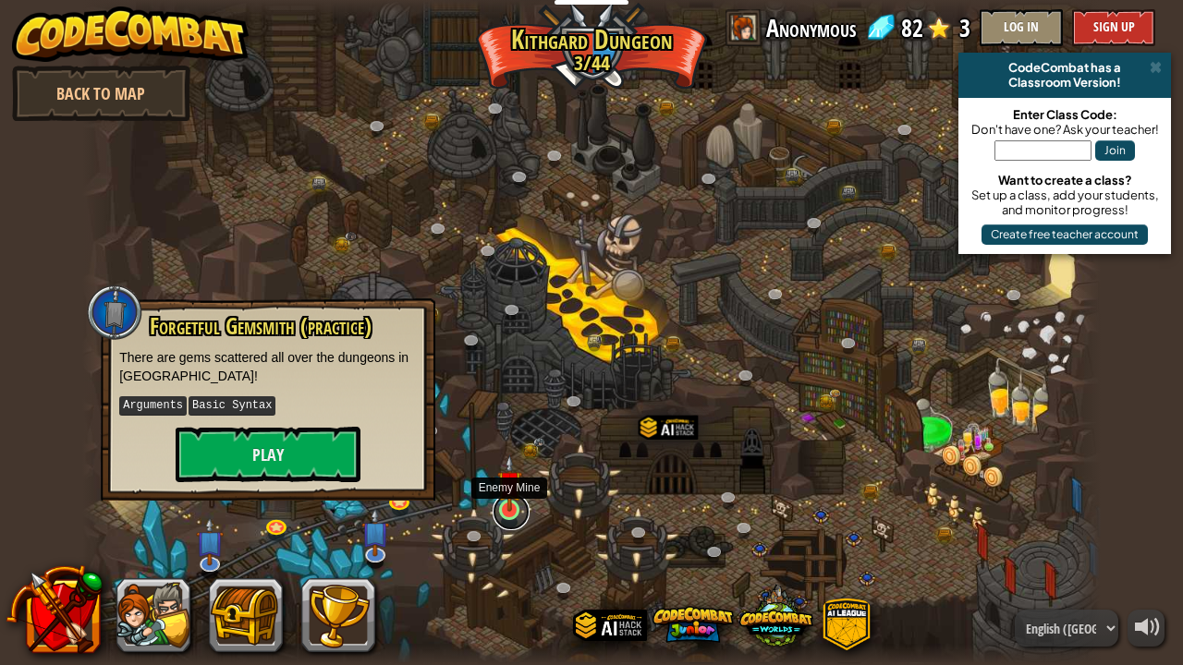
click at [506, 515] on link at bounding box center [511, 511] width 37 height 37
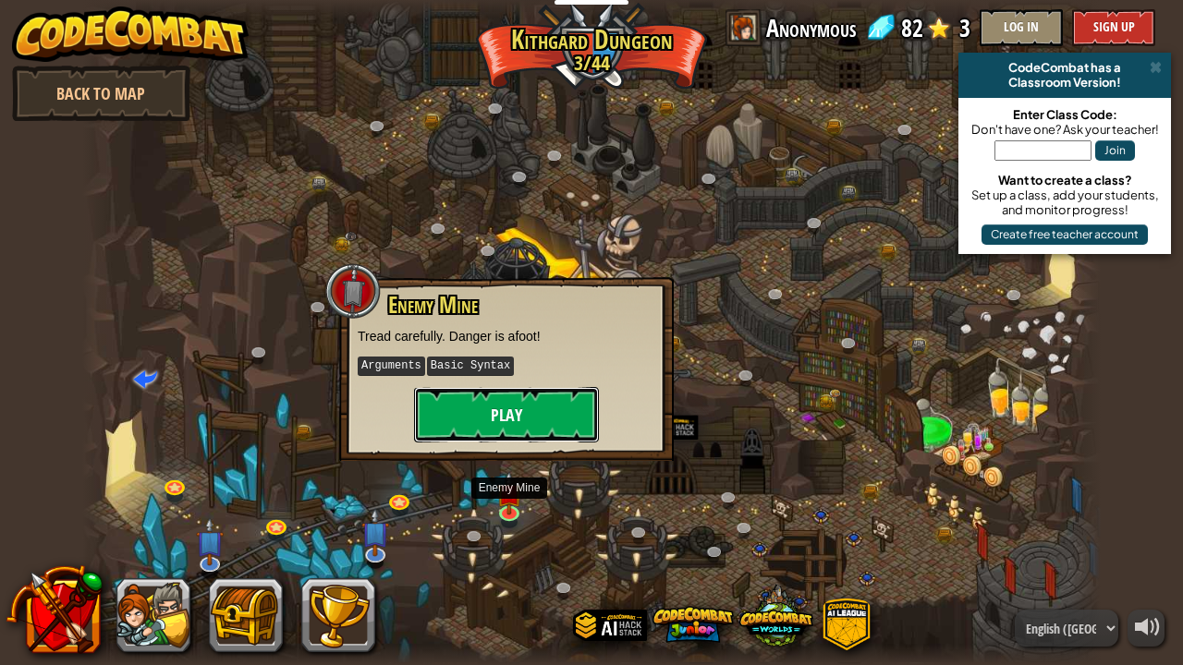
click at [487, 405] on button "Play" at bounding box center [506, 414] width 185 height 55
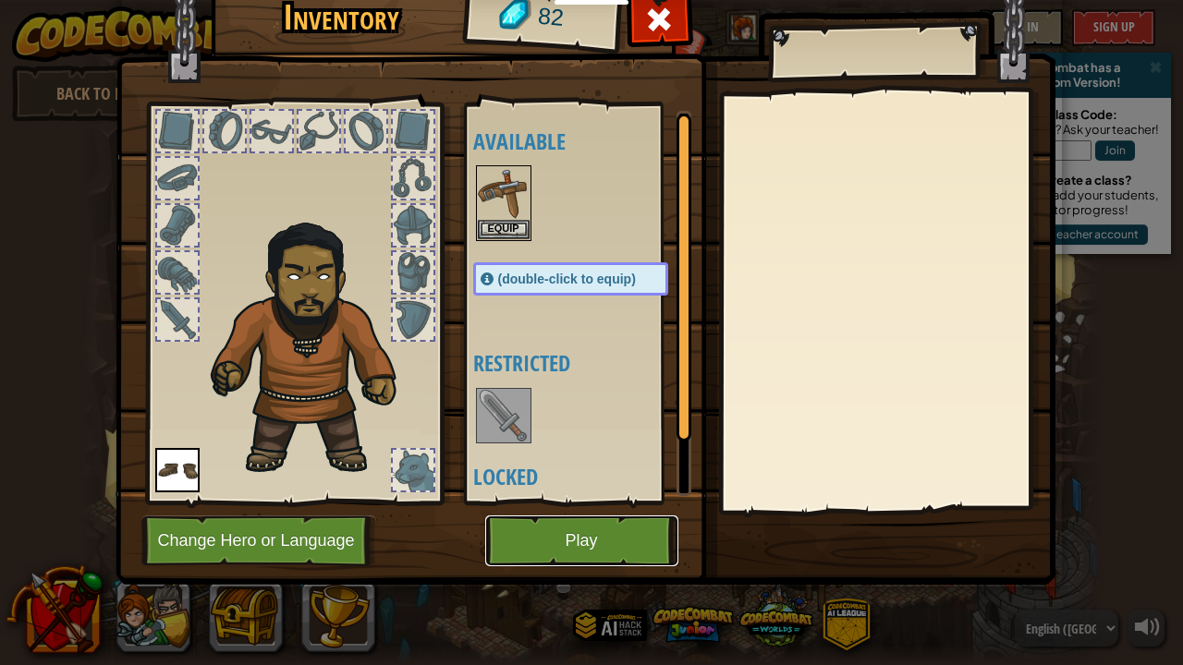
click at [569, 535] on button "Play" at bounding box center [581, 541] width 193 height 51
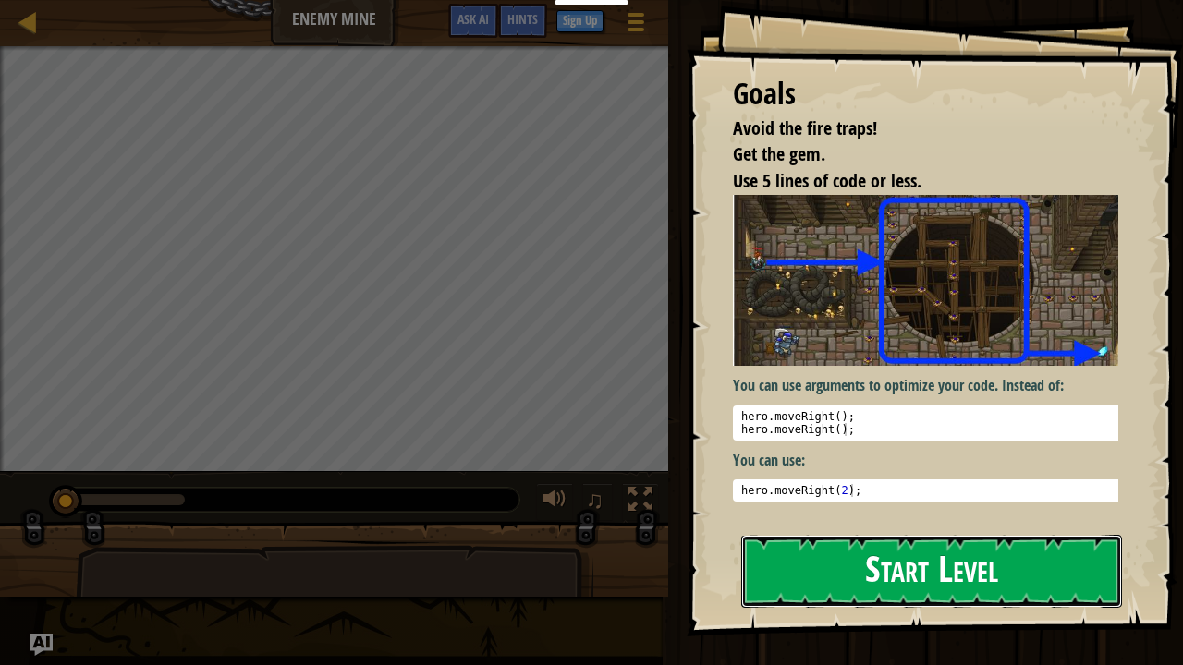
click at [980, 548] on button "Start Level" at bounding box center [931, 571] width 381 height 73
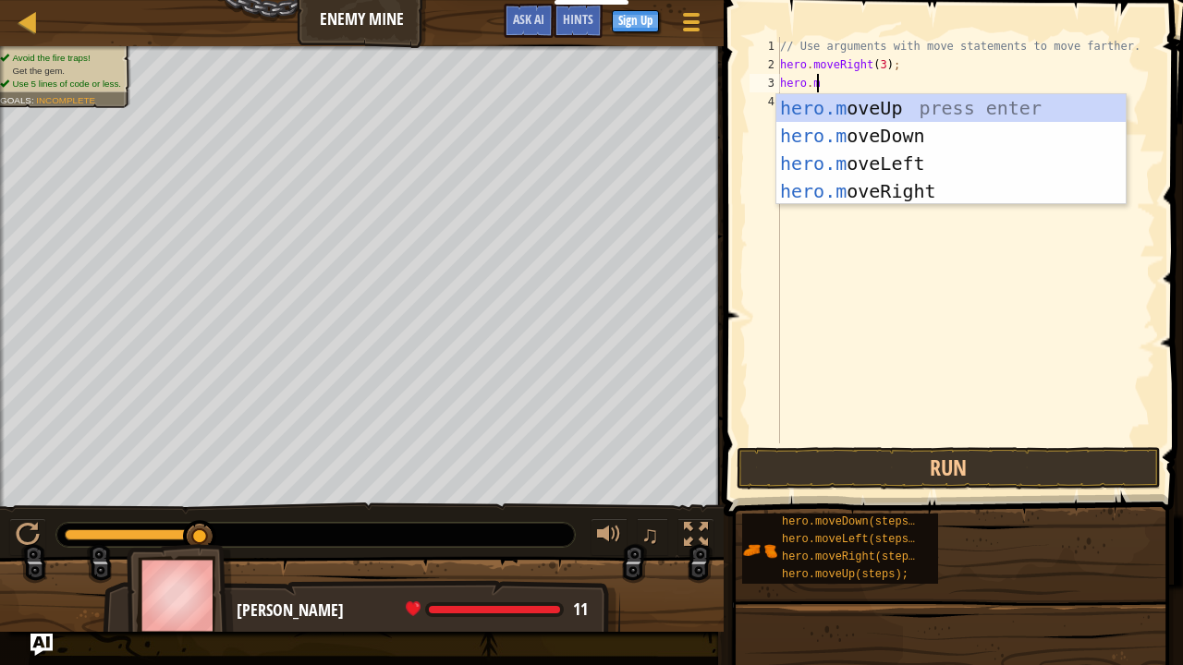
scroll to position [8, 2]
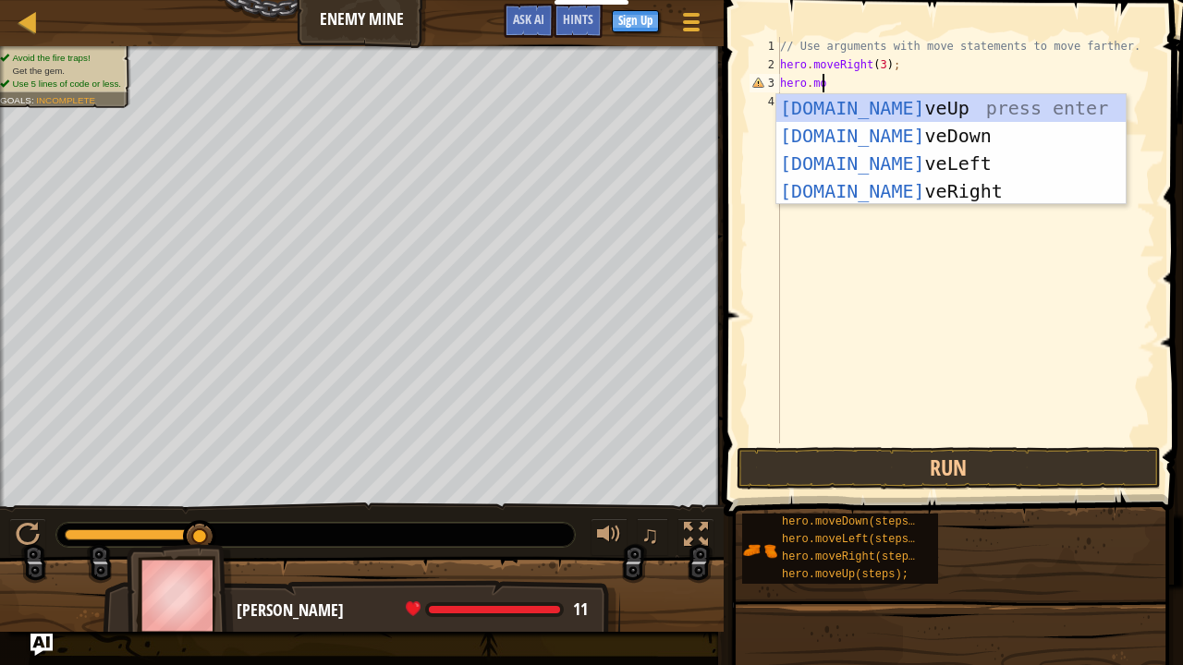
type textarea "hero.move"
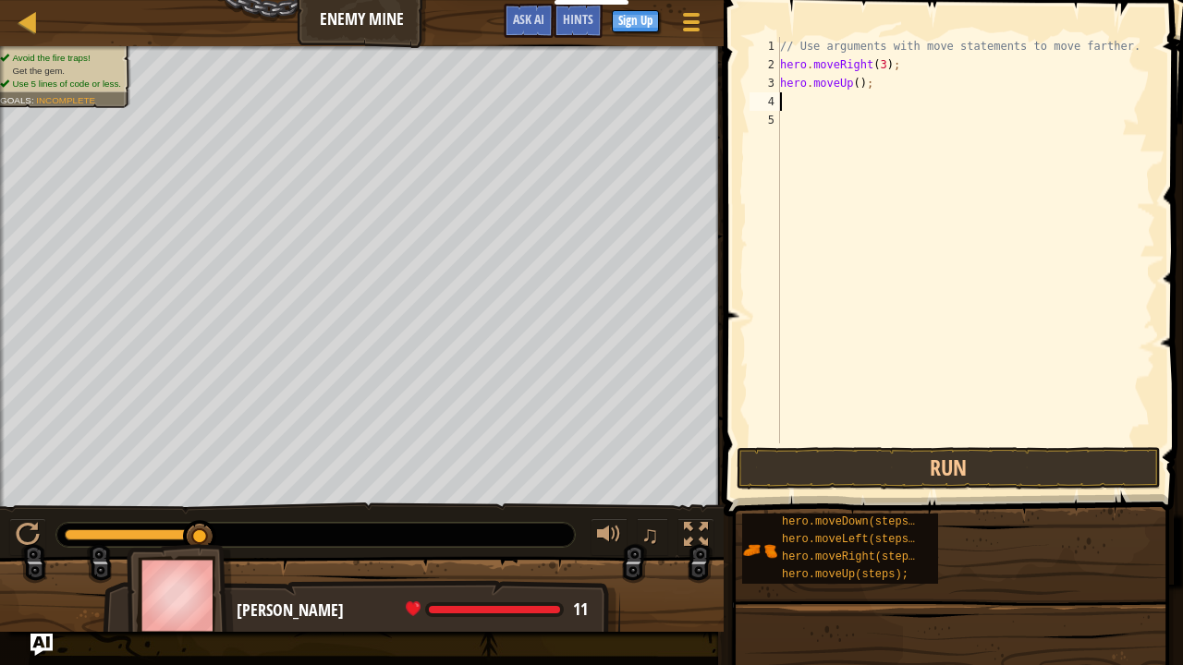
scroll to position [8, 0]
click at [854, 83] on div "// Use arguments with move statements to move farther. hero . moveRight ( 3 ) ;…" at bounding box center [965, 259] width 379 height 444
click at [950, 468] on button "Run" at bounding box center [949, 468] width 424 height 43
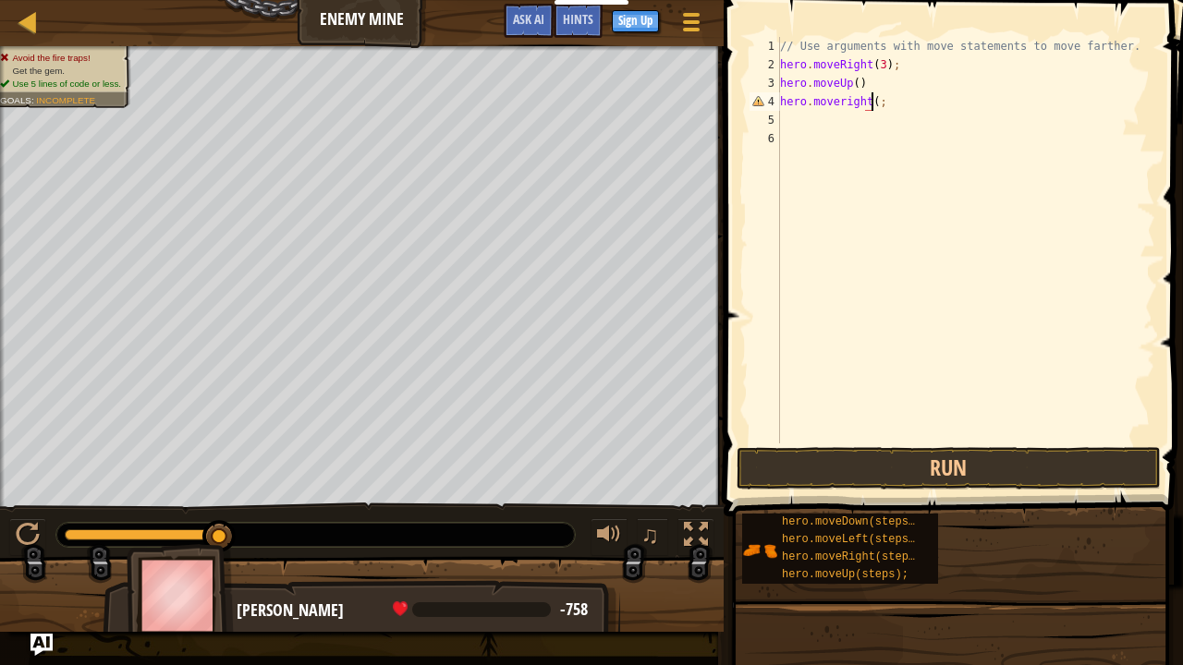
scroll to position [8, 7]
click at [846, 102] on div "// Use arguments with move statements to move farther. hero . moveRight ( 3 ) ;…" at bounding box center [965, 259] width 379 height 444
click at [842, 103] on div "// Use arguments with move statements to move farther. hero . moveRight ( 3 ) ;…" at bounding box center [965, 259] width 379 height 444
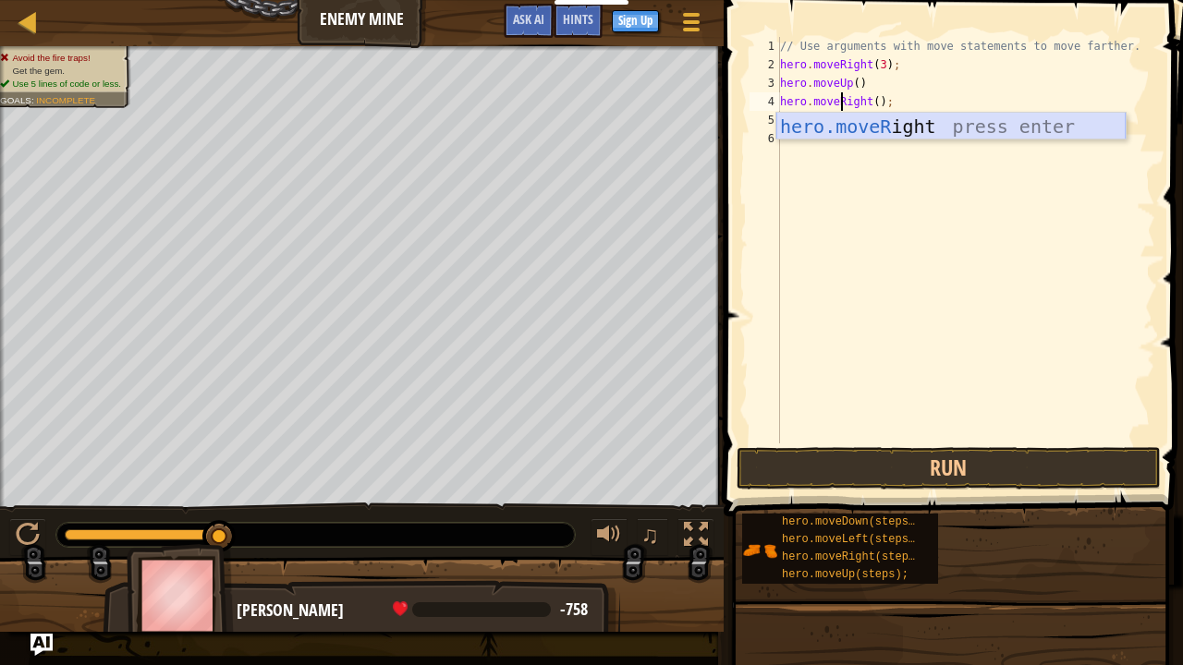
click at [897, 133] on div "hero.moveR ight press enter" at bounding box center [950, 154] width 349 height 83
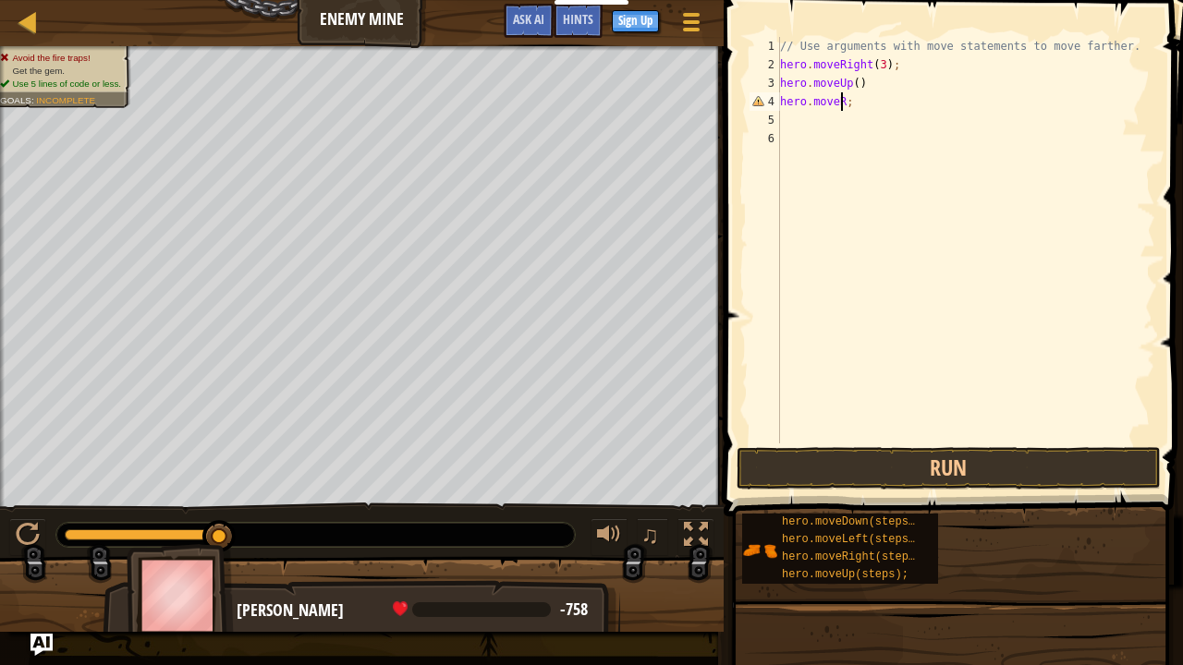
click at [859, 102] on div "// Use arguments with move statements to move farther. hero . moveRight ( 3 ) ;…" at bounding box center [965, 259] width 379 height 444
type textarea "hero.moveRi"
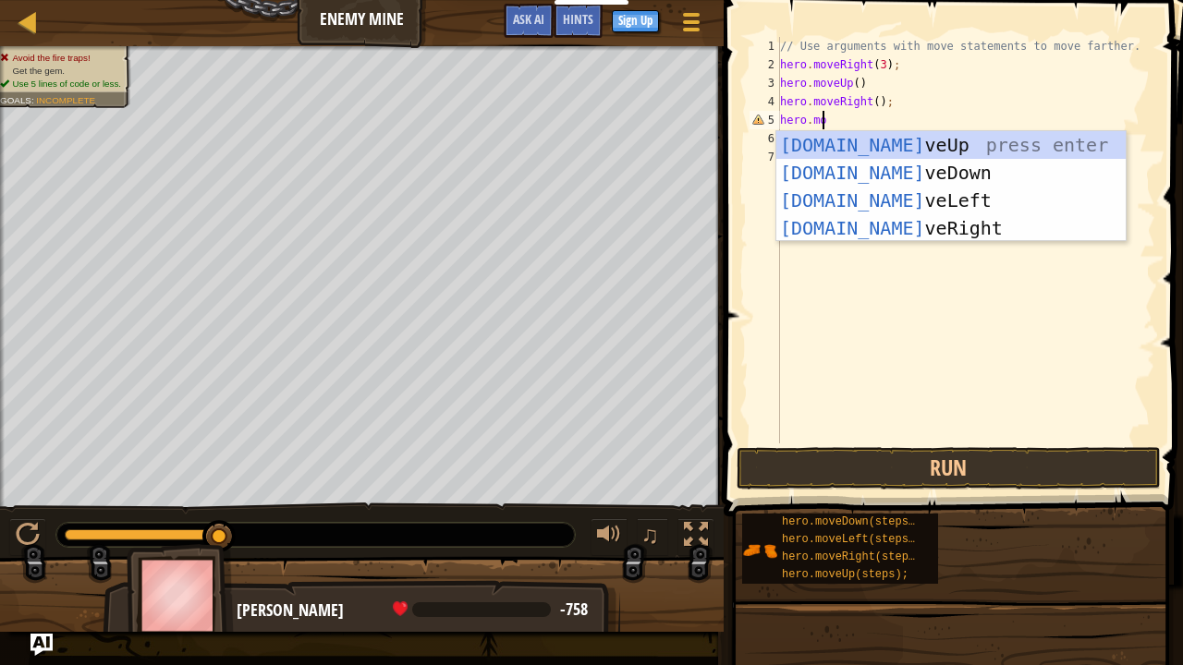
scroll to position [8, 3]
type textarea "hero.move"
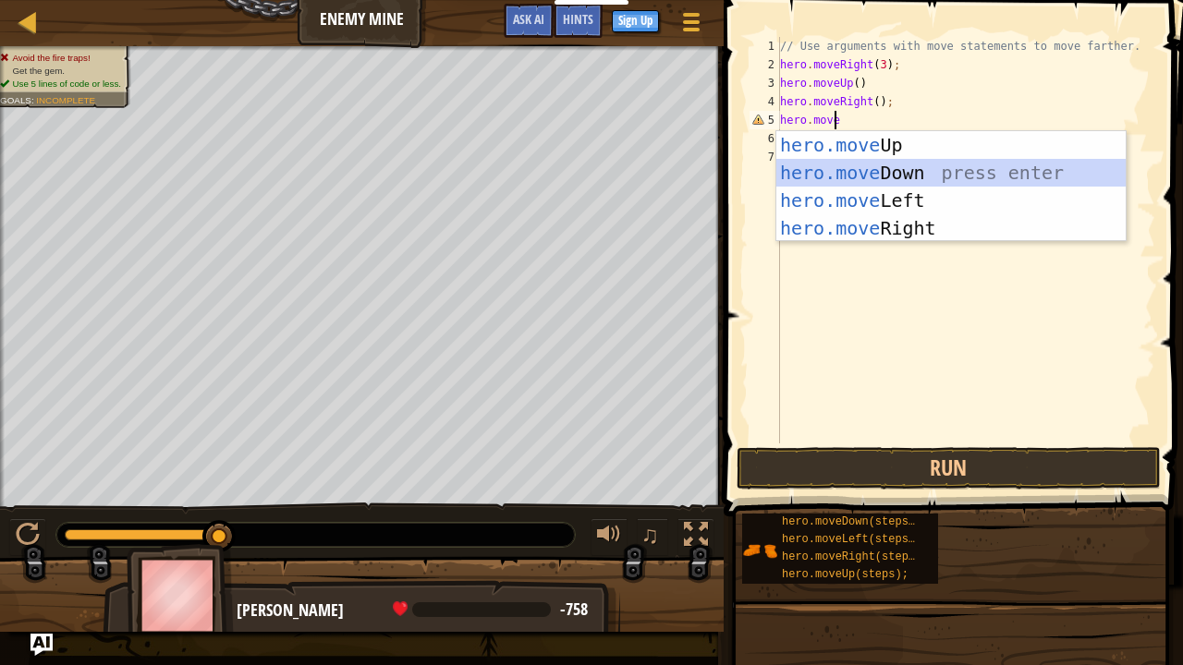
scroll to position [8, 0]
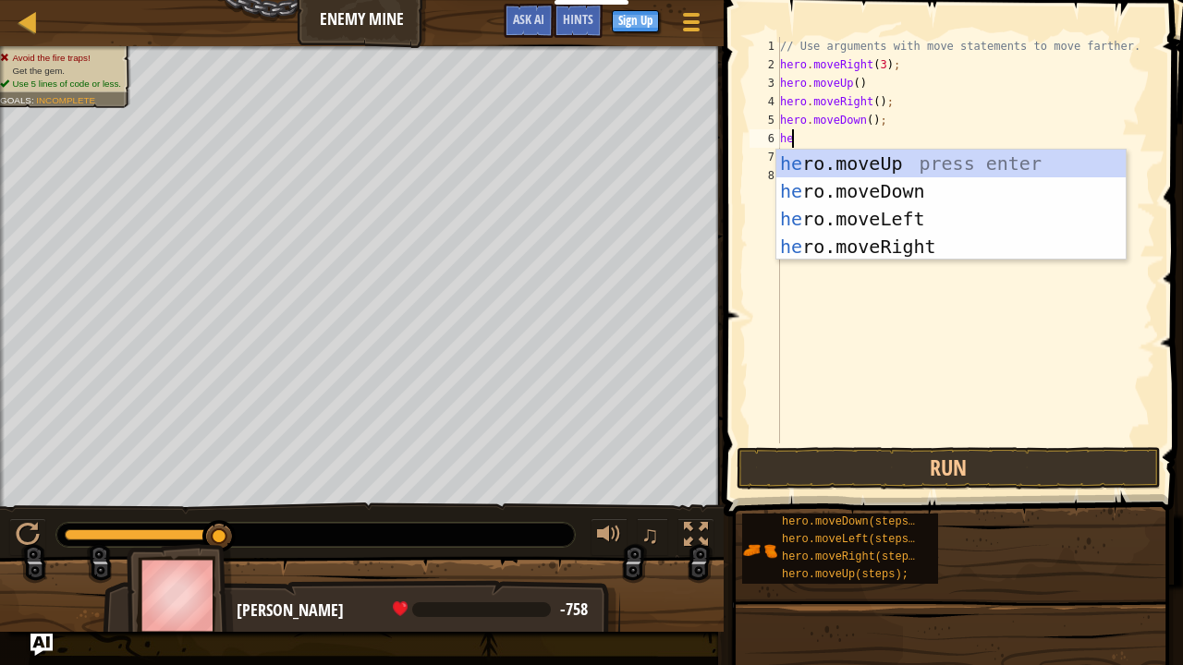
type textarea "hero"
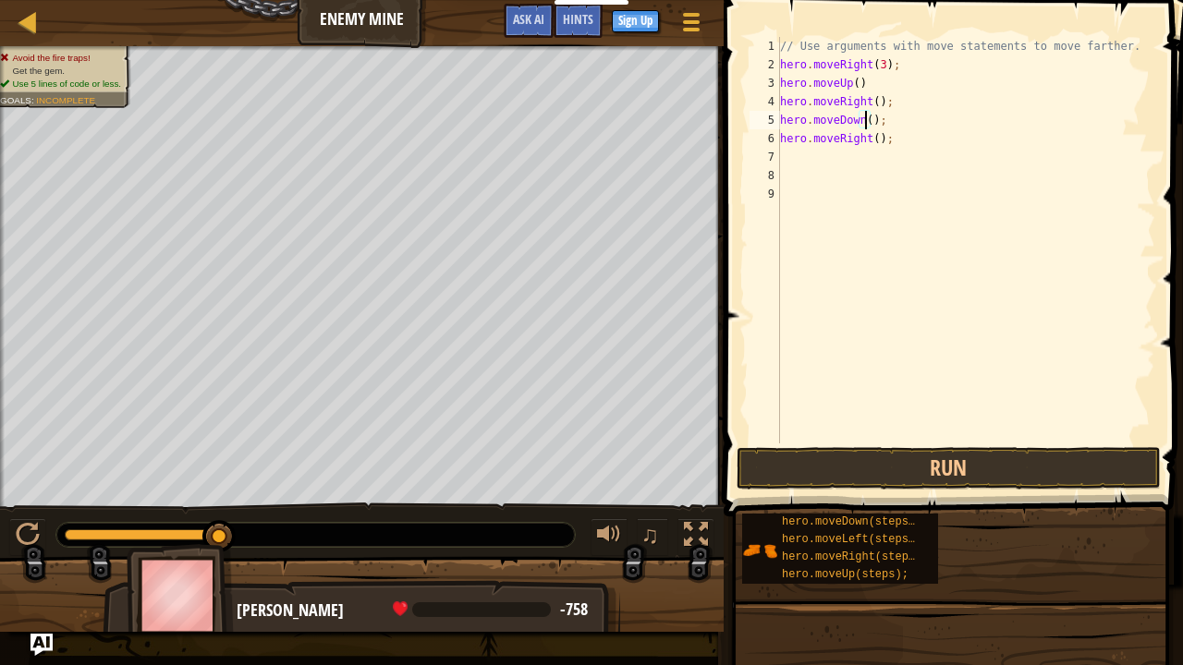
click at [865, 119] on div "// Use arguments with move statements to move farther. hero . moveRight ( 3 ) ;…" at bounding box center [965, 259] width 379 height 444
type textarea "hero.moveDown(3);"
click at [943, 466] on button "Run" at bounding box center [949, 468] width 424 height 43
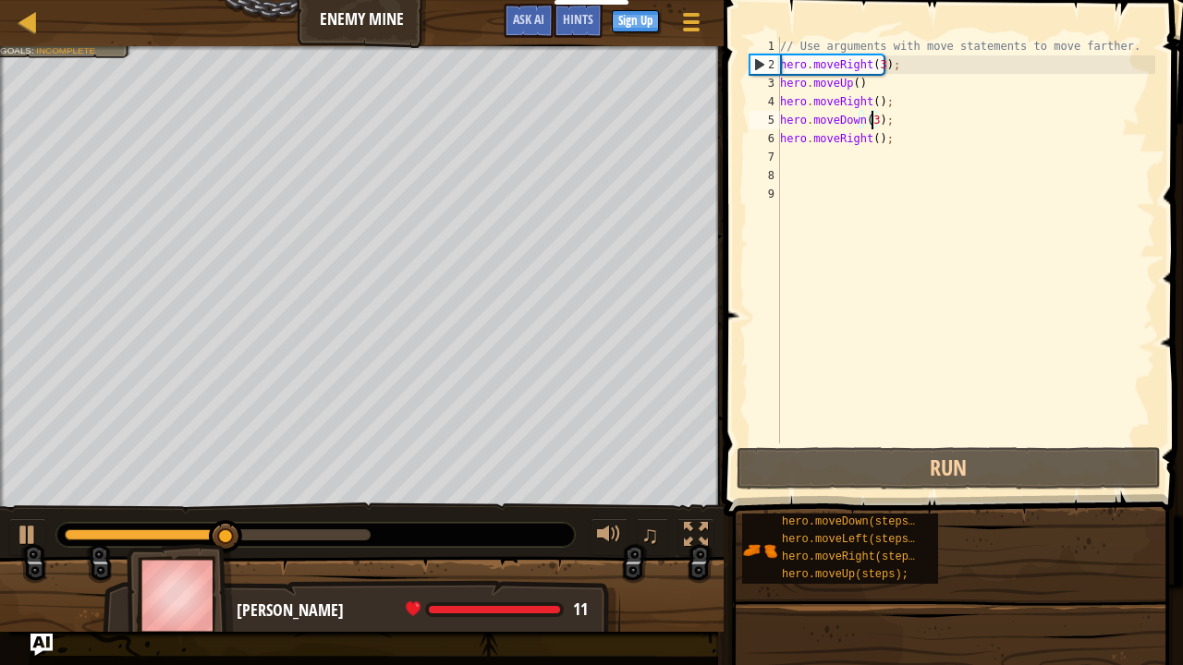
click at [871, 148] on div "// Use arguments with move statements to move farther. hero . moveRight ( 3 ) ;…" at bounding box center [965, 259] width 379 height 444
click at [871, 133] on div "// Use arguments with move statements to move farther. hero . moveRight ( 3 ) ;…" at bounding box center [965, 259] width 379 height 444
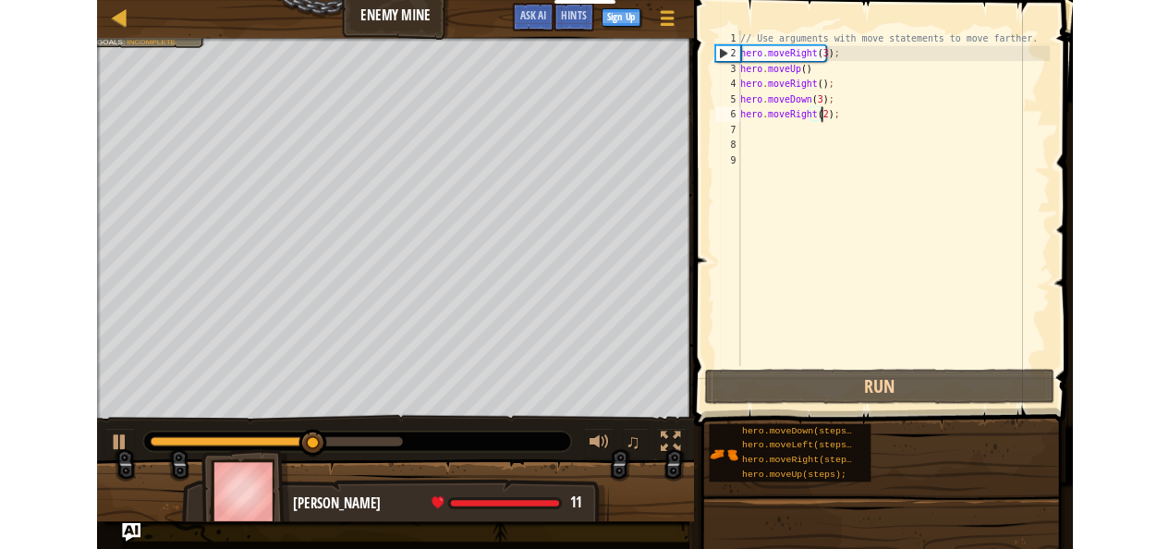
scroll to position [8, 7]
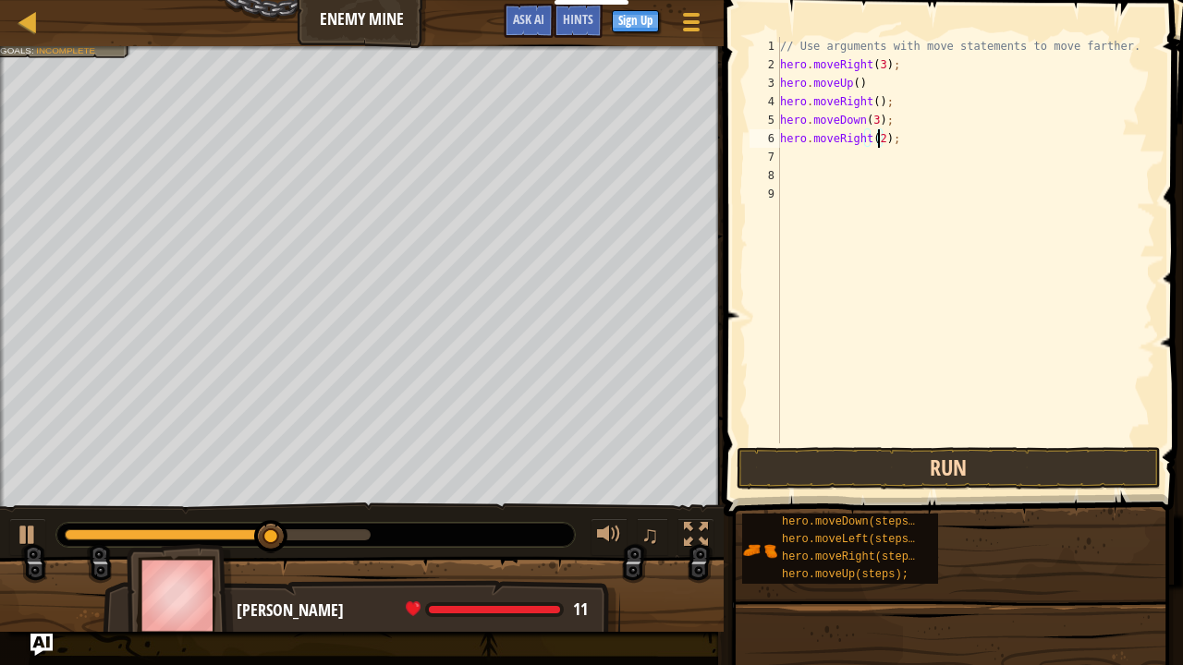
type textarea "hero.moveRight(2);"
click at [972, 463] on button "Run" at bounding box center [949, 468] width 424 height 43
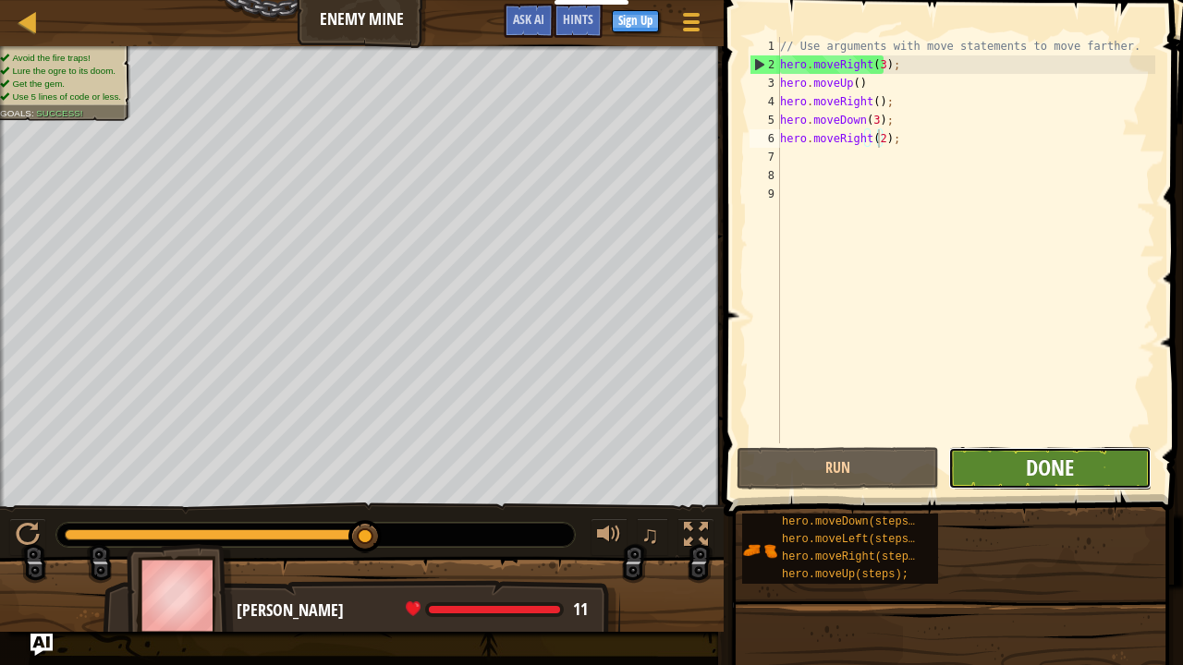
click at [1065, 477] on span "Done" at bounding box center [1050, 468] width 48 height 30
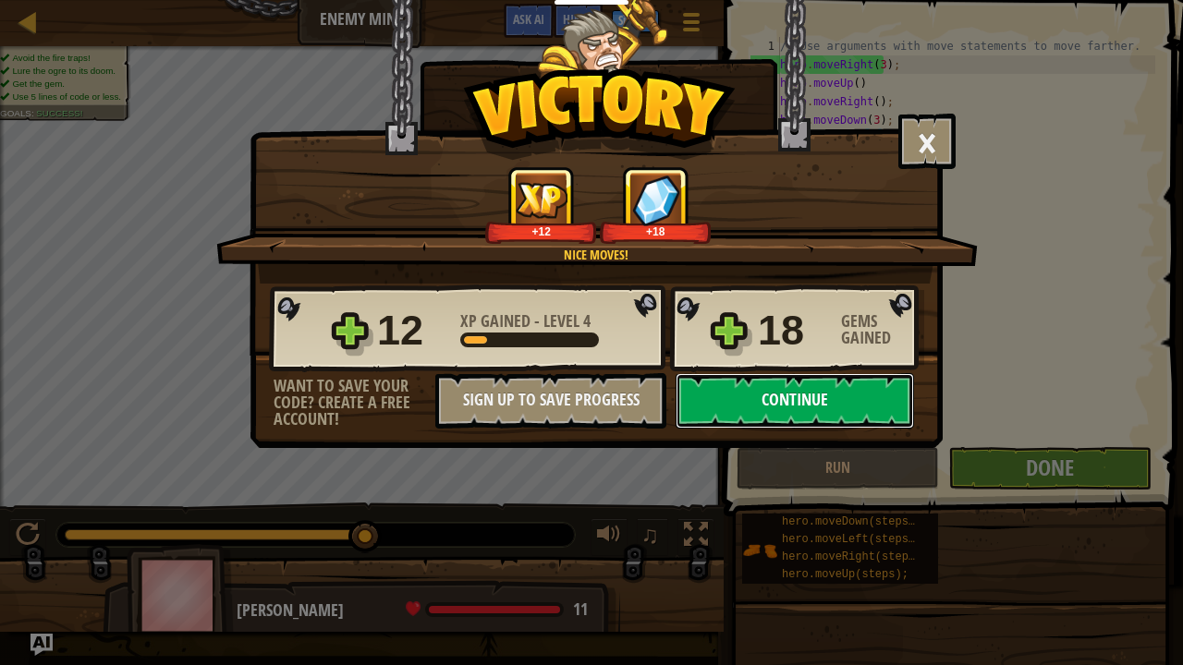
click at [778, 394] on button "Continue" at bounding box center [795, 400] width 238 height 55
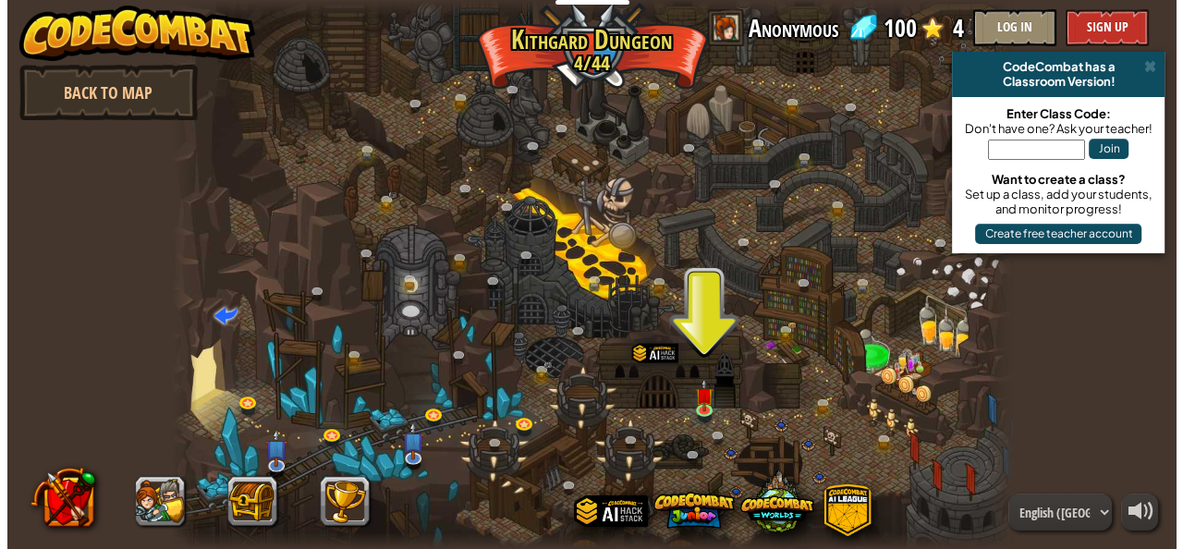
scroll to position [2, 0]
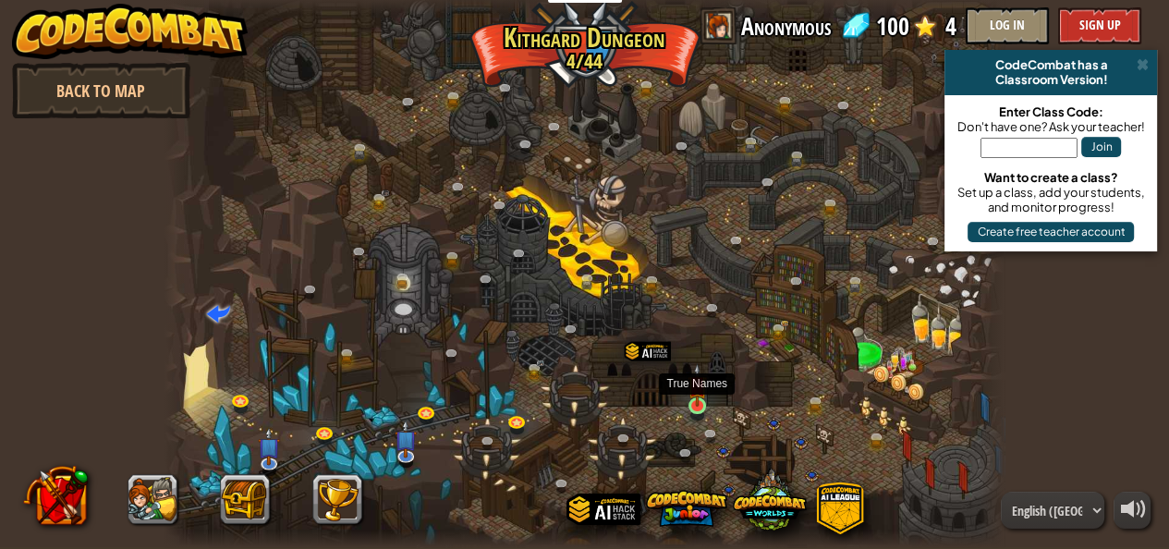
click at [701, 401] on img at bounding box center [697, 384] width 19 height 43
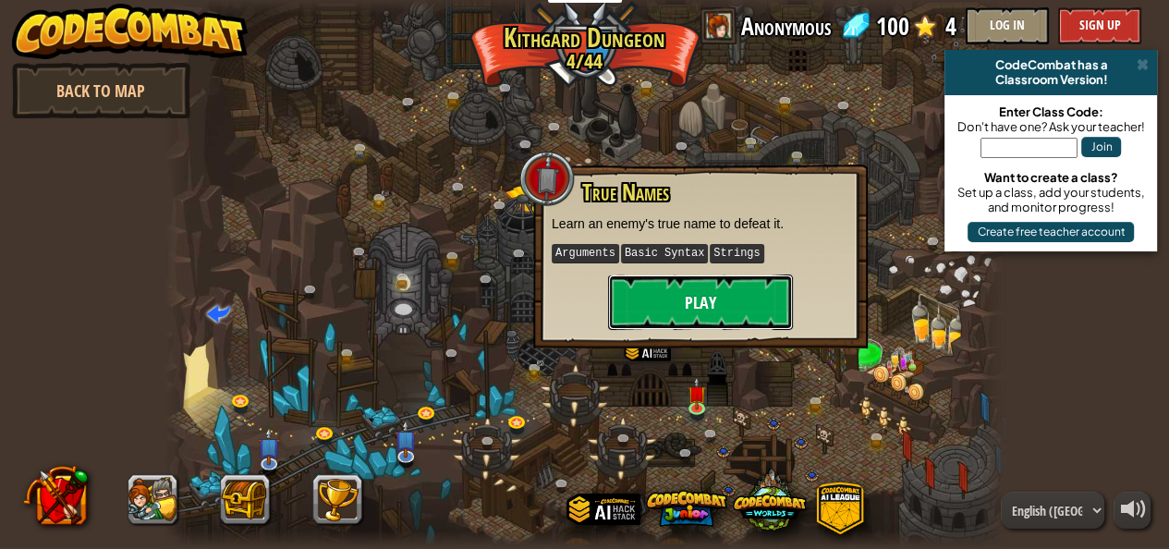
click at [704, 300] on button "Play" at bounding box center [700, 301] width 185 height 55
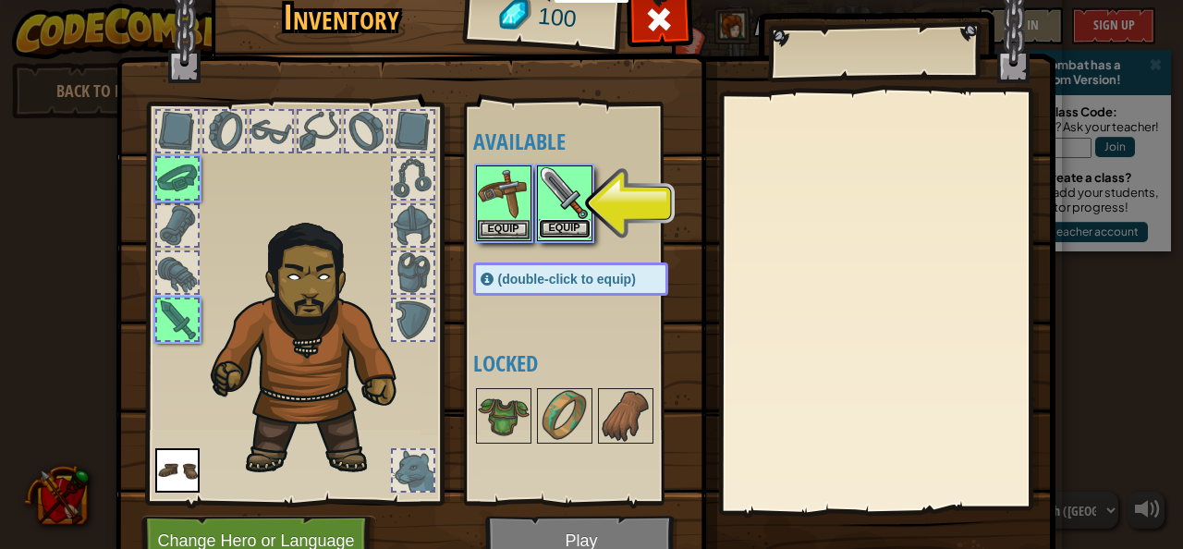
click at [566, 220] on button "Equip" at bounding box center [565, 228] width 52 height 19
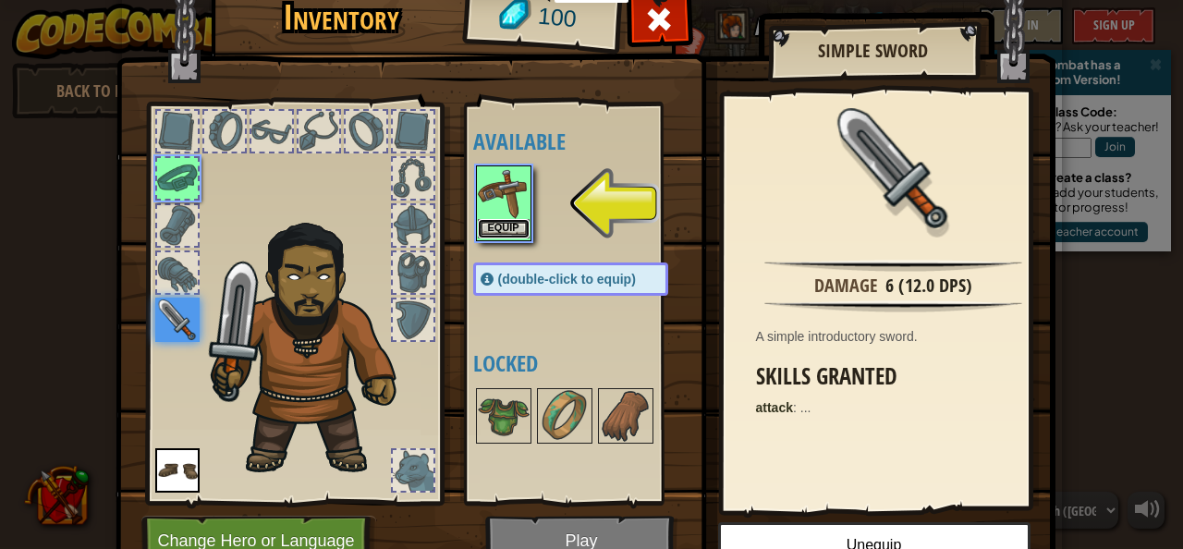
click at [492, 227] on button "Equip" at bounding box center [504, 228] width 52 height 19
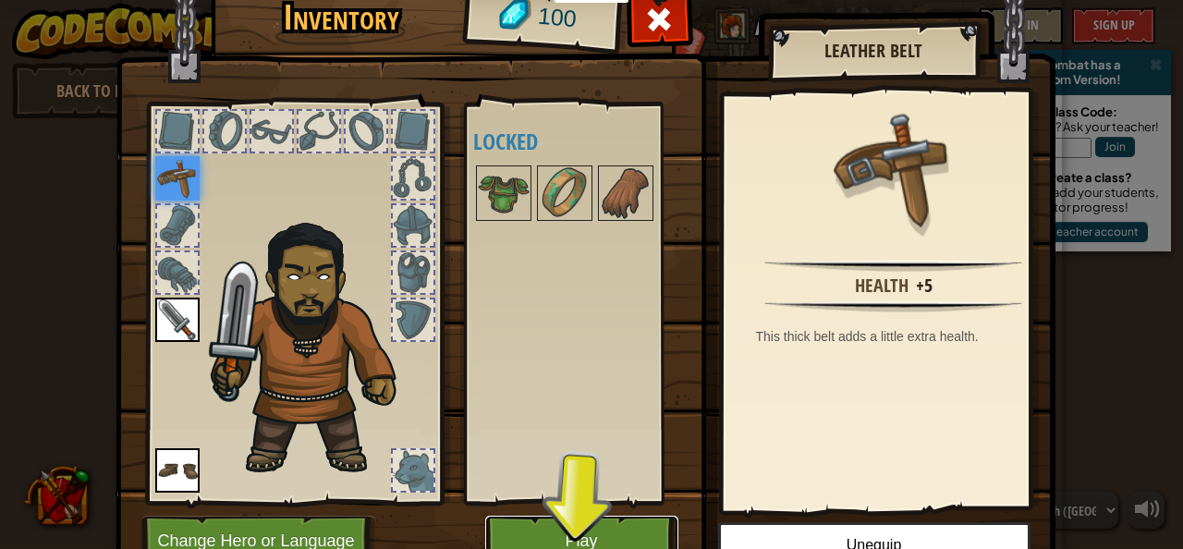
click at [561, 528] on button "Play" at bounding box center [581, 541] width 193 height 51
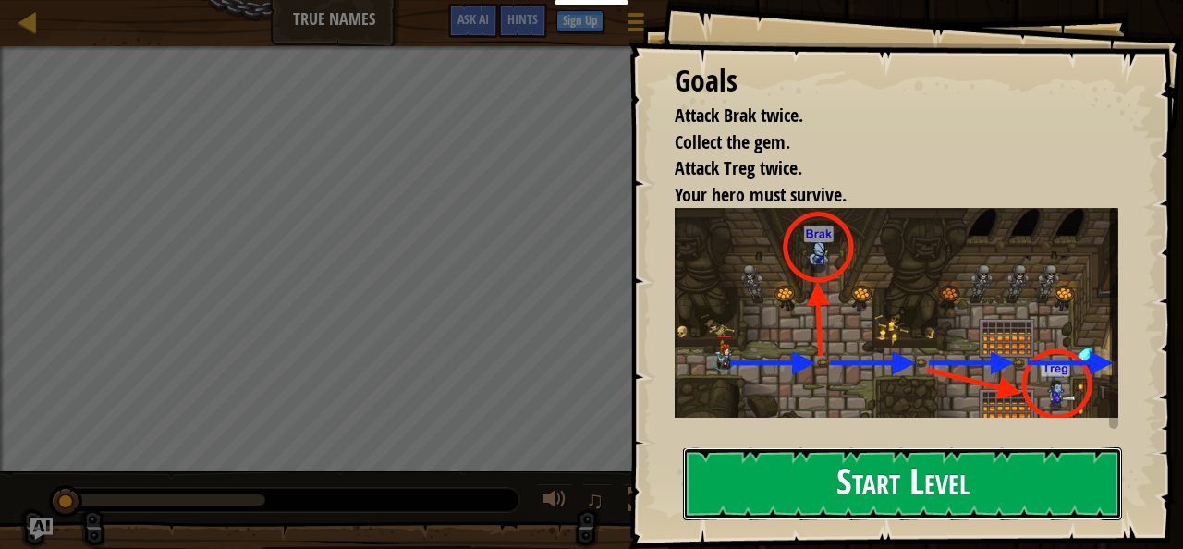
click at [917, 489] on button "Start Level" at bounding box center [902, 483] width 439 height 73
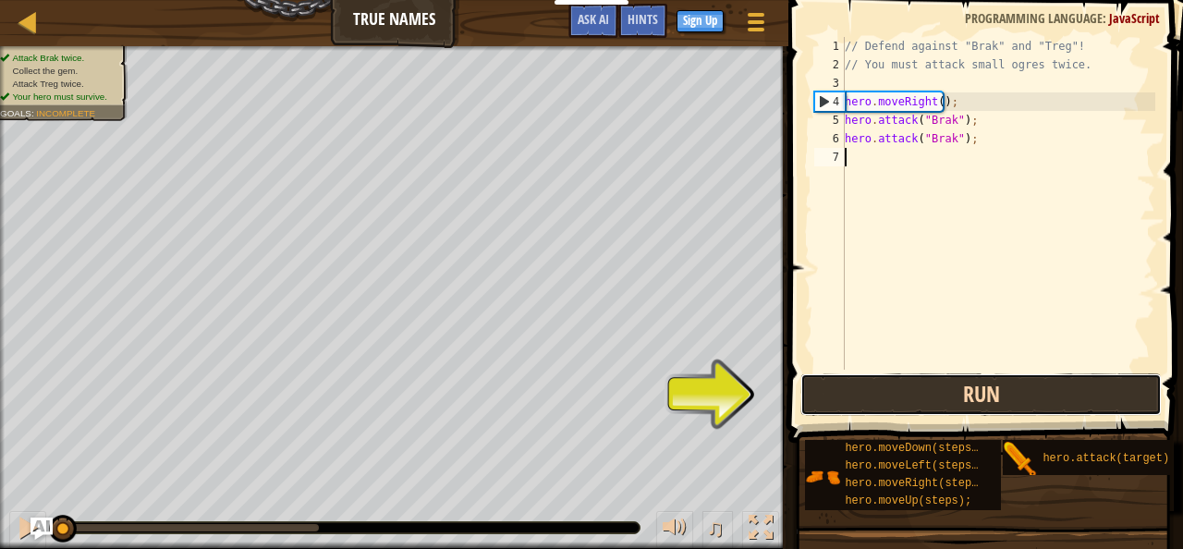
click at [981, 393] on button "Run" at bounding box center [980, 394] width 361 height 43
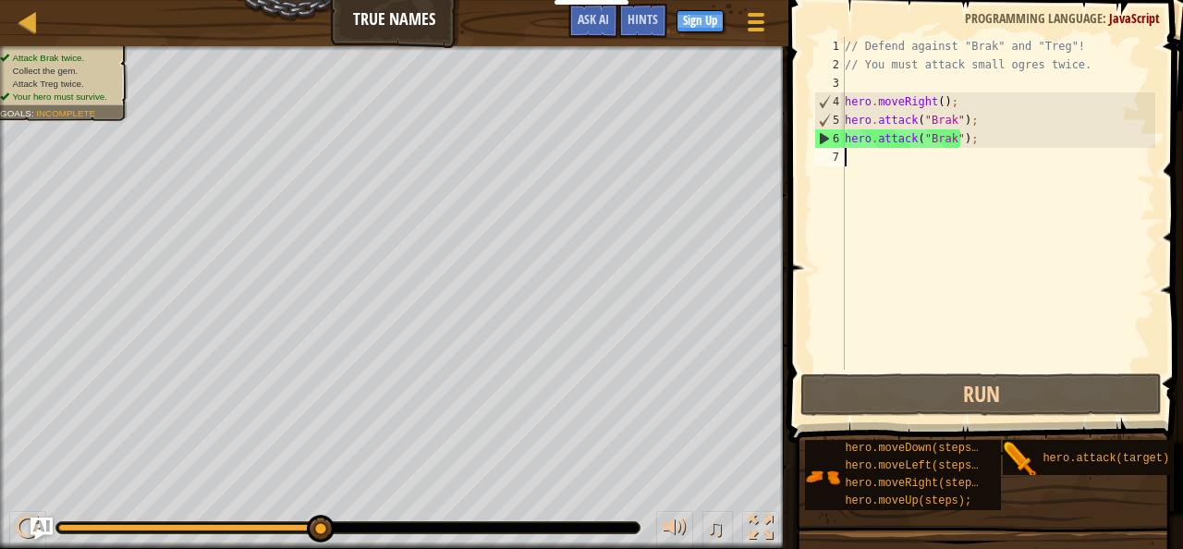
click at [932, 181] on div "// Defend against "Brak" and "Treg"! // You must attack small ogres twice. hero…" at bounding box center [998, 222] width 314 height 370
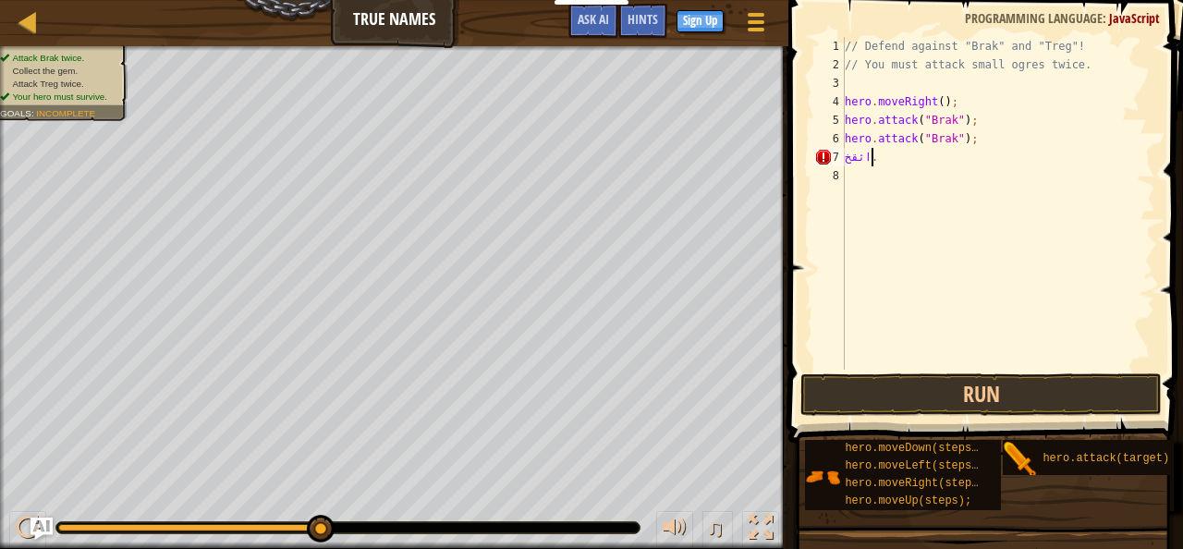
scroll to position [8, 0]
type textarea "ا"
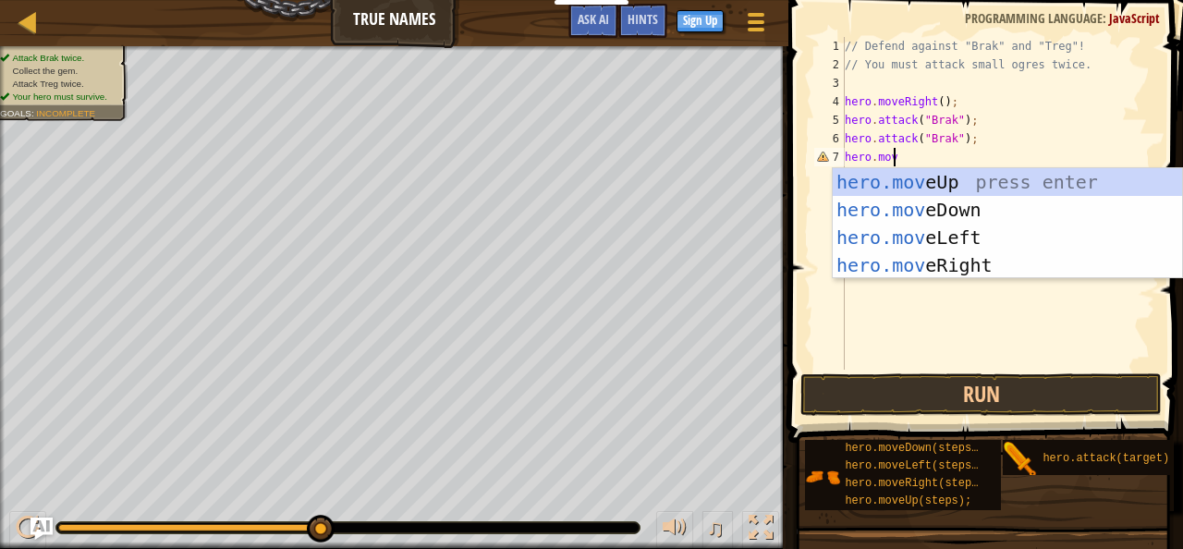
scroll to position [8, 3]
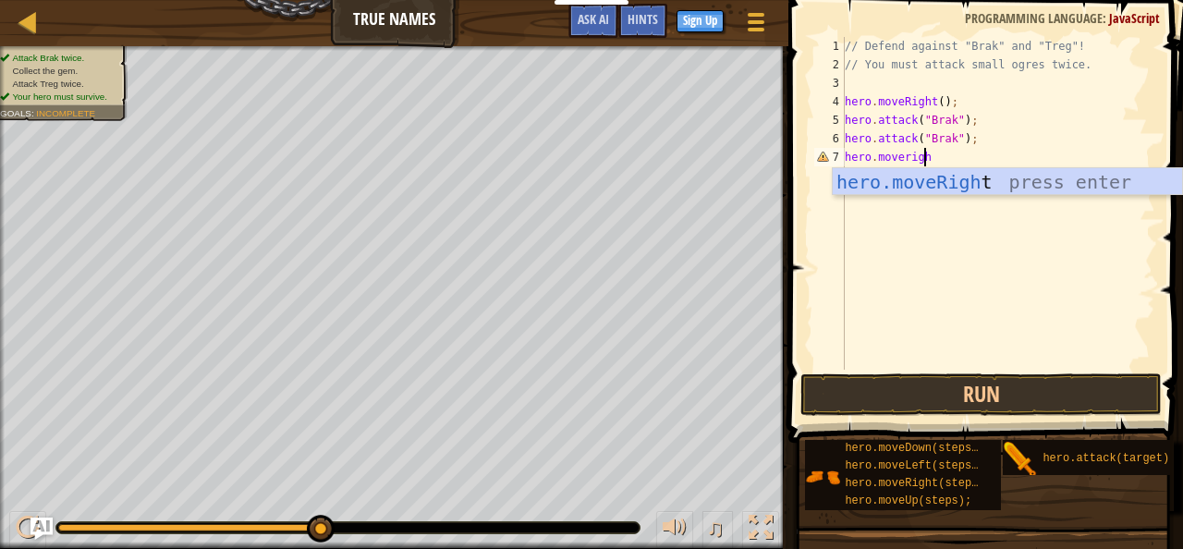
type textarea "hero.moveright"
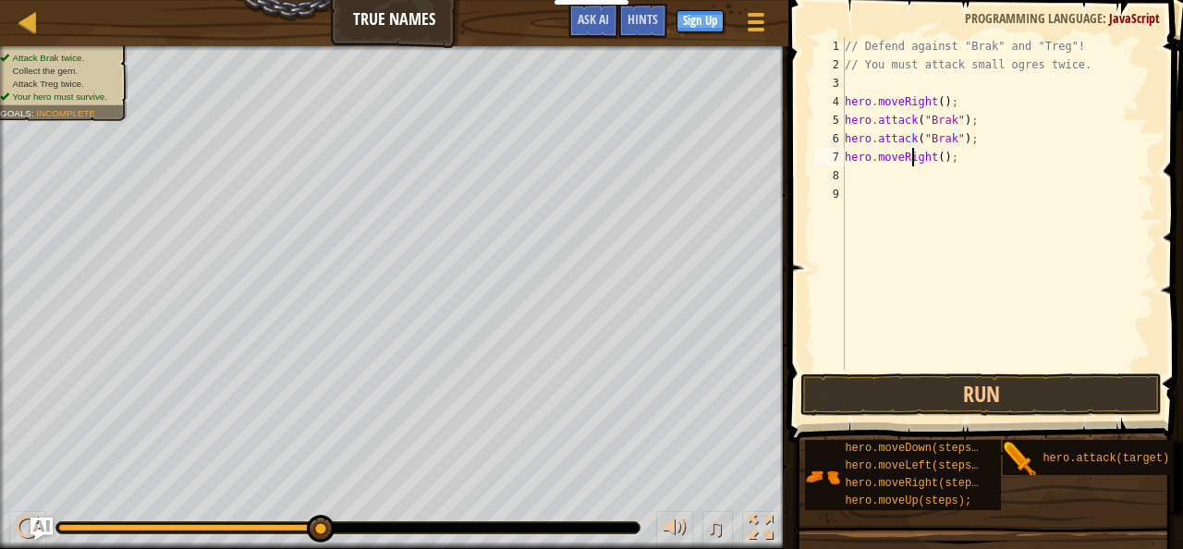
type textarea "hero.moveRight();"
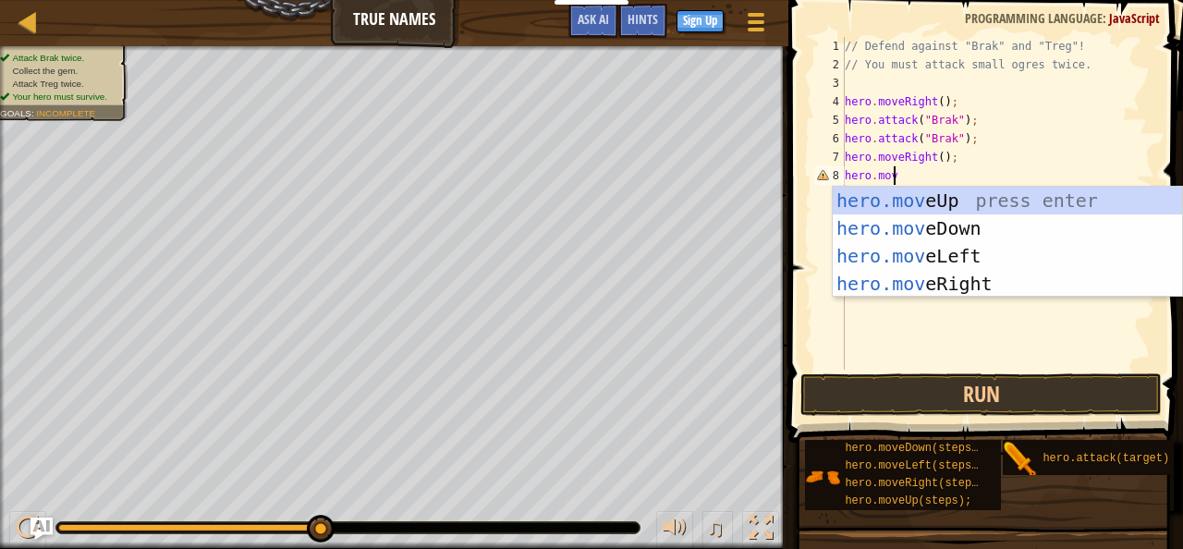
type textarea "hero.move"
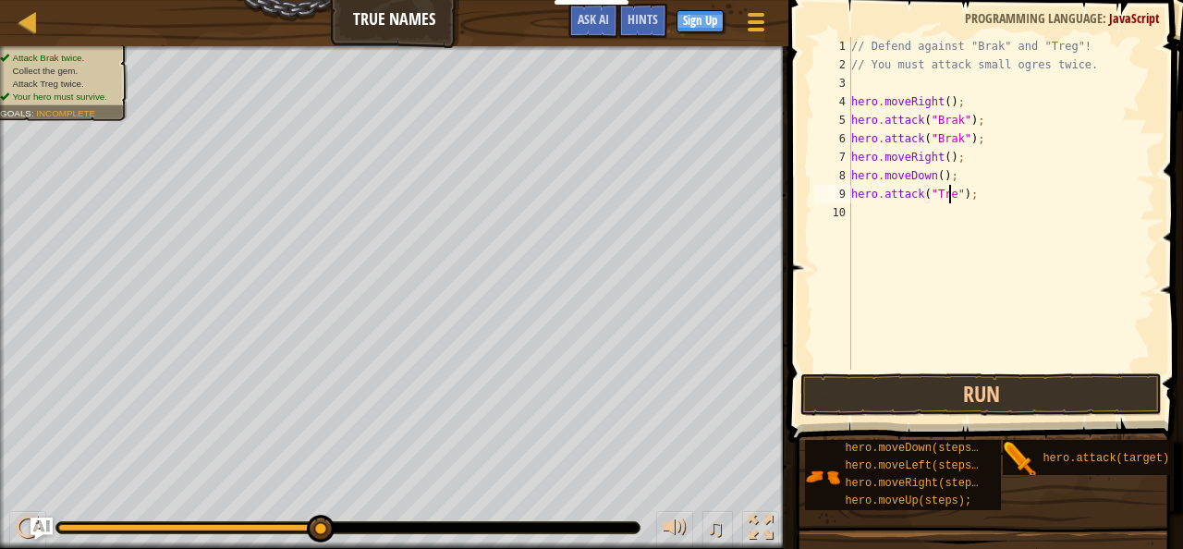
scroll to position [8, 8]
click at [991, 201] on div "// Defend against "Brak" and "Treg"! // You must attack small ogres twice. hero…" at bounding box center [1001, 222] width 309 height 370
click at [947, 383] on button "Run" at bounding box center [980, 394] width 361 height 43
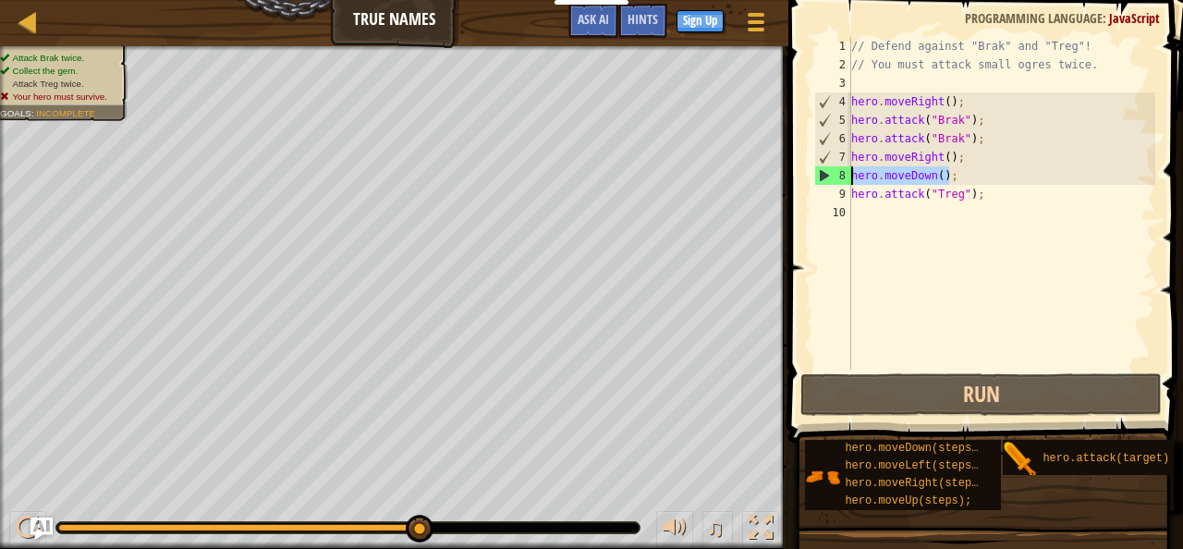
drag, startPoint x: 958, startPoint y: 171, endPoint x: 813, endPoint y: 178, distance: 145.3
click at [813, 178] on div "hero.attack("Treg"); 1 2 3 4 5 6 7 8 9 10 // Defend against "Brak" and "Treg"! …" at bounding box center [982, 203] width 345 height 333
type textarea "hero.moveDown();"
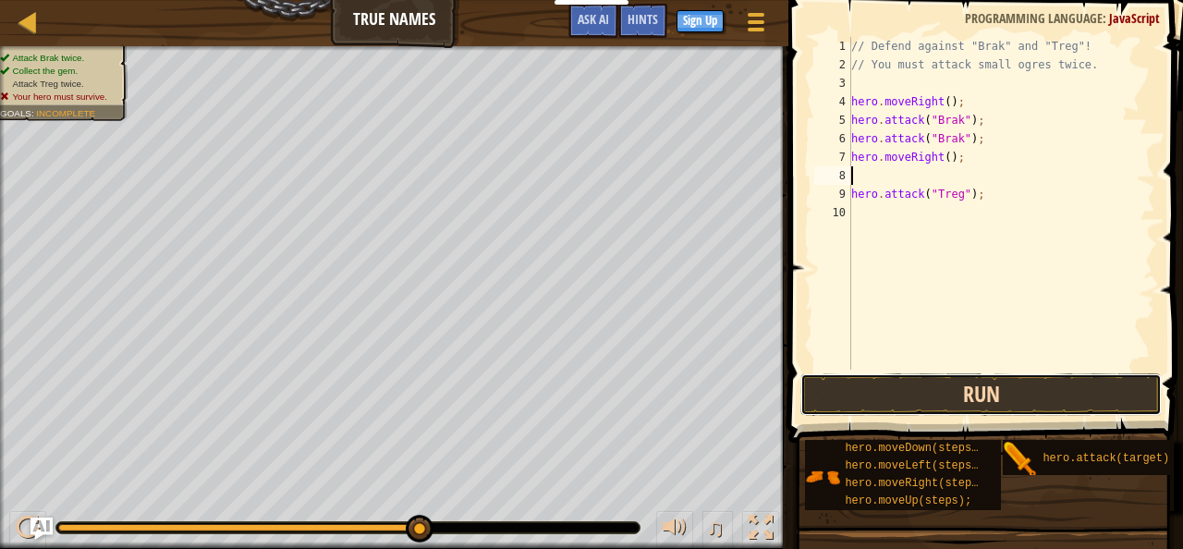
click at [1052, 396] on button "Run" at bounding box center [980, 394] width 361 height 43
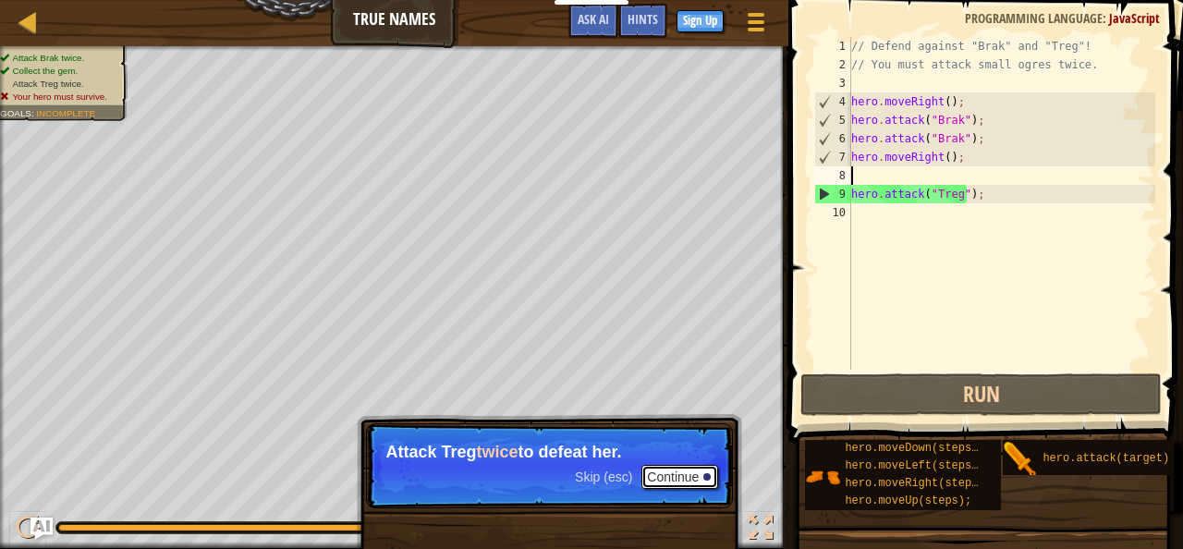
click at [686, 469] on button "Continue" at bounding box center [679, 477] width 77 height 24
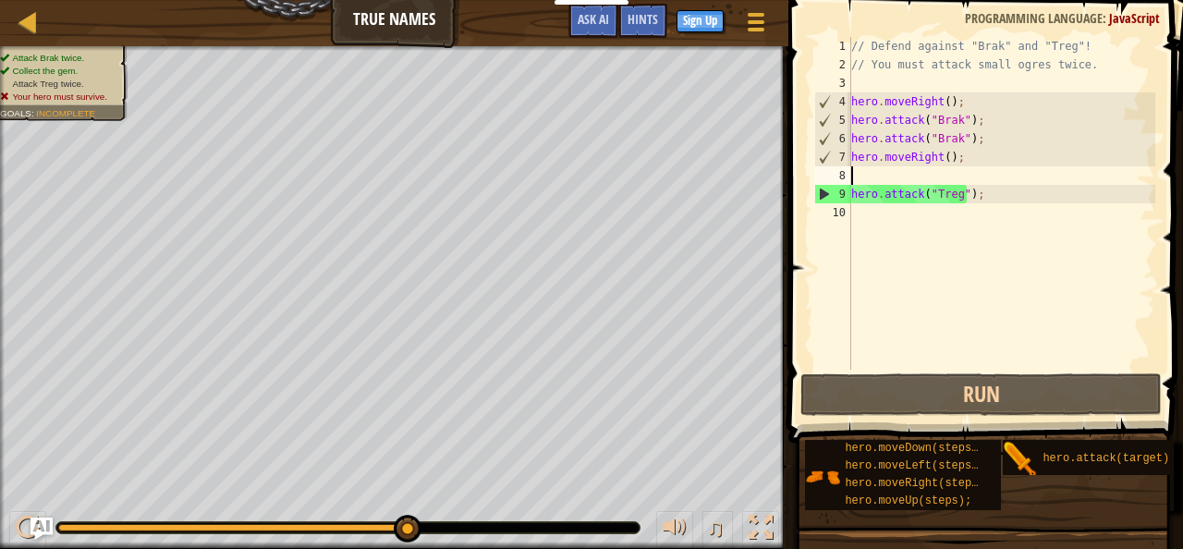
click at [1023, 182] on div "// Defend against "Brak" and "Treg"! // You must attack small ogres twice. hero…" at bounding box center [1001, 222] width 309 height 370
click at [985, 196] on div "// Defend against "Brak" and "Treg"! // You must attack small ogres twice. hero…" at bounding box center [1001, 222] width 309 height 370
type textarea "hero.attack("Treg");"
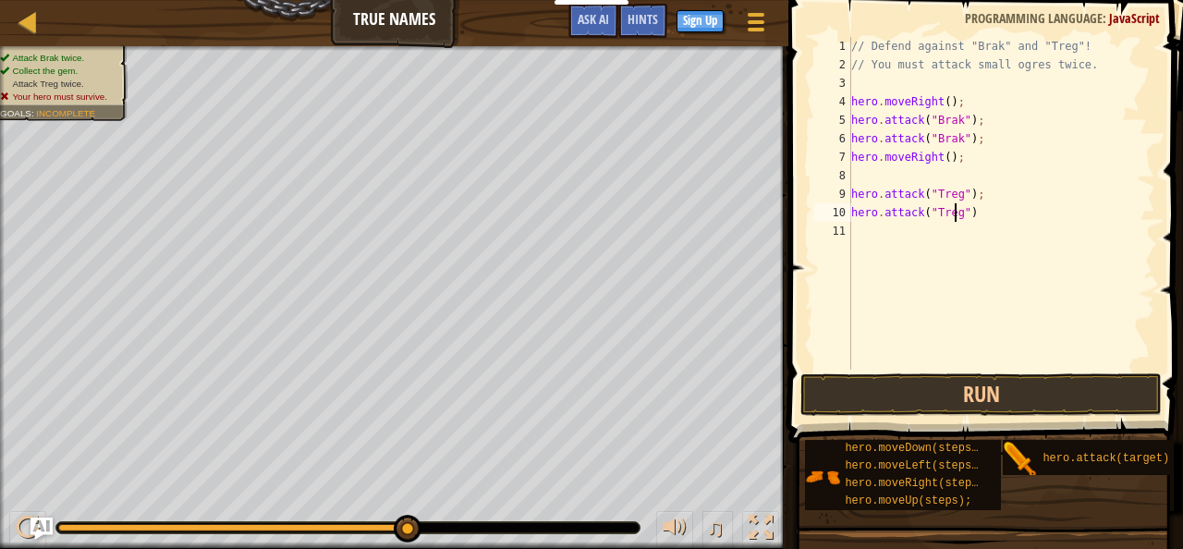
scroll to position [8, 7]
type textarea "hero.attack("Treg")"
click at [1013, 390] on button "Run" at bounding box center [980, 394] width 361 height 43
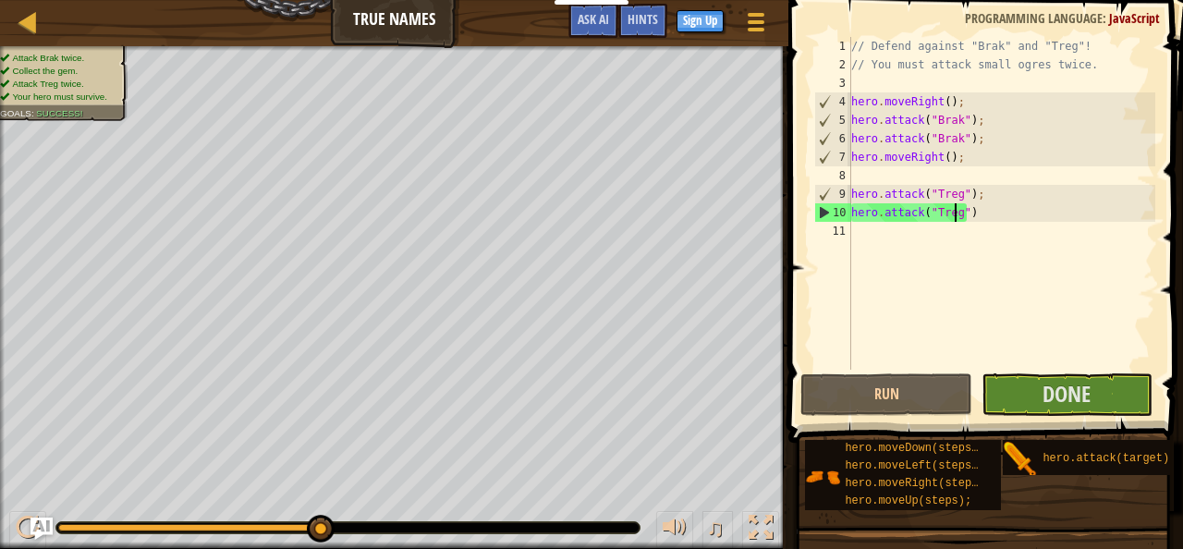
click at [1019, 213] on div "// Defend against "Brak" and "Treg"! // You must attack small ogres twice. hero…" at bounding box center [1001, 222] width 309 height 370
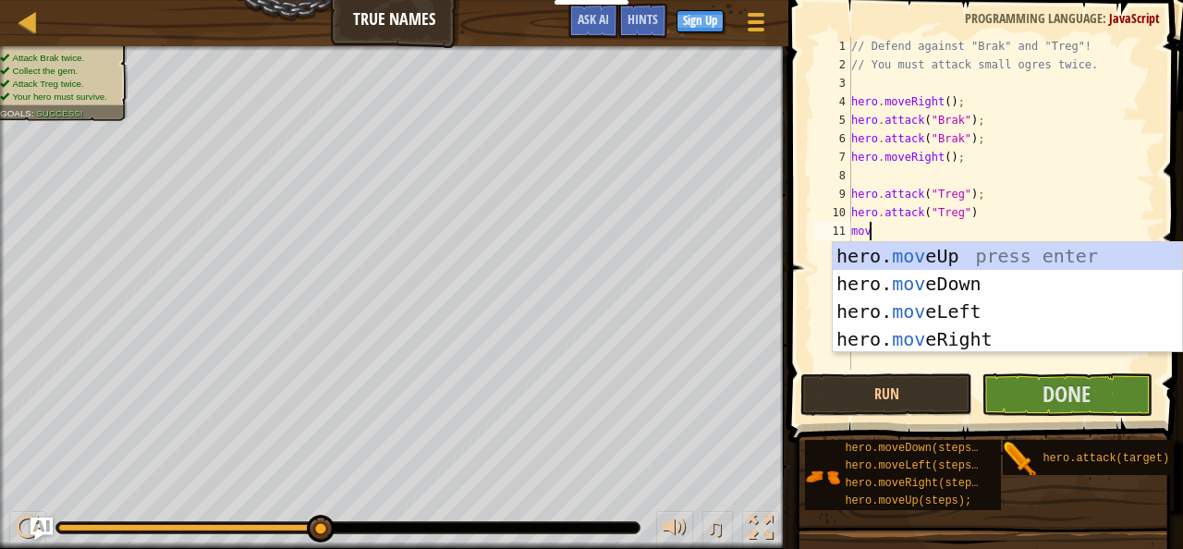
type textarea "move"
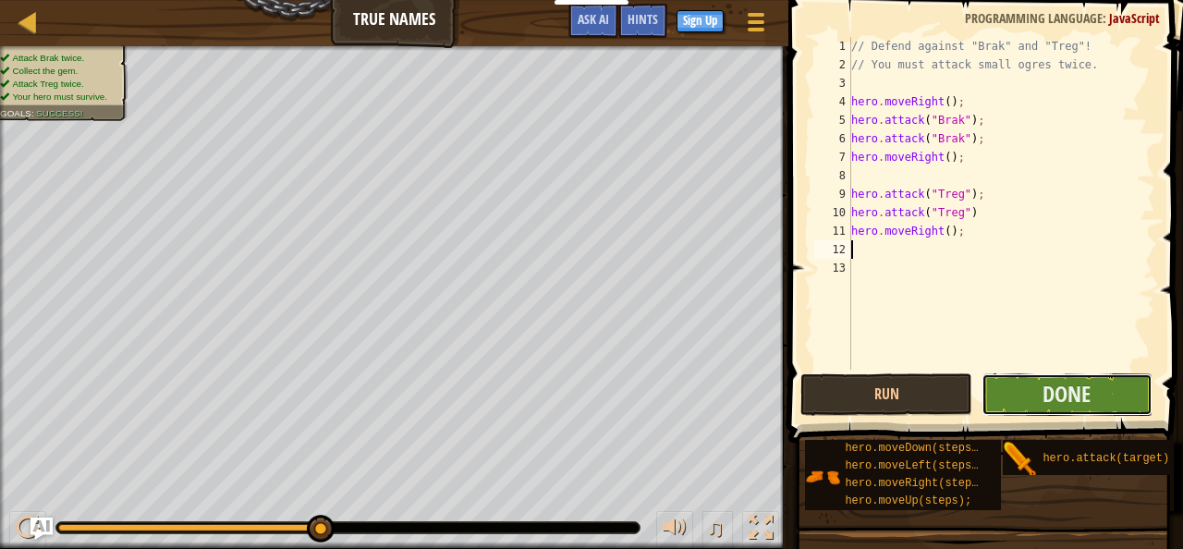
click at [1103, 408] on button "Done" at bounding box center [1066, 394] width 171 height 43
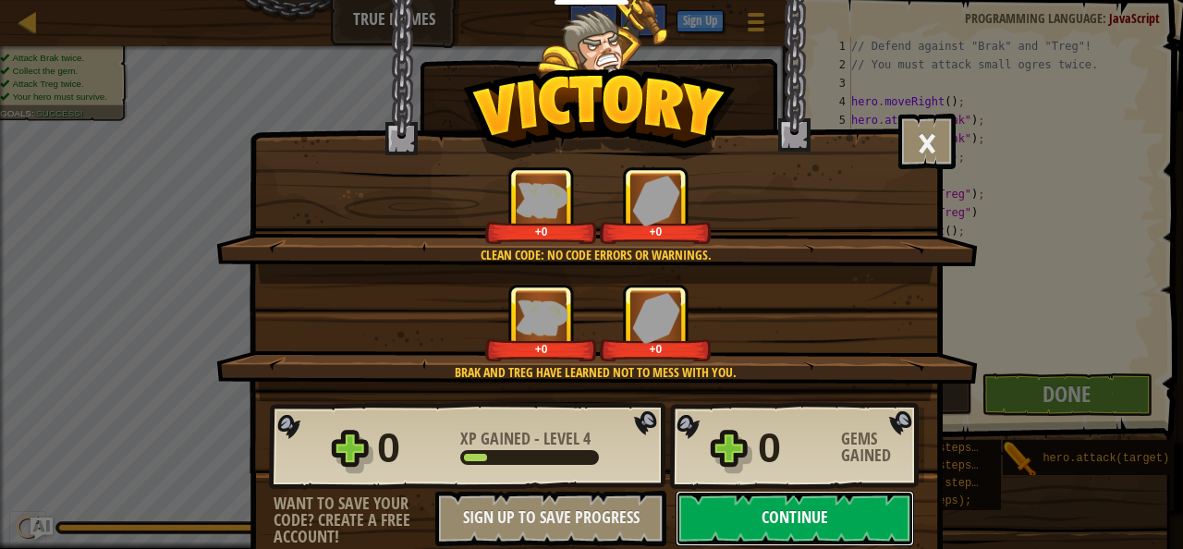
click at [854, 522] on button "Continue" at bounding box center [795, 518] width 238 height 55
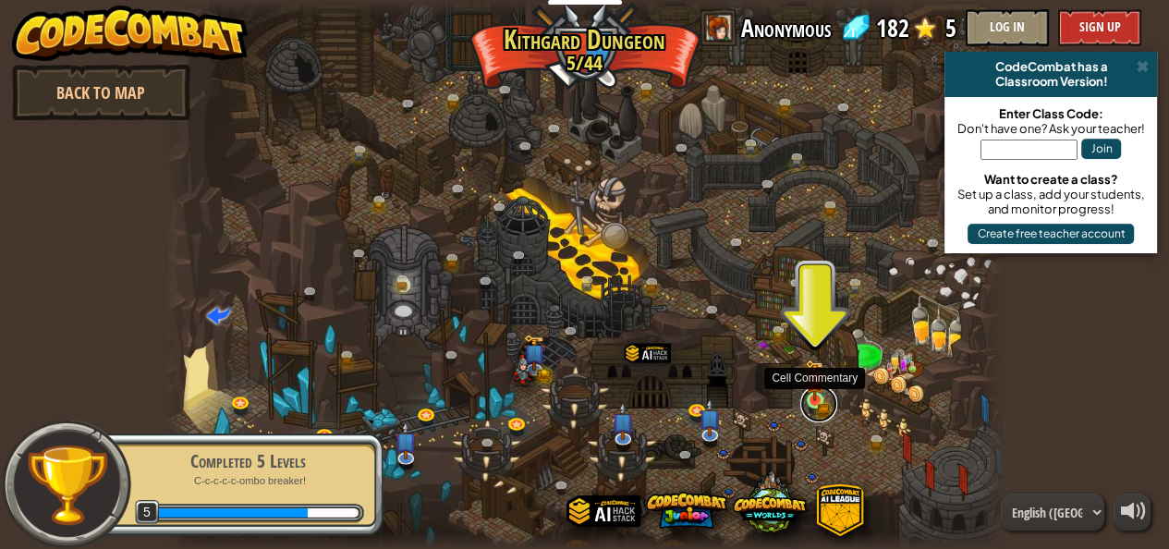
click at [808, 403] on link at bounding box center [818, 403] width 37 height 37
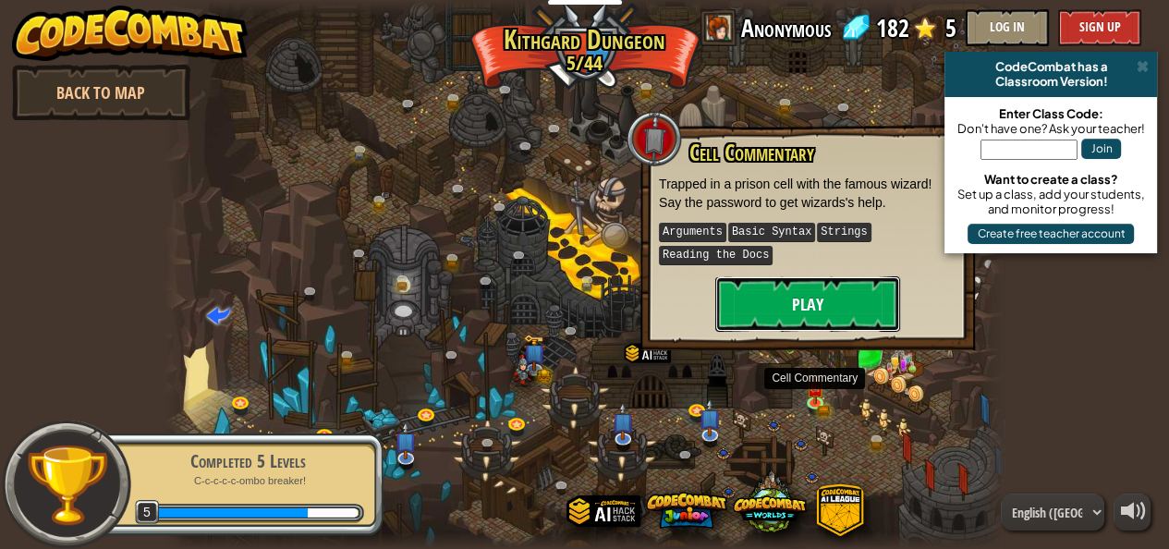
click at [796, 314] on button "Play" at bounding box center [807, 303] width 185 height 55
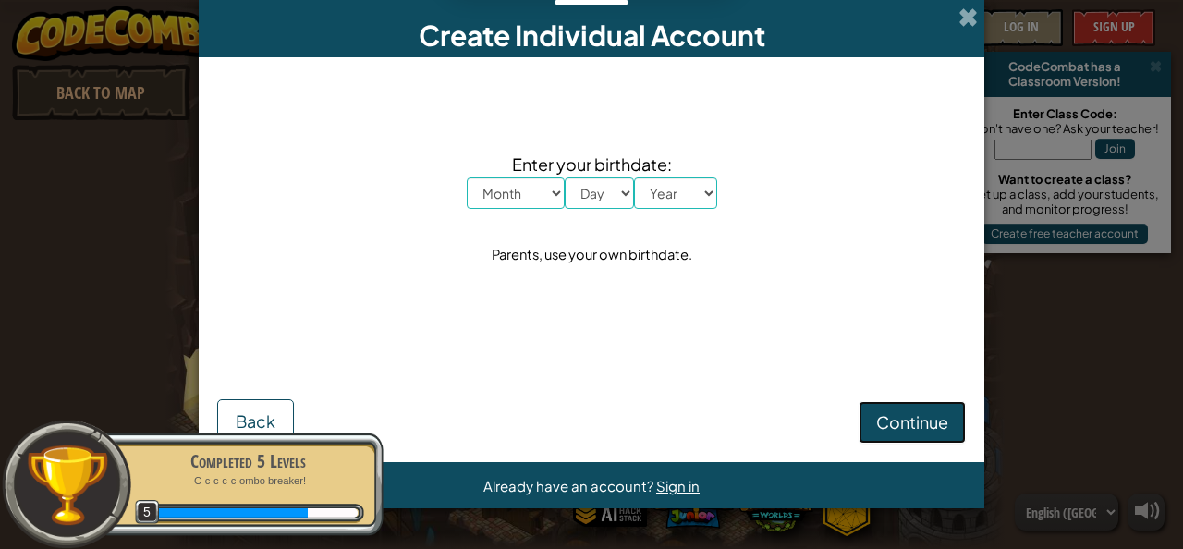
click at [914, 408] on button "Continue" at bounding box center [912, 422] width 107 height 43
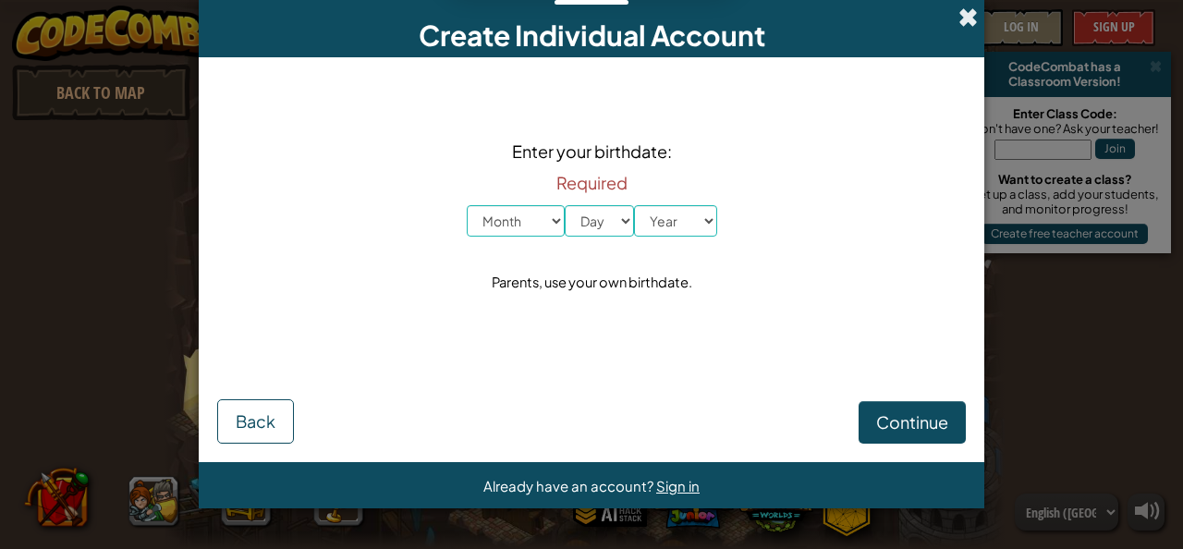
click at [967, 10] on span at bounding box center [967, 16] width 19 height 19
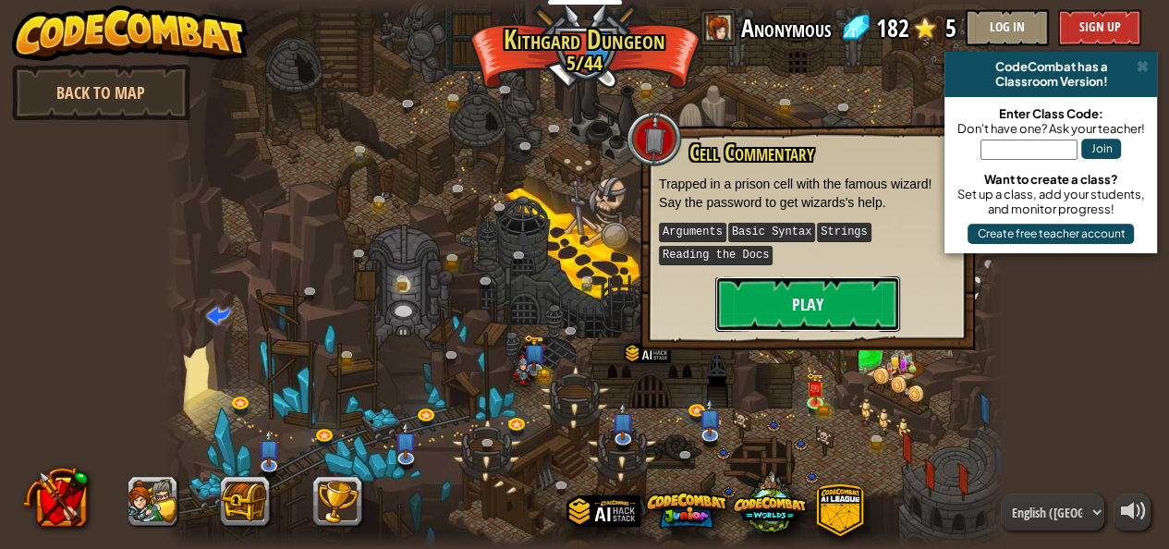
click at [835, 308] on button "Play" at bounding box center [807, 303] width 185 height 55
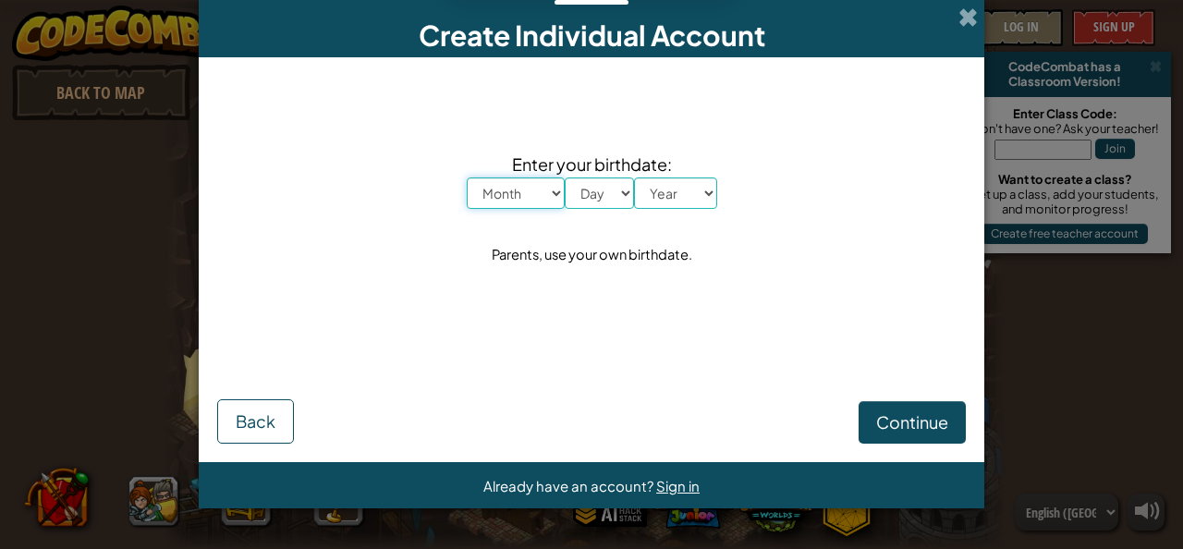
click at [558, 192] on select "Month January February March April May June July August September October Novem…" at bounding box center [516, 192] width 98 height 31
select select "1"
click at [467, 177] on select "Month January February March April May June July August September October Novem…" at bounding box center [516, 192] width 98 height 31
click at [622, 196] on select "Day 1 2 3 4 5 6 7 8 9 10 11 12 13 14 15 16 17 18 19 20 21 22 23 24 25 26 27 28 …" at bounding box center [599, 192] width 69 height 31
select select "22"
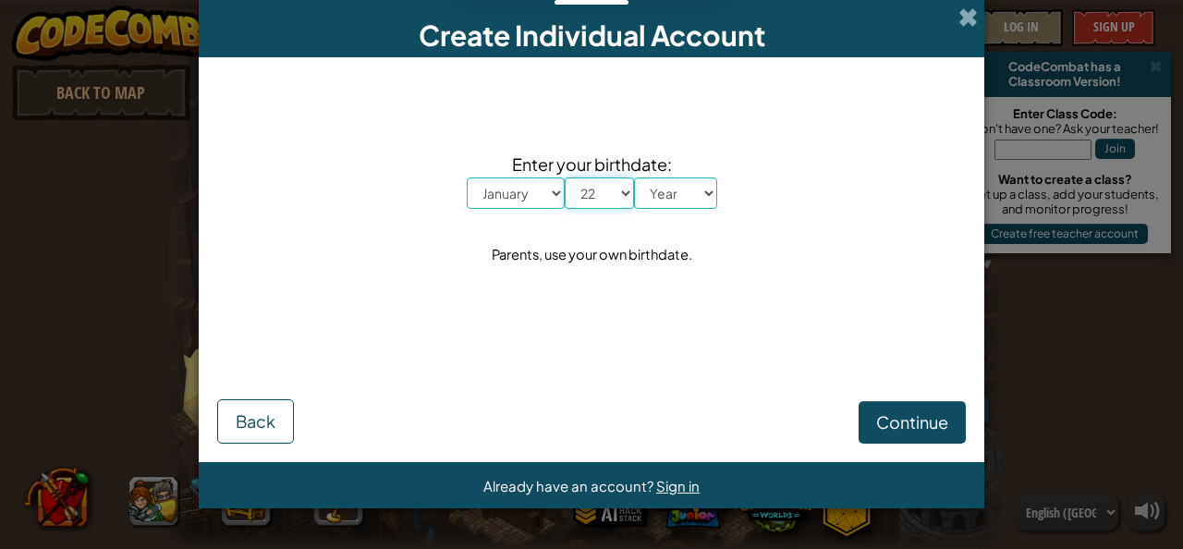
click at [565, 177] on select "Day 1 2 3 4 5 6 7 8 9 10 11 12 13 14 15 16 17 18 19 20 21 22 23 24 25 26 27 28 …" at bounding box center [599, 192] width 69 height 31
click at [704, 197] on select "Year [DATE] 2024 2023 2022 2021 2020 2019 2018 2017 2016 2015 2014 2013 2012 20…" at bounding box center [675, 192] width 83 height 31
select select "2000"
click at [634, 177] on select "Year [DATE] 2024 2023 2022 2021 2020 2019 2018 2017 2016 2015 2014 2013 2012 20…" at bounding box center [675, 192] width 83 height 31
click at [902, 417] on span "Continue" at bounding box center [912, 421] width 72 height 21
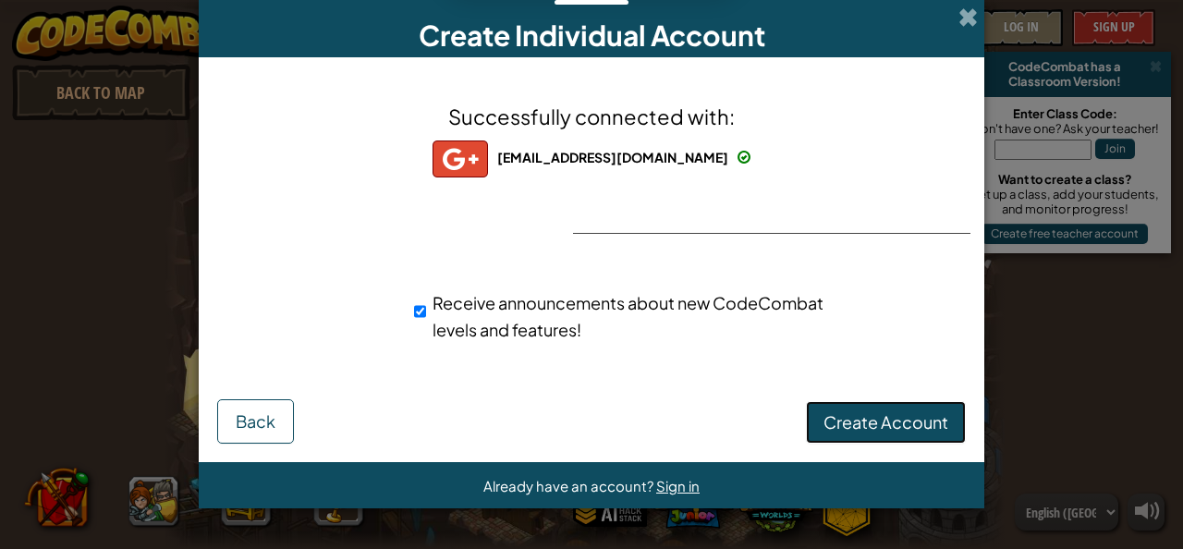
click at [860, 433] on button "Create Account" at bounding box center [886, 422] width 160 height 43
click at [420, 308] on input "Receive announcements about new CodeCombat levels and features!" at bounding box center [420, 311] width 12 height 37
checkbox input "true"
click at [890, 426] on button "Create Account" at bounding box center [886, 422] width 160 height 43
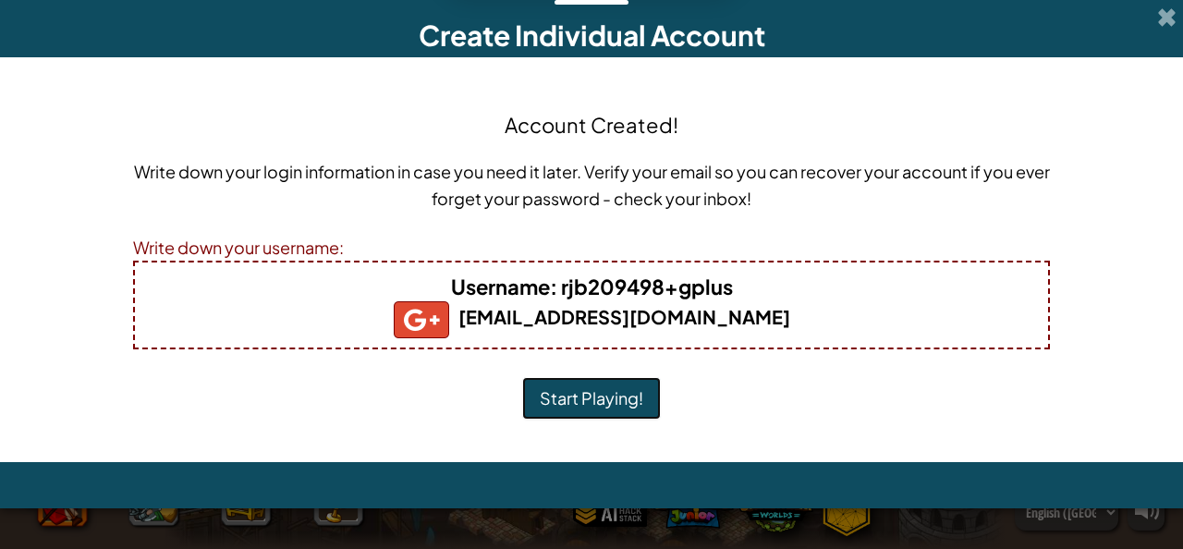
click at [616, 402] on button "Start Playing!" at bounding box center [591, 398] width 139 height 43
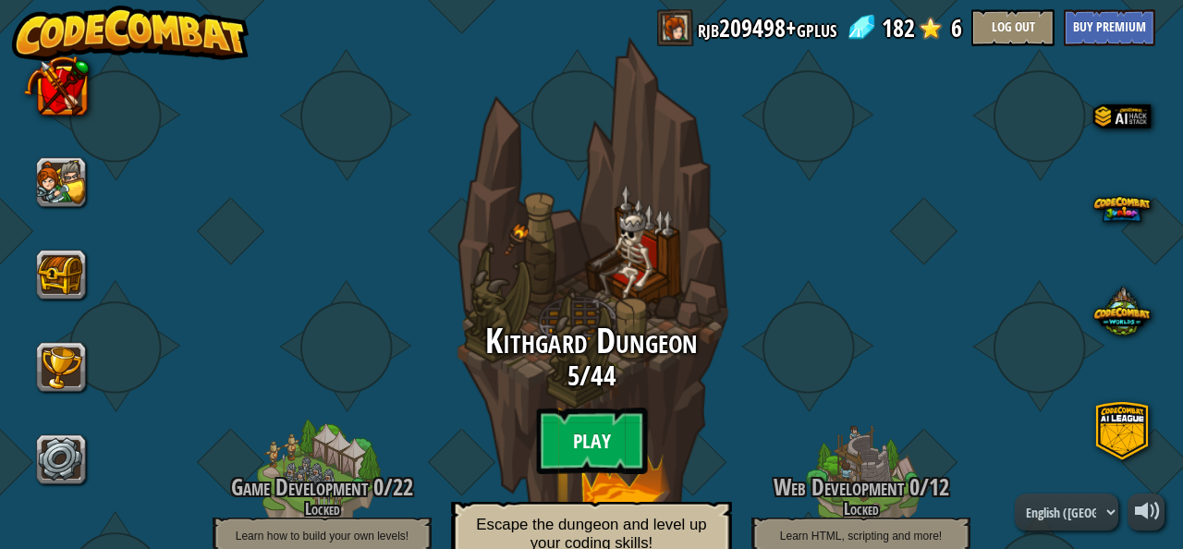
click at [591, 429] on btn "Play" at bounding box center [591, 441] width 111 height 67
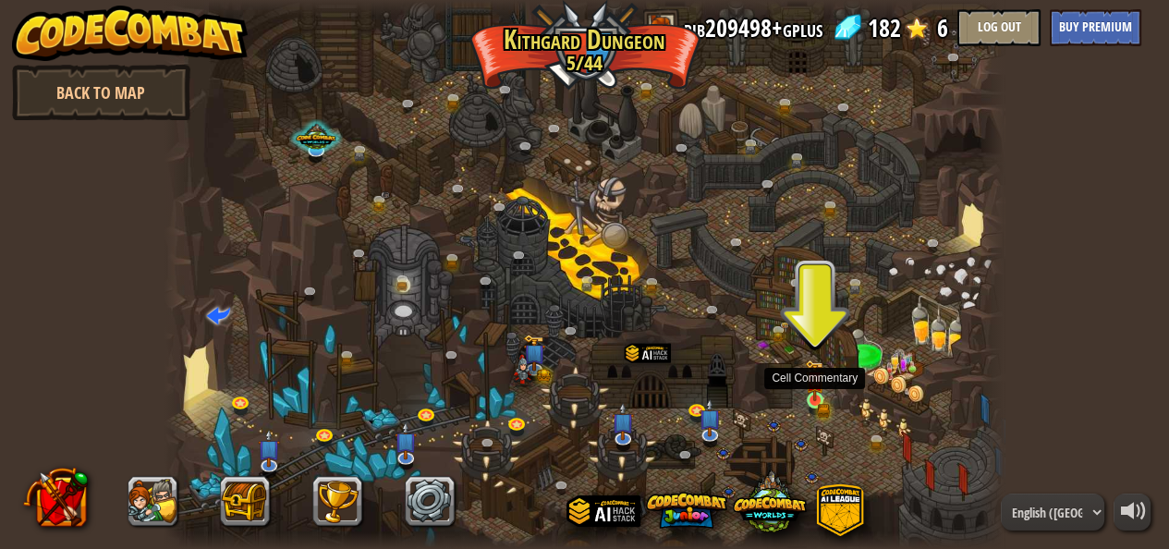
click at [813, 400] on img at bounding box center [814, 380] width 19 height 42
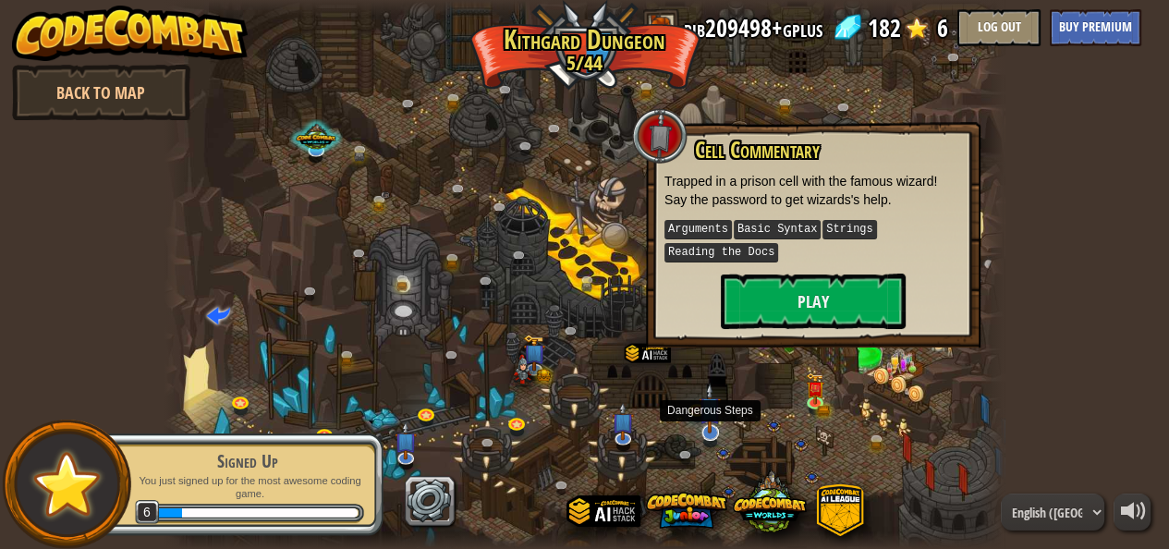
click at [713, 433] on img at bounding box center [710, 408] width 22 height 51
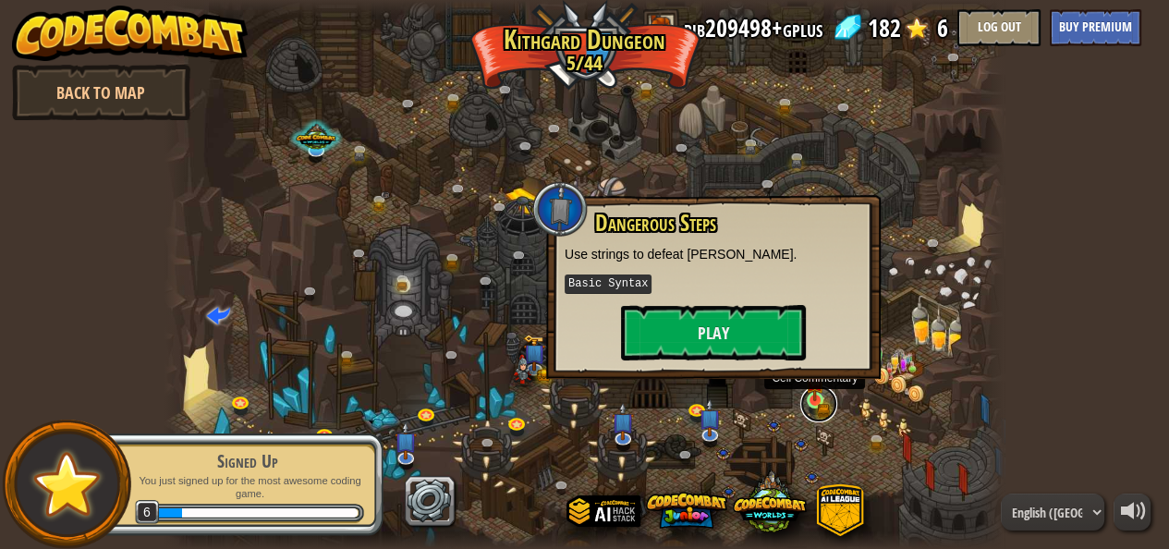
click at [817, 405] on link at bounding box center [818, 403] width 37 height 37
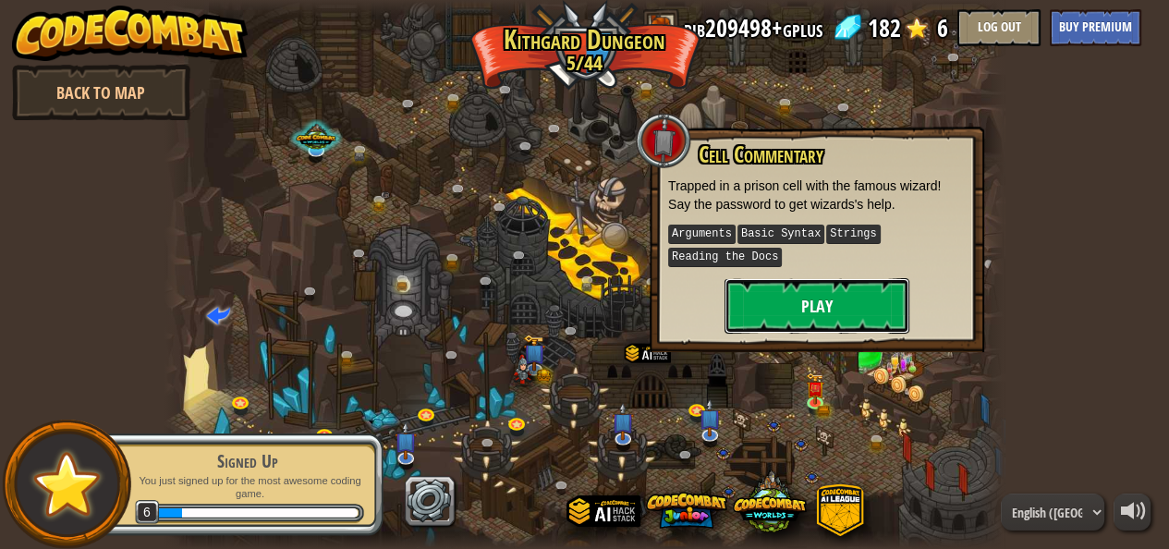
click at [810, 308] on button "Play" at bounding box center [817, 305] width 185 height 55
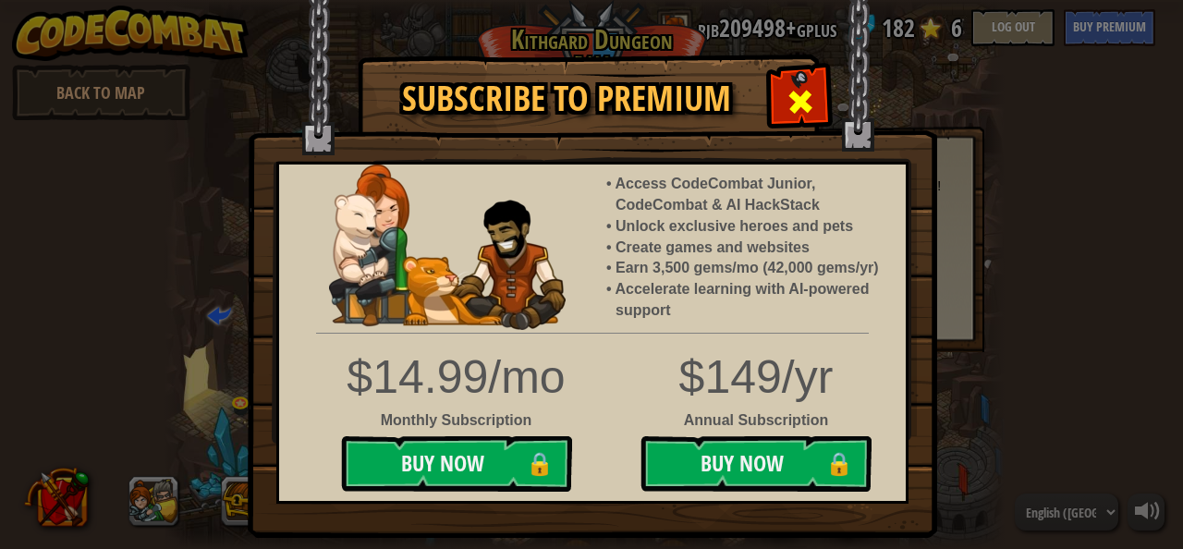
click at [801, 107] on span at bounding box center [801, 102] width 30 height 30
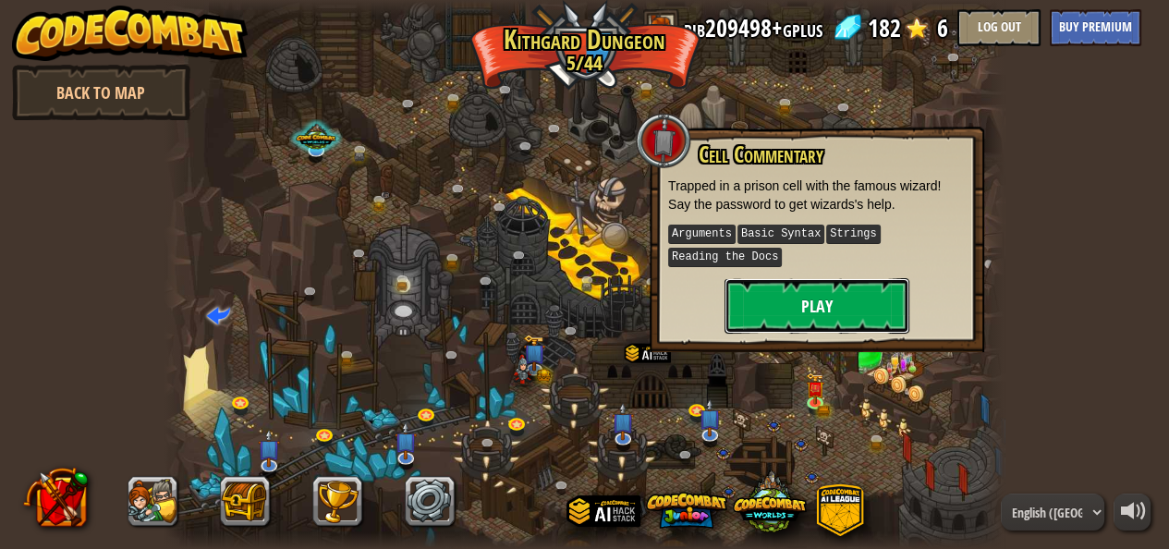
click at [777, 288] on button "Play" at bounding box center [817, 305] width 185 height 55
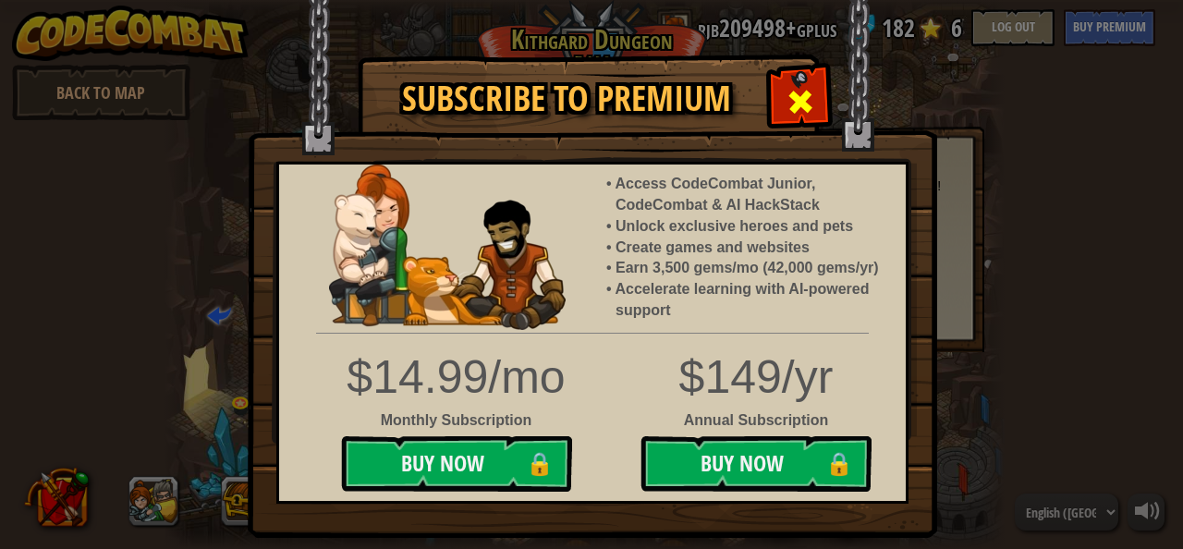
click at [806, 93] on span at bounding box center [801, 102] width 30 height 30
